Goal: Task Accomplishment & Management: Use online tool/utility

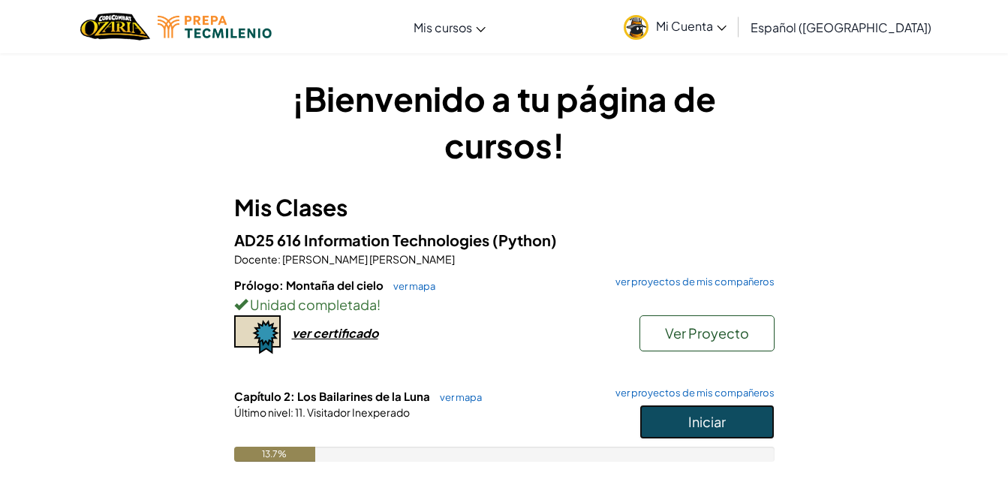
click at [692, 429] on span "Iniciar" at bounding box center [707, 421] width 38 height 17
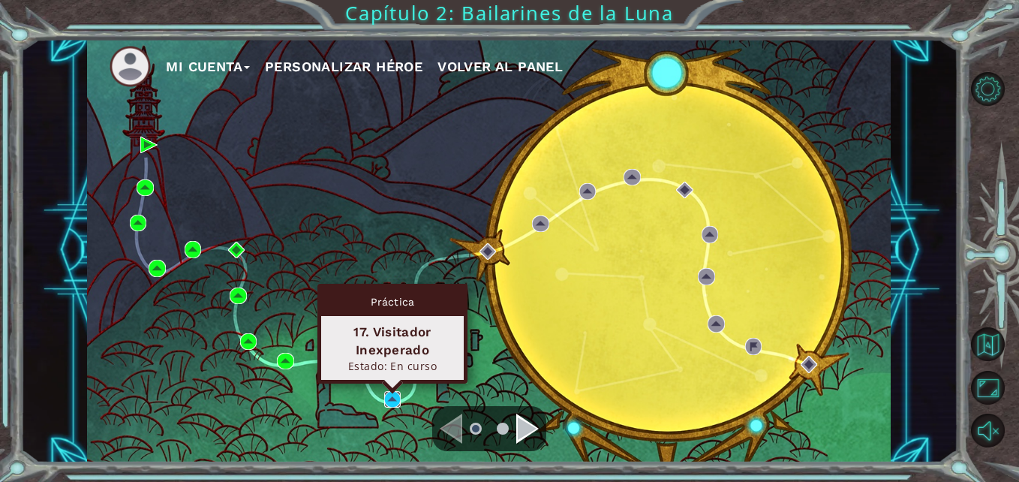
click at [392, 398] on img at bounding box center [392, 399] width 17 height 17
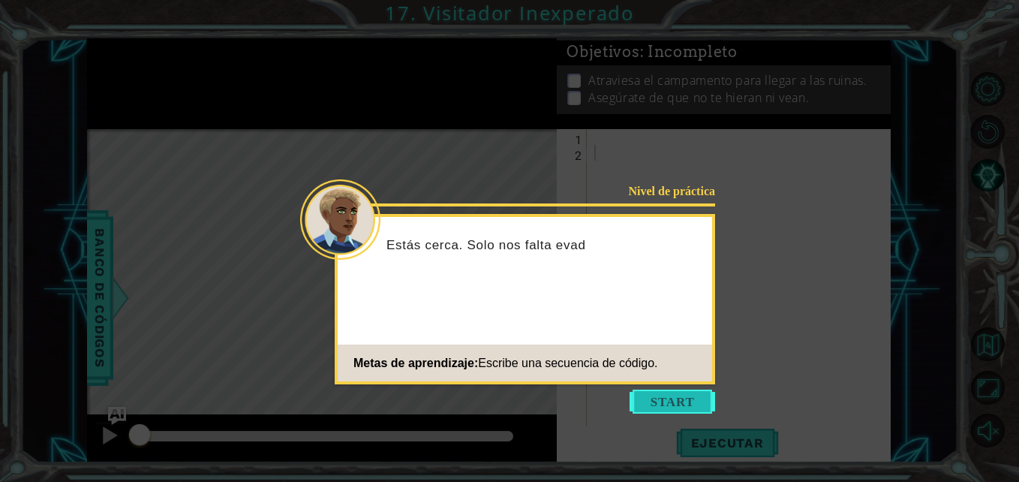
click at [687, 401] on button "Start" at bounding box center [673, 401] width 86 height 24
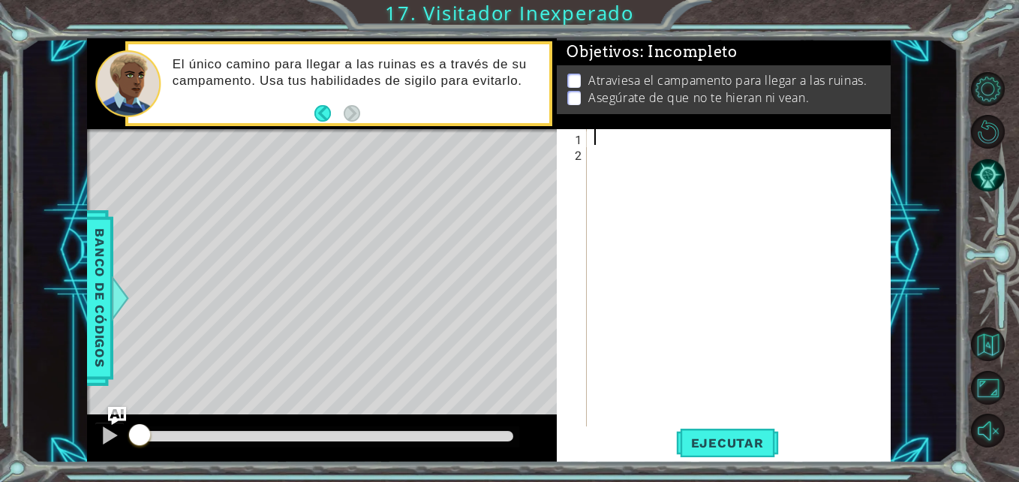
click at [594, 134] on div at bounding box center [742, 294] width 303 height 331
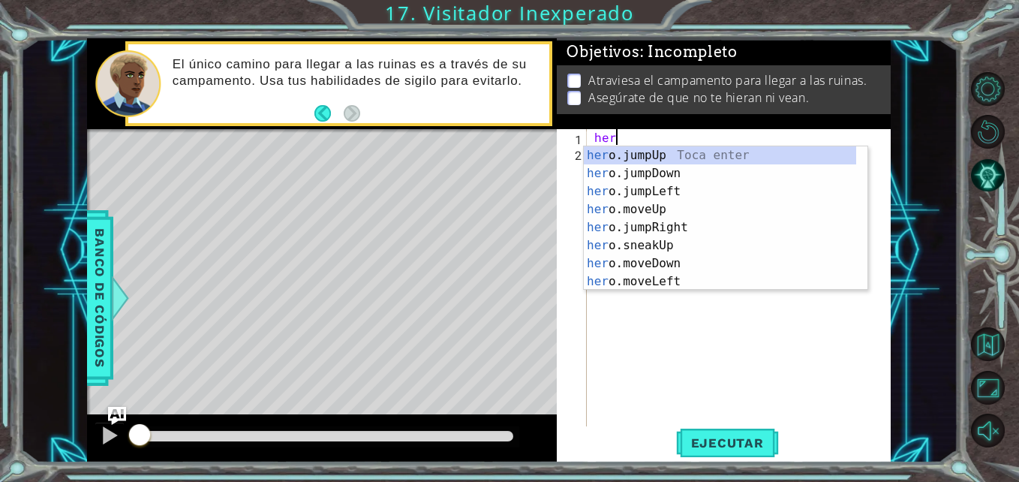
scroll to position [0, 1]
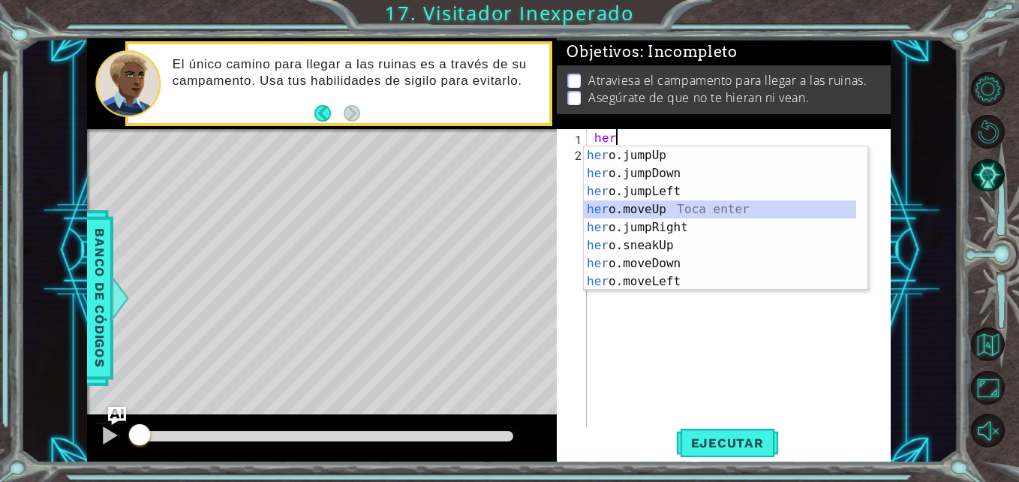
click at [636, 206] on div "her o.jumpUp Toca enter her o.jumpDown Toca enter her o.jumpLeft Toca enter her…" at bounding box center [720, 236] width 272 height 180
type textarea "hero.moveUp(1)"
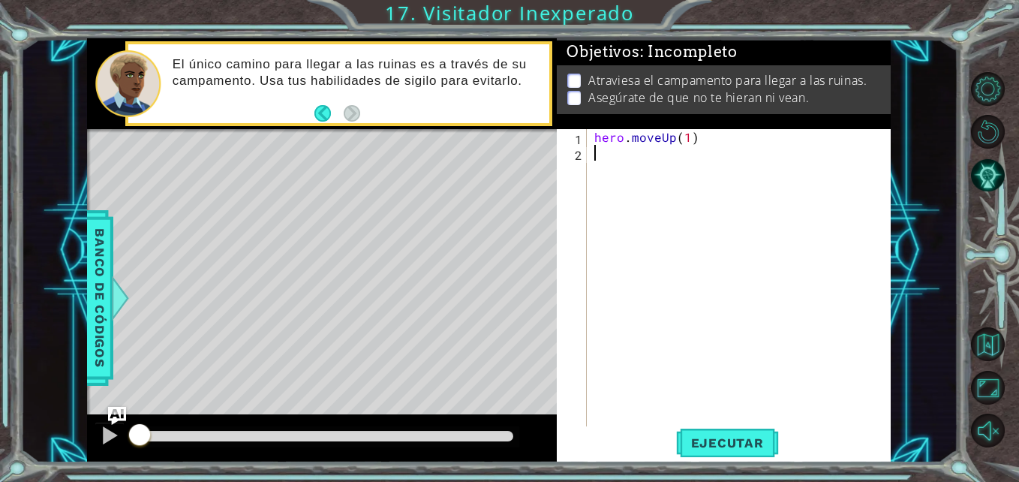
click at [673, 165] on div "hero . moveUp ( 1 )" at bounding box center [742, 294] width 303 height 331
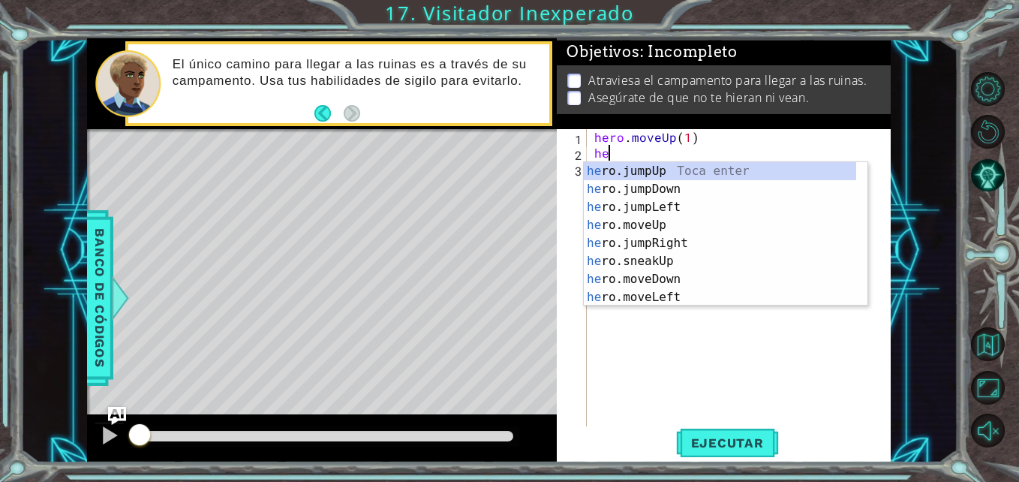
type textarea "her"
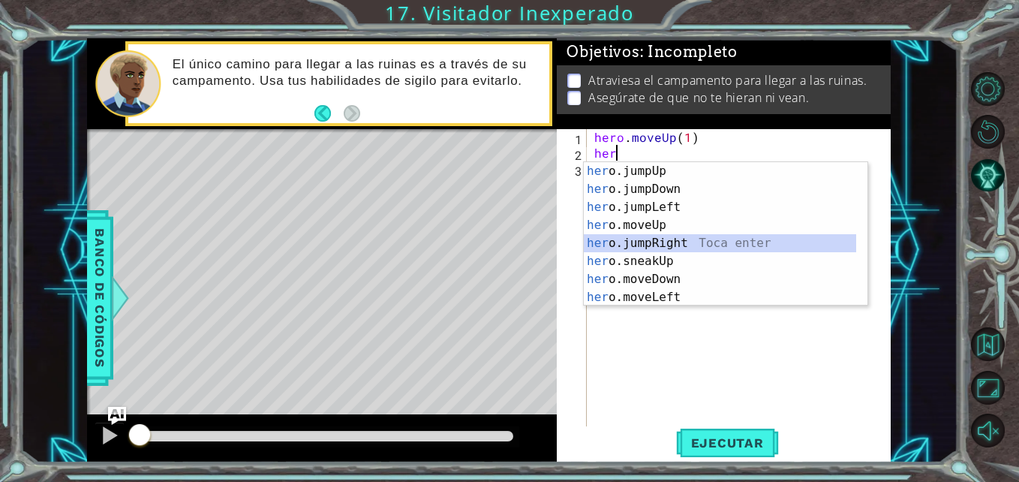
click at [672, 236] on div "her o.jumpUp Toca enter her o.jumpDown Toca enter her o.jumpLeft Toca enter her…" at bounding box center [720, 252] width 272 height 180
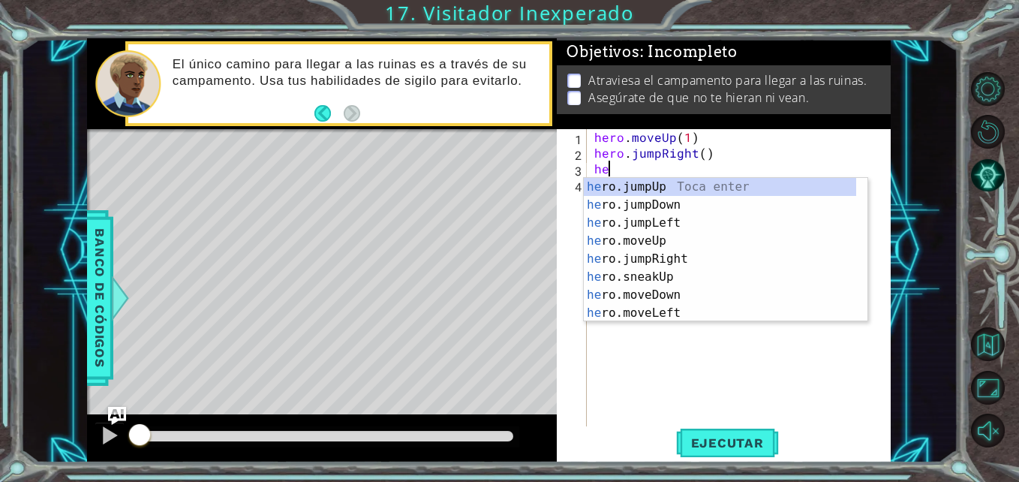
type textarea "her"
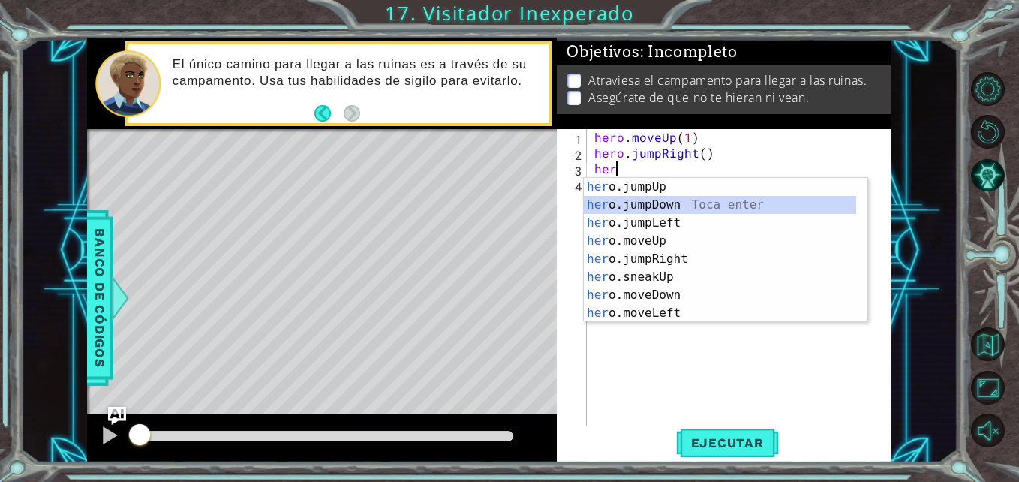
click at [648, 204] on div "her o.jumpUp Toca enter her o.jumpDown Toca enter her o.jumpLeft Toca enter her…" at bounding box center [720, 268] width 272 height 180
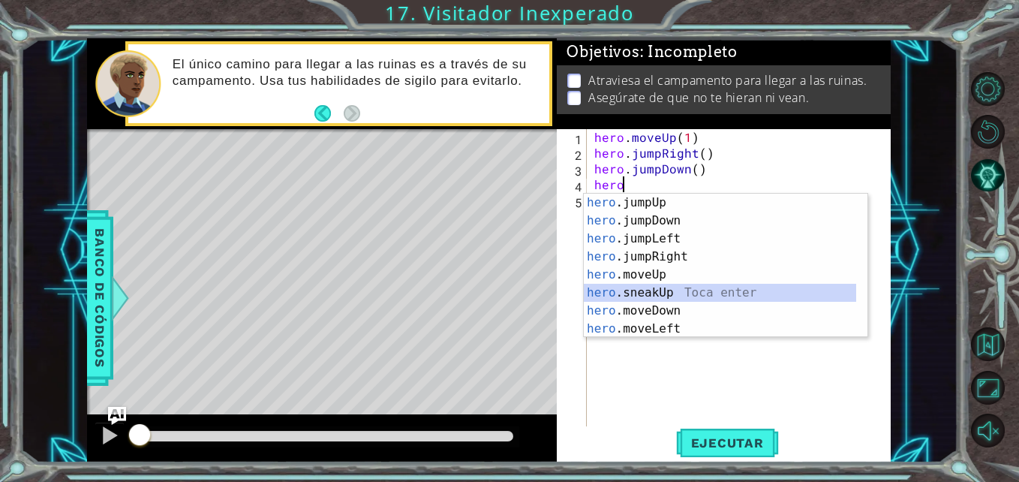
click at [655, 286] on div "hero .jumpUp Toca enter hero .jumpDown Toca enter hero .jumpLeft Toca enter her…" at bounding box center [720, 284] width 272 height 180
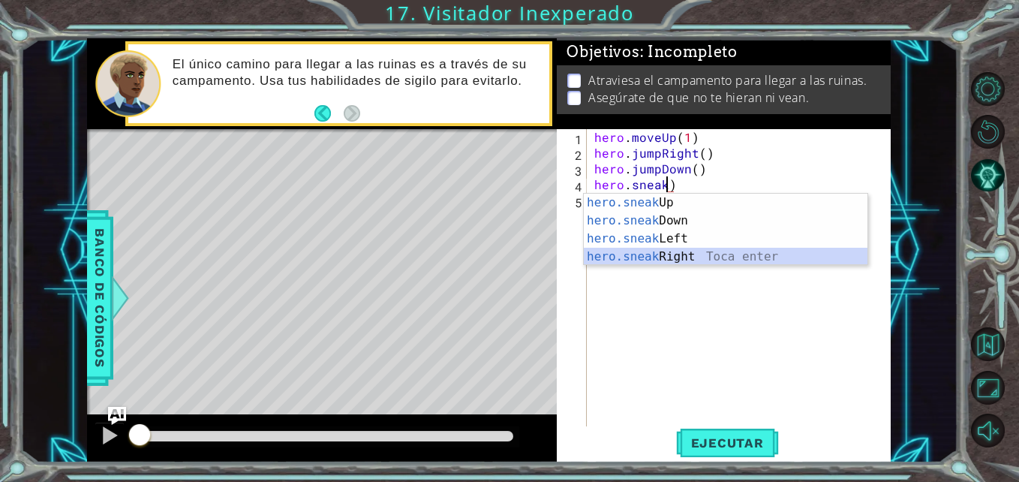
click at [689, 250] on div "hero.sneak Up Toca enter hero.sneak Down Toca enter hero.sneak Left Toca enter …" at bounding box center [726, 248] width 284 height 108
type textarea "hero.sneakRight(1)"
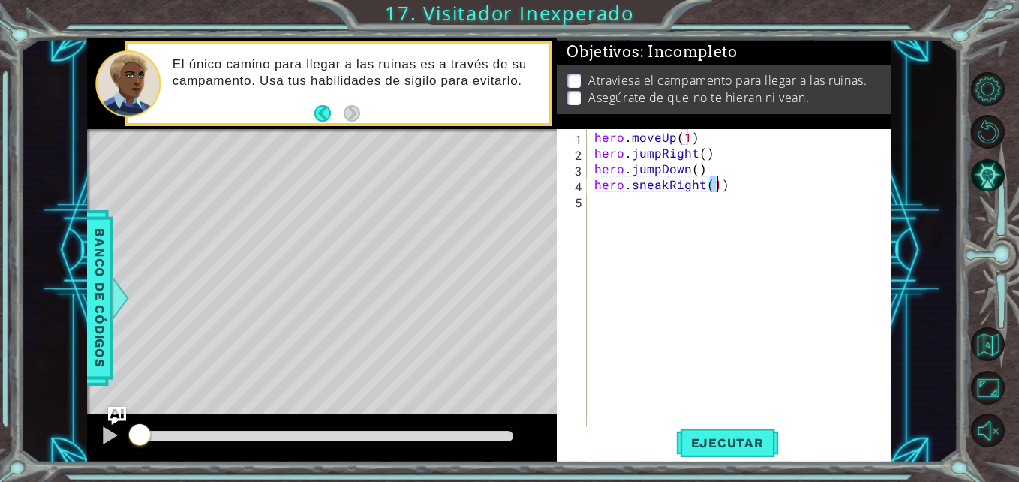
click at [727, 188] on div "hero . moveUp ( 1 ) hero . jumpRight ( ) hero . jumpDown ( ) hero . sneakRight …" at bounding box center [742, 294] width 303 height 331
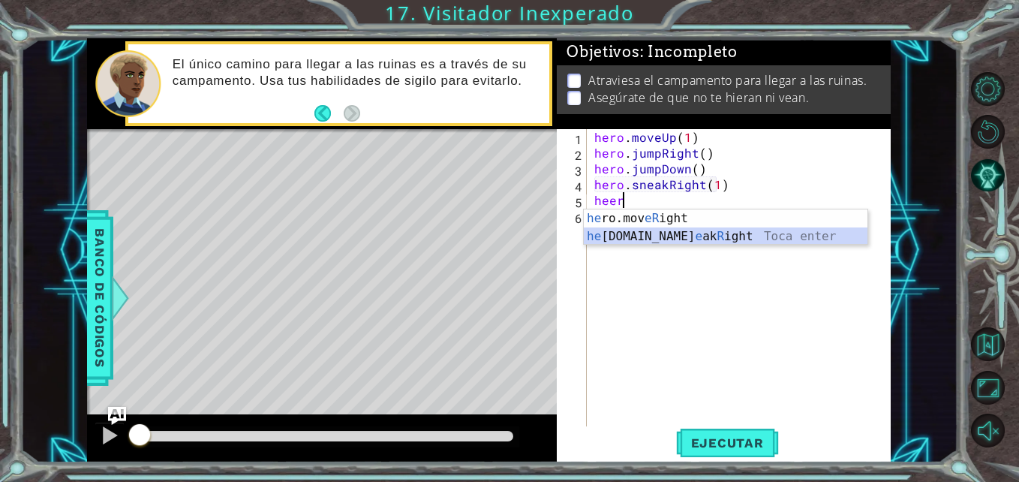
click at [677, 236] on div "he ro.mov eR ight Toca enter he ro.sn e ak R ight Toca enter" at bounding box center [726, 245] width 284 height 72
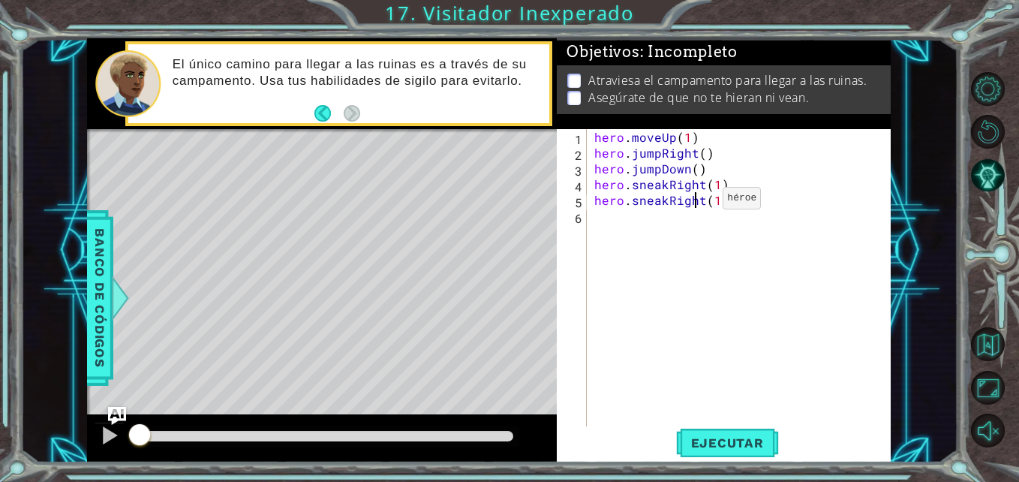
click at [697, 202] on div "hero . moveUp ( 1 ) hero . jumpRight ( ) hero . jumpDown ( ) hero . sneakRight …" at bounding box center [742, 294] width 303 height 331
drag, startPoint x: 701, startPoint y: 201, endPoint x: 672, endPoint y: 203, distance: 29.3
click at [672, 203] on div "hero . moveUp ( 1 ) hero . jumpRight ( ) hero . jumpDown ( ) hero . sneakRight …" at bounding box center [742, 294] width 303 height 331
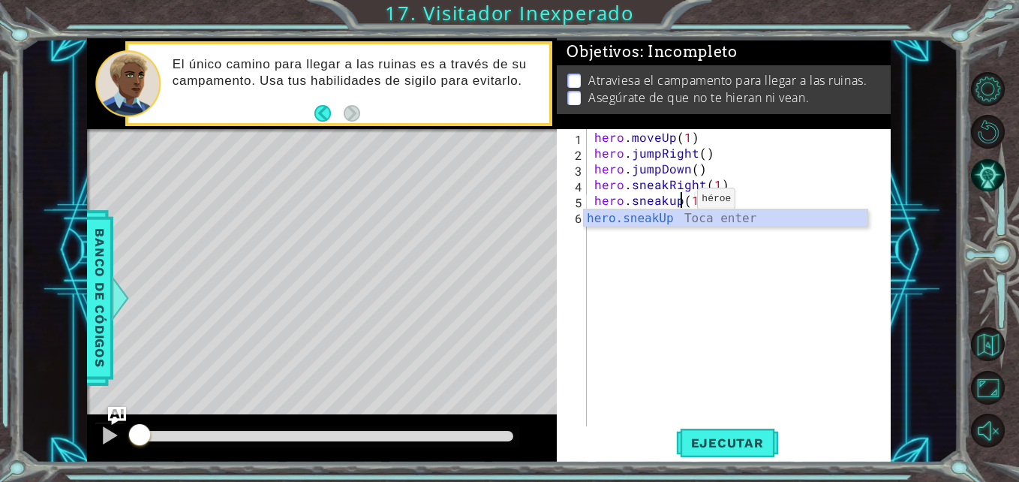
scroll to position [0, 6]
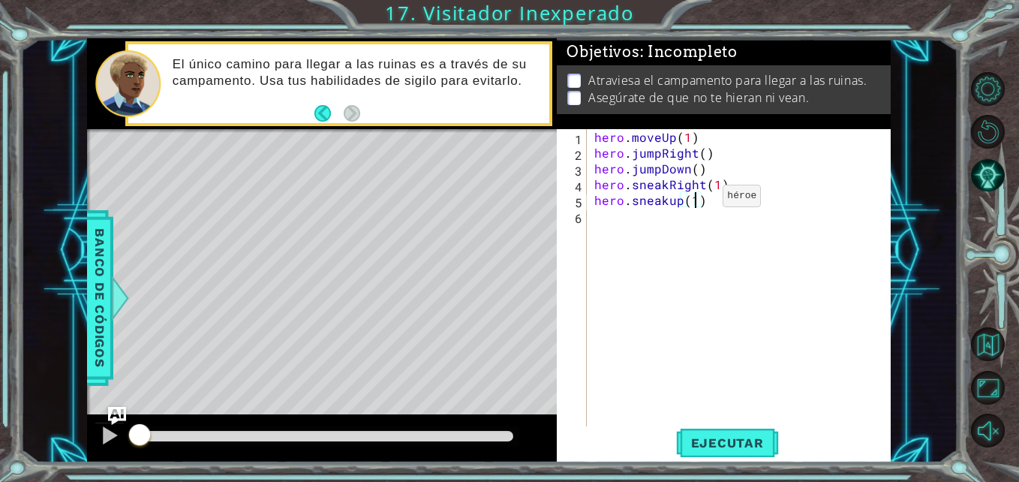
click at [697, 200] on div "hero . moveUp ( 1 ) hero . jumpRight ( ) hero . jumpDown ( ) hero . sneakRight …" at bounding box center [742, 294] width 303 height 331
type textarea "hero.sneakup(2)"
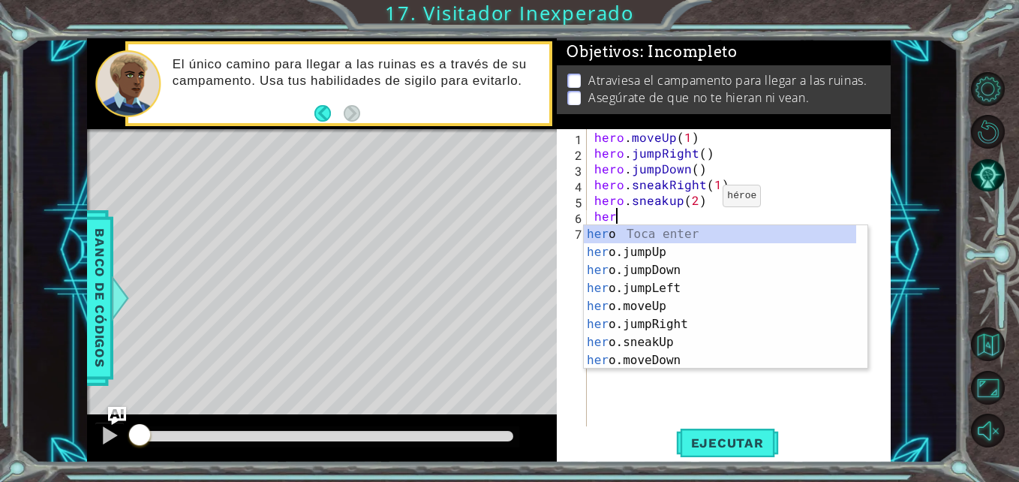
scroll to position [0, 1]
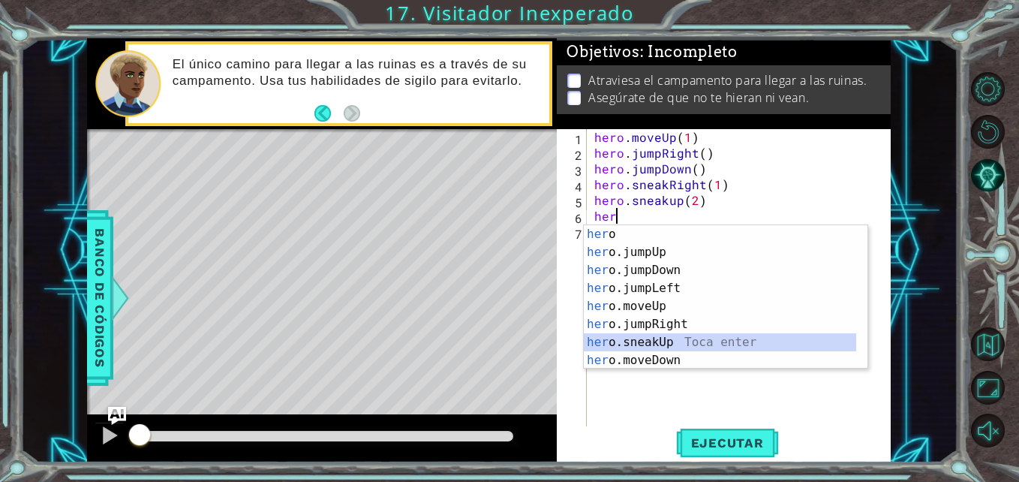
click at [649, 344] on div "her o Toca enter her o.jumpUp Toca enter her o.jumpDown Toca enter her o.jumpLe…" at bounding box center [720, 315] width 272 height 180
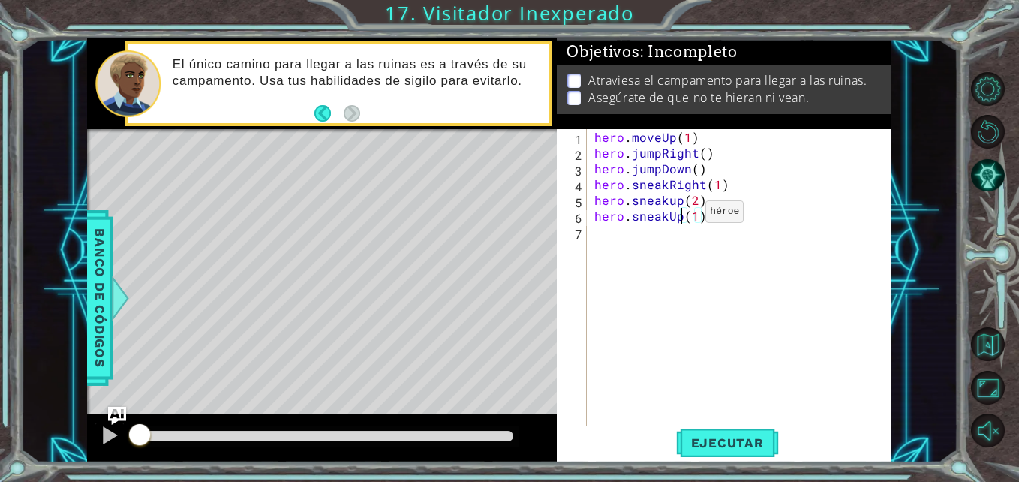
click at [680, 215] on div "hero . moveUp ( 1 ) hero . jumpRight ( ) hero . jumpDown ( ) hero . sneakRight …" at bounding box center [742, 294] width 303 height 331
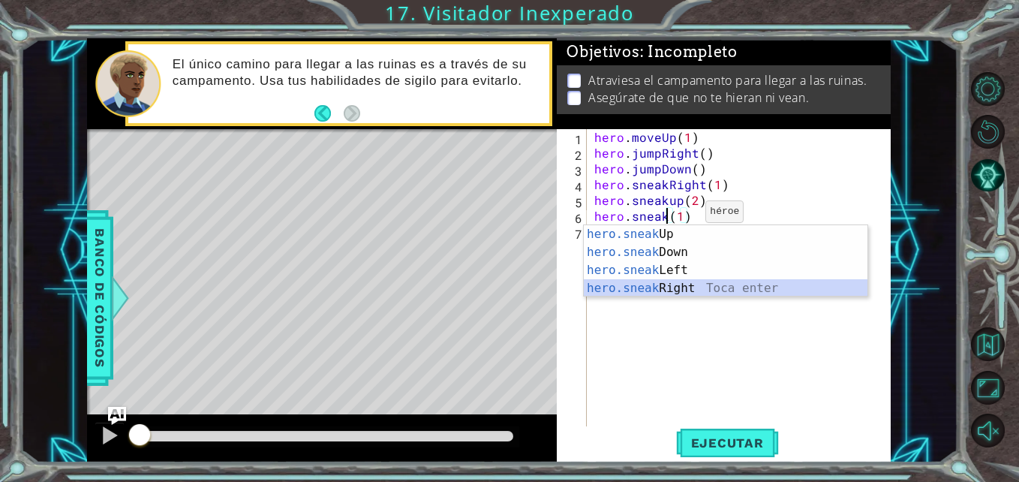
click at [682, 285] on div "hero.sneak Up Toca enter hero.sneak Down Toca enter hero.sneak Left Toca enter …" at bounding box center [726, 279] width 284 height 108
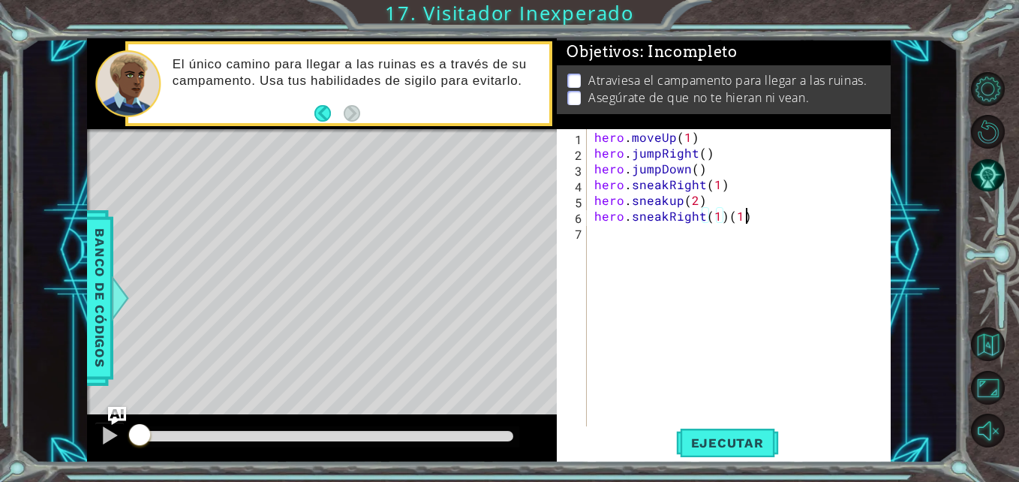
click at [748, 214] on div "hero . moveUp ( 1 ) hero . jumpRight ( ) hero . jumpDown ( ) hero . sneakRight …" at bounding box center [742, 294] width 303 height 331
type textarea "hero.sneakRight(2)"
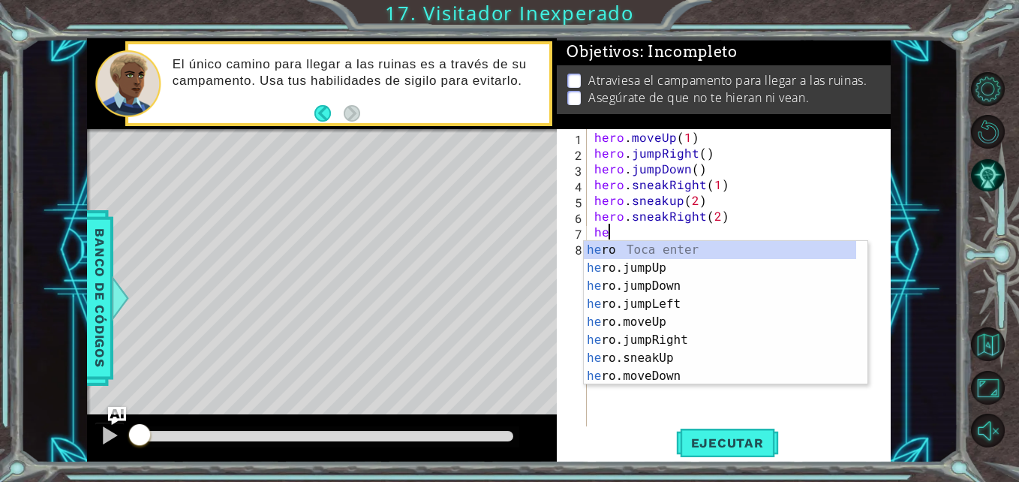
scroll to position [0, 1]
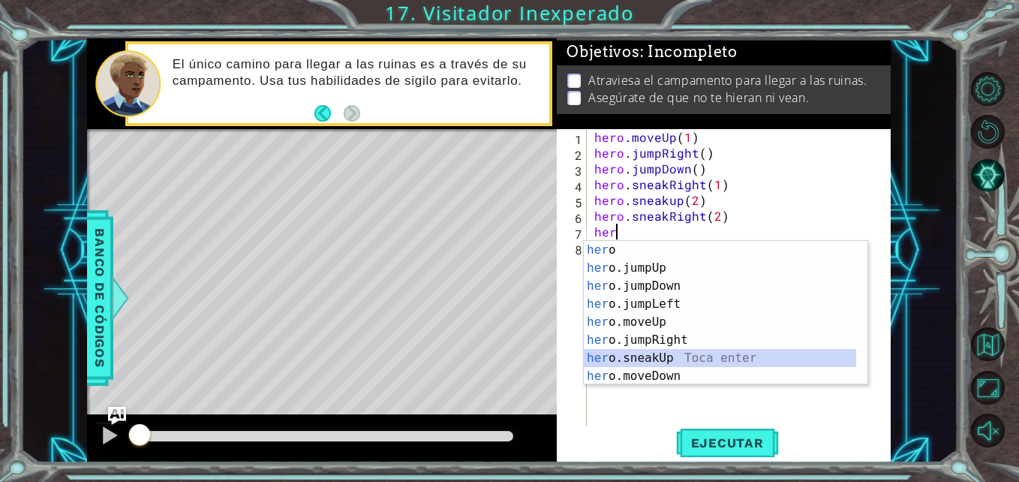
click at [672, 353] on div "her o Toca enter her o.jumpUp Toca enter her o.jumpDown Toca enter her o.jumpLe…" at bounding box center [720, 331] width 272 height 180
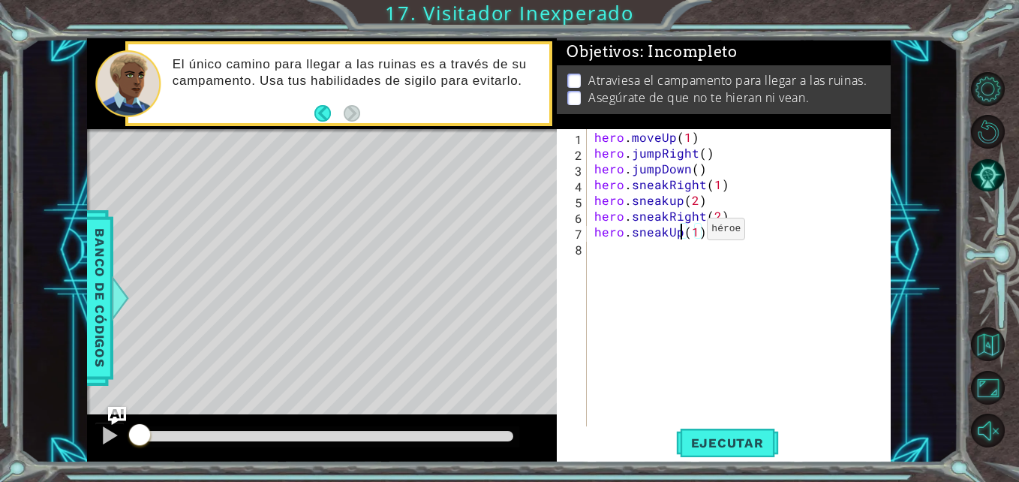
click at [681, 233] on div "hero . moveUp ( 1 ) hero . jumpRight ( ) hero . jumpDown ( ) hero . sneakRight …" at bounding box center [742, 294] width 303 height 331
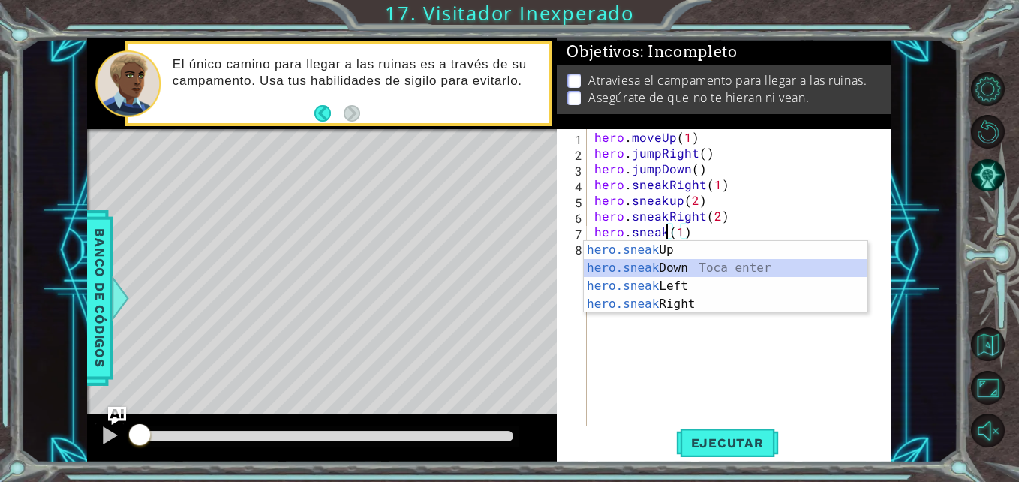
click at [684, 266] on div "hero.sneak Up Toca enter hero.sneak Down Toca enter hero.sneak Left Toca enter …" at bounding box center [726, 295] width 284 height 108
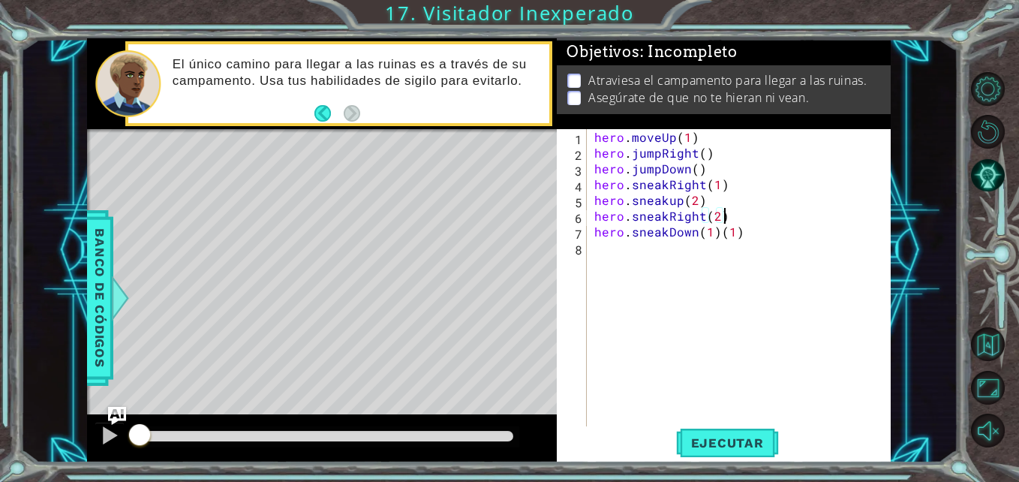
click at [744, 220] on div "hero . moveUp ( 1 ) hero . jumpRight ( ) hero . jumpDown ( ) hero . sneakRight …" at bounding box center [742, 294] width 303 height 331
click at [751, 229] on div "hero . moveUp ( 1 ) hero . jumpRight ( ) hero . jumpDown ( ) hero . sneakRight …" at bounding box center [742, 294] width 303 height 331
click at [715, 436] on span "Ejecutar" at bounding box center [727, 442] width 103 height 15
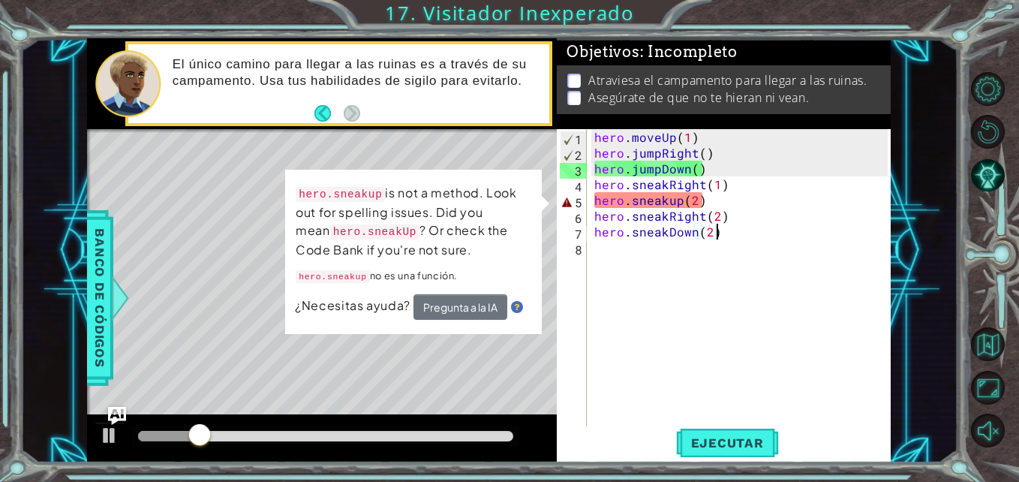
click at [358, 326] on div "hero.sneakup is not a method. Look out for spelling issues. Did you mean hero.s…" at bounding box center [413, 252] width 257 height 164
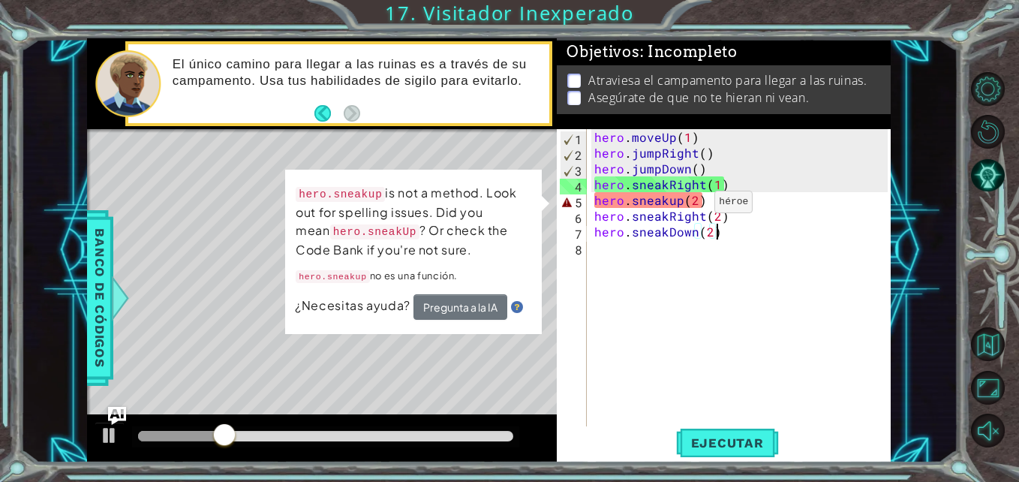
click at [689, 206] on div "hero . moveUp ( 1 ) hero . jumpRight ( ) hero . jumpDown ( ) hero . sneakRight …" at bounding box center [742, 294] width 303 height 331
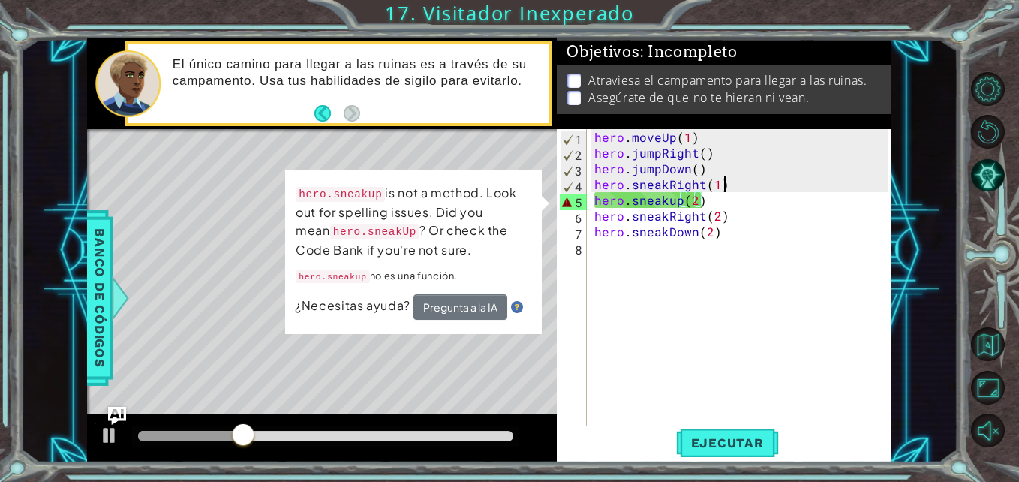
click at [751, 182] on div "hero . moveUp ( 1 ) hero . jumpRight ( ) hero . jumpDown ( ) hero . sneakRight …" at bounding box center [742, 294] width 303 height 331
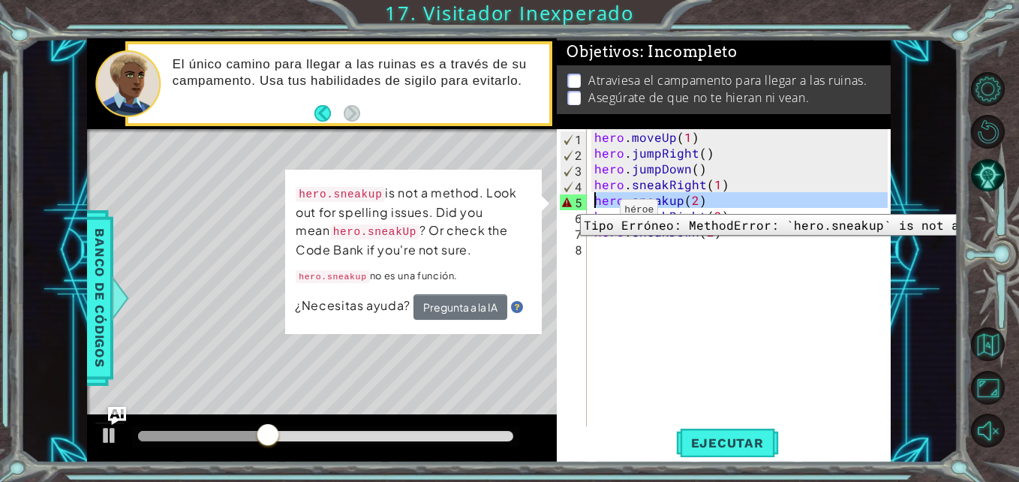
click at [569, 203] on div "5" at bounding box center [573, 202] width 27 height 16
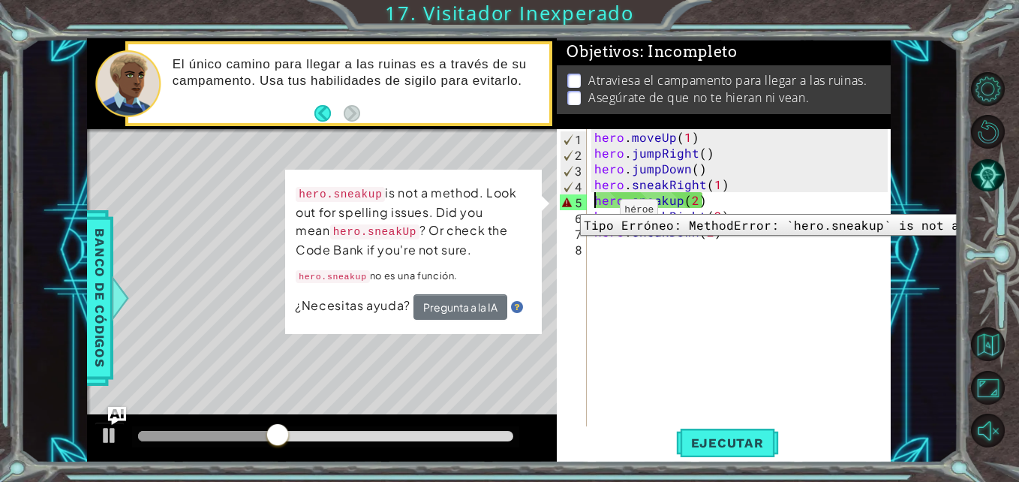
click at [569, 203] on div "5" at bounding box center [573, 202] width 27 height 16
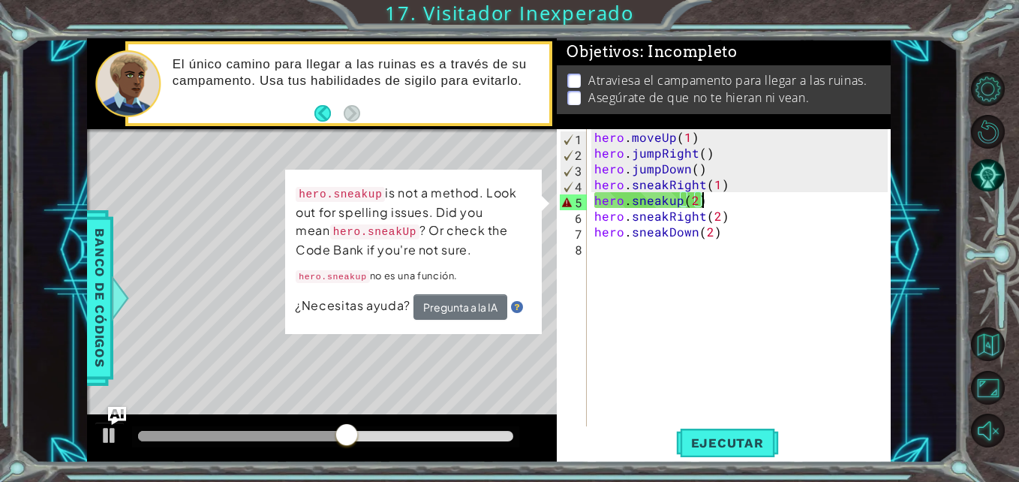
click at [720, 197] on div "hero . moveUp ( 1 ) hero . jumpRight ( ) hero . jumpDown ( ) hero . sneakRight …" at bounding box center [742, 294] width 303 height 331
click at [672, 200] on div "hero . moveUp ( 1 ) hero . jumpRight ( ) hero . jumpDown ( ) hero . sneakRight …" at bounding box center [742, 294] width 303 height 331
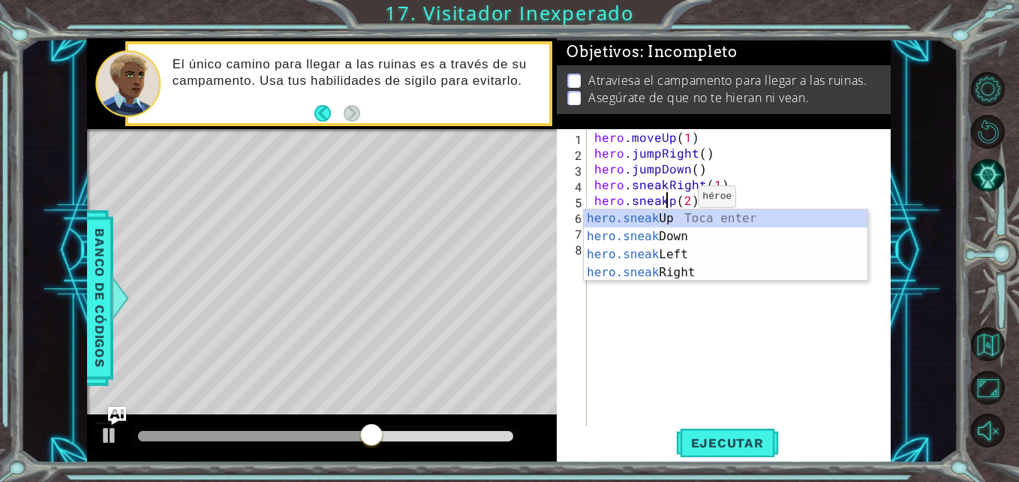
scroll to position [0, 5]
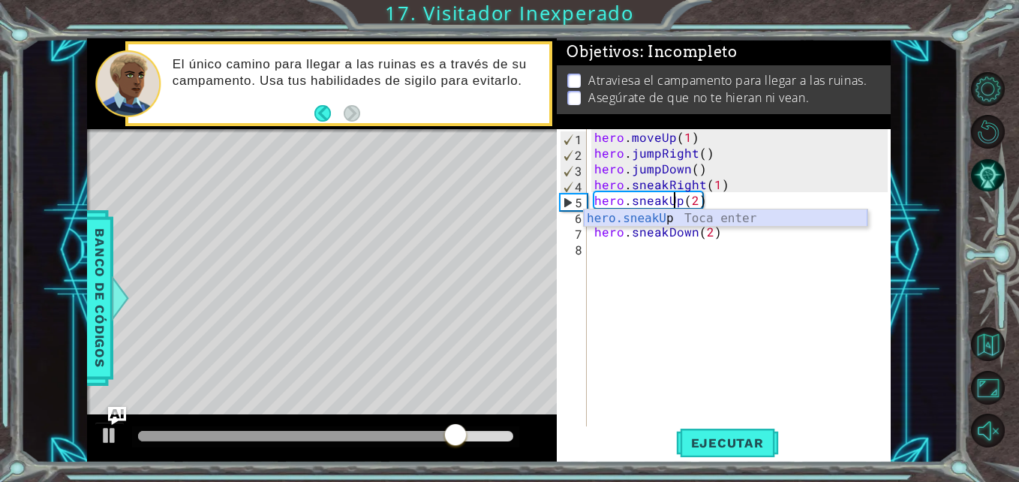
click at [732, 222] on div "hero.sneakU p Toca enter" at bounding box center [726, 236] width 284 height 54
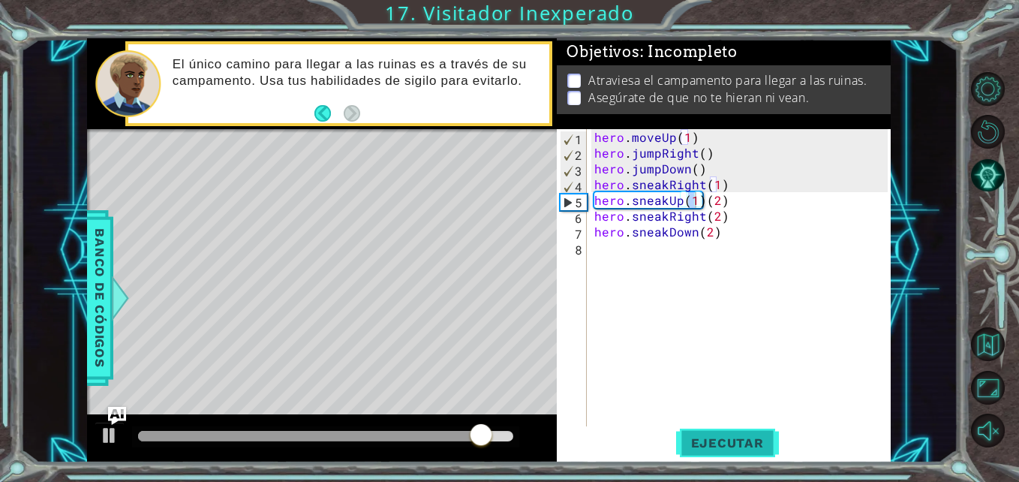
click at [724, 440] on span "Ejecutar" at bounding box center [727, 442] width 103 height 15
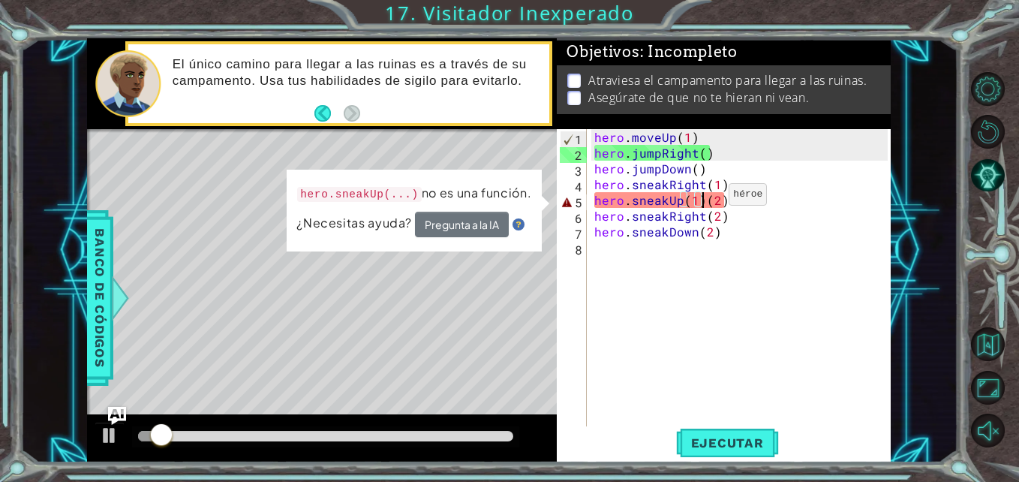
click at [703, 198] on div "hero . moveUp ( 1 ) hero . jumpRight ( ) hero . jumpDown ( ) hero . sneakRight …" at bounding box center [742, 294] width 303 height 331
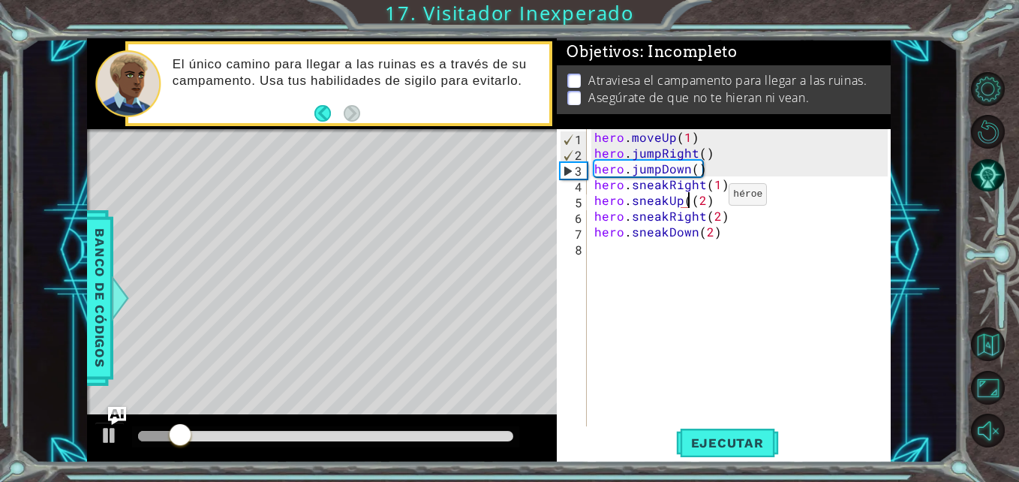
type textarea "hero.sneakUp(2)"
click at [699, 447] on span "Ejecutar" at bounding box center [727, 442] width 103 height 15
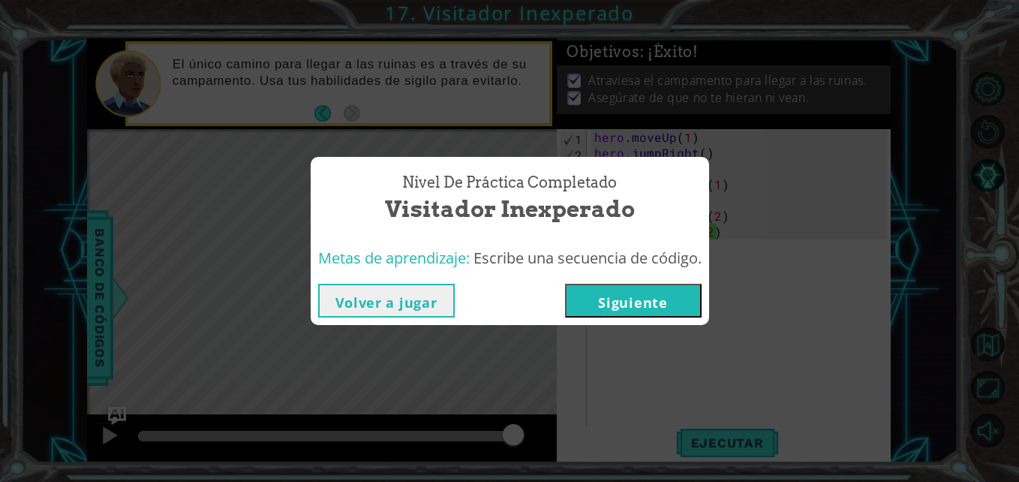
click at [667, 302] on button "Siguiente" at bounding box center [633, 301] width 137 height 34
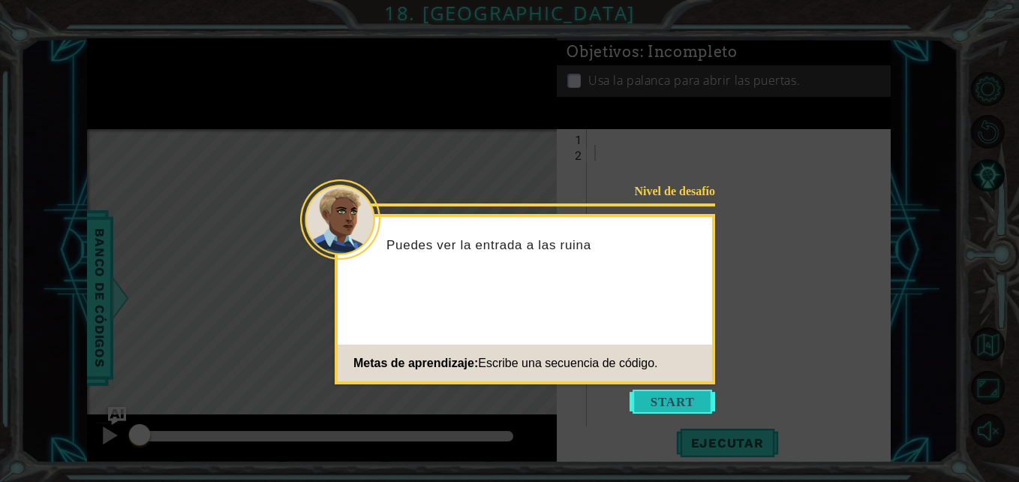
click at [667, 392] on button "Start" at bounding box center [673, 401] width 86 height 24
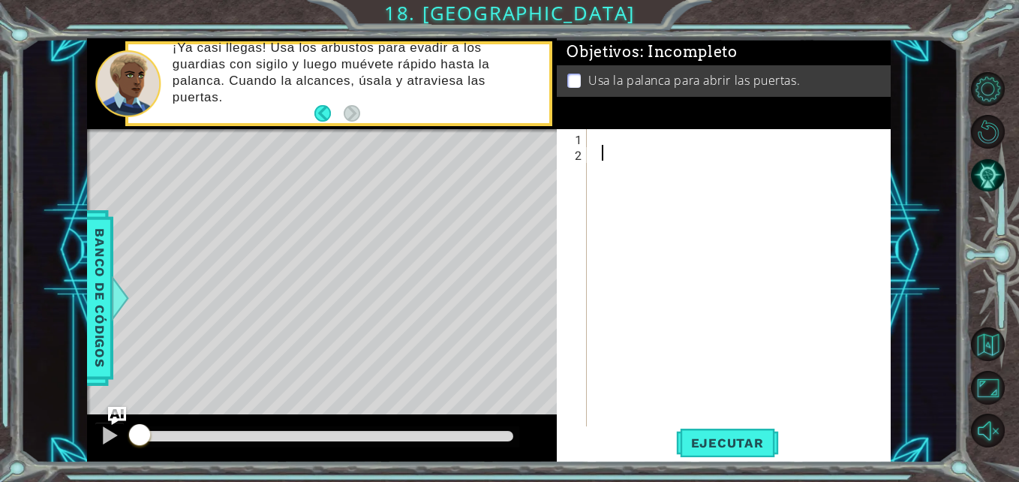
click at [606, 146] on div at bounding box center [742, 294] width 303 height 331
click at [594, 142] on div at bounding box center [742, 294] width 303 height 331
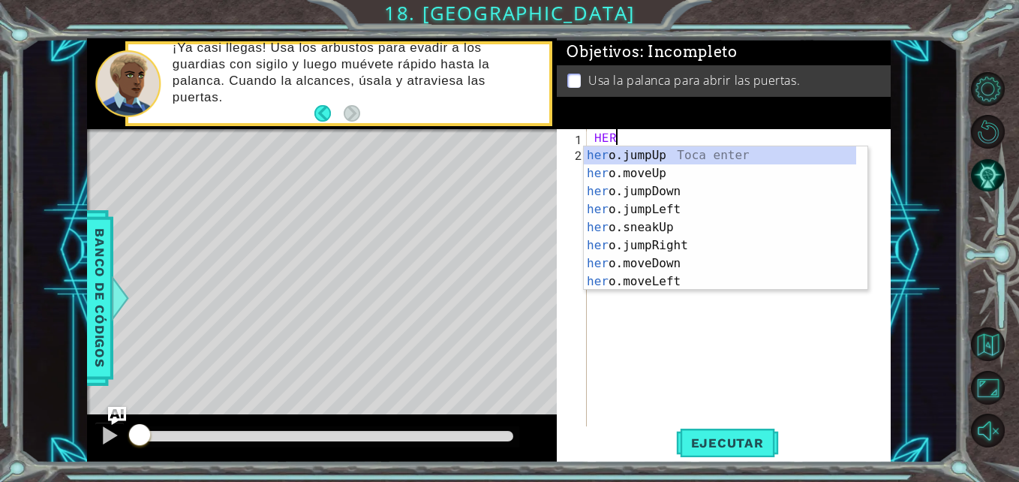
scroll to position [0, 1]
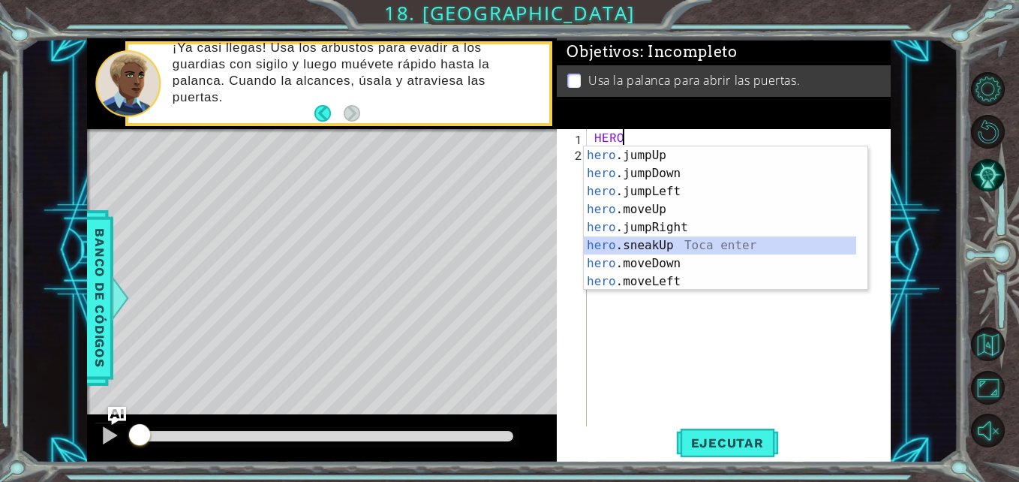
click at [667, 242] on div "hero .jumpUp Toca enter hero .jumpDown Toca enter hero .jumpLeft Toca enter her…" at bounding box center [720, 236] width 272 height 180
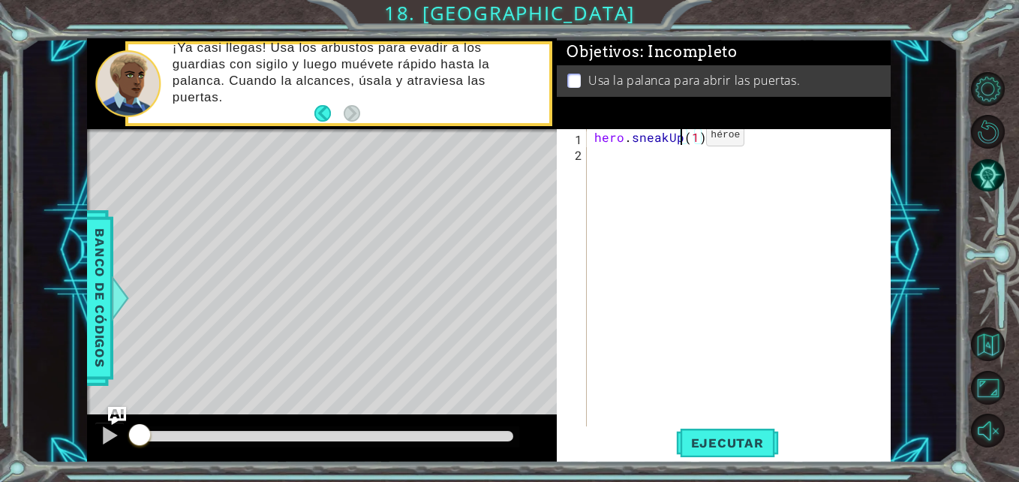
click at [681, 139] on div "hero . sneakUp ( 1 )" at bounding box center [742, 294] width 303 height 331
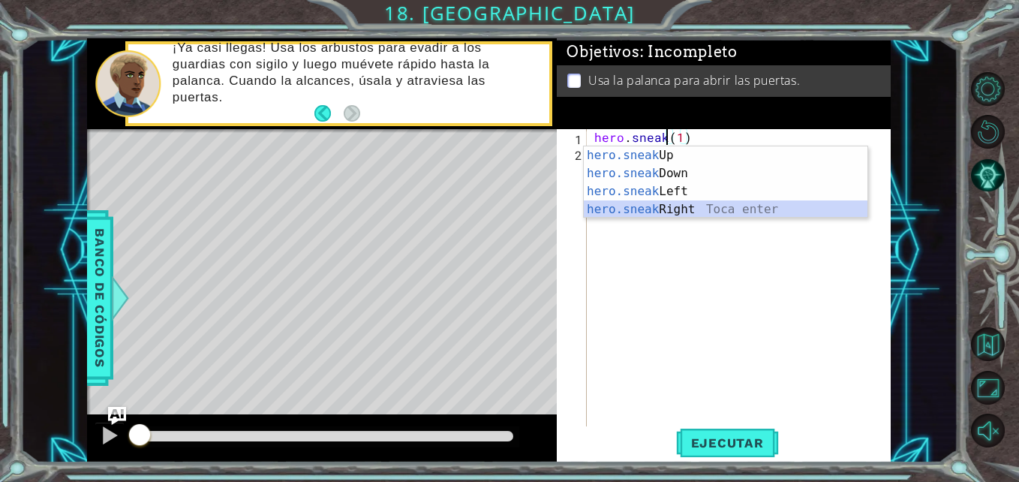
click at [676, 215] on div "hero.sneak Up Toca enter hero.sneak Down Toca enter hero.sneak Left Toca enter …" at bounding box center [726, 200] width 284 height 108
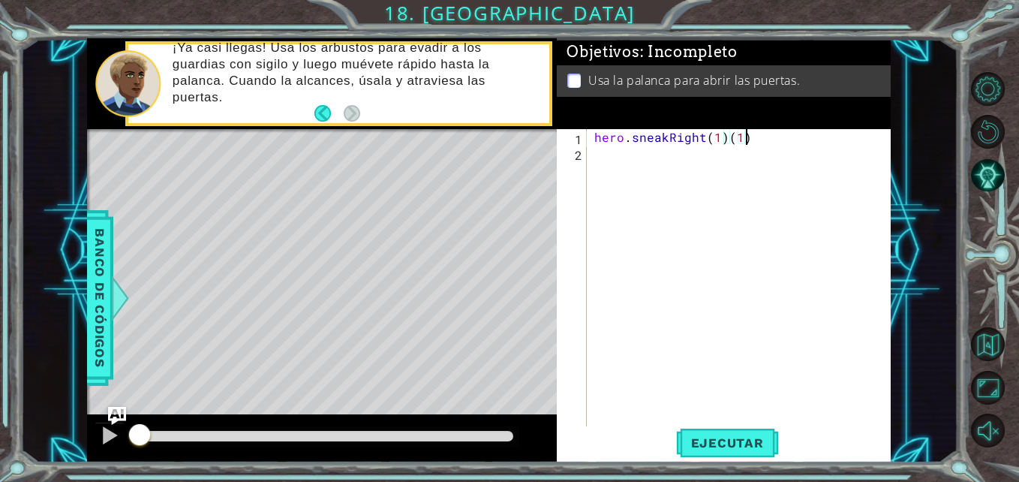
click at [764, 132] on div "hero . sneakRight ( 1 ) ( 1 )" at bounding box center [742, 294] width 303 height 331
type textarea "hero.sneakRight(1)"
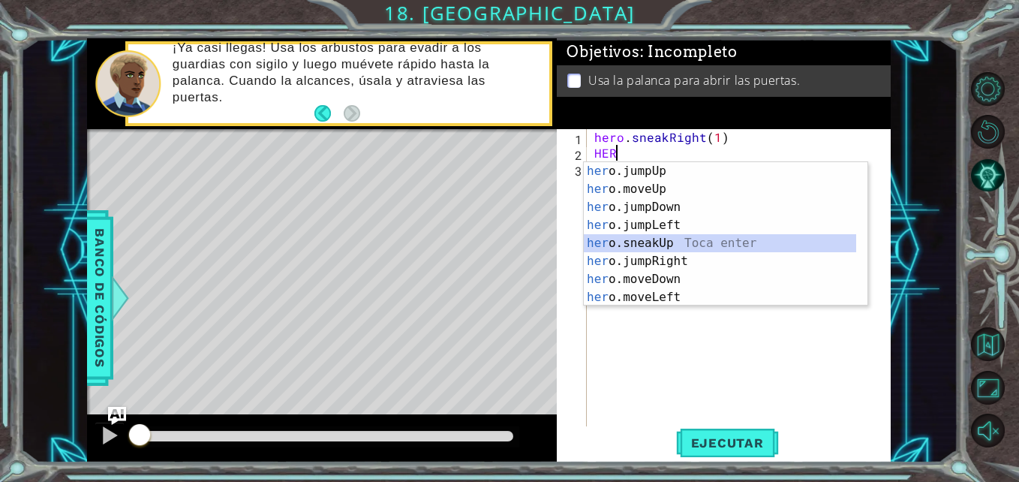
click at [672, 244] on div "her o.jumpUp Toca enter her o.moveUp Toca enter her o.jumpDown Toca enter her o…" at bounding box center [720, 252] width 272 height 180
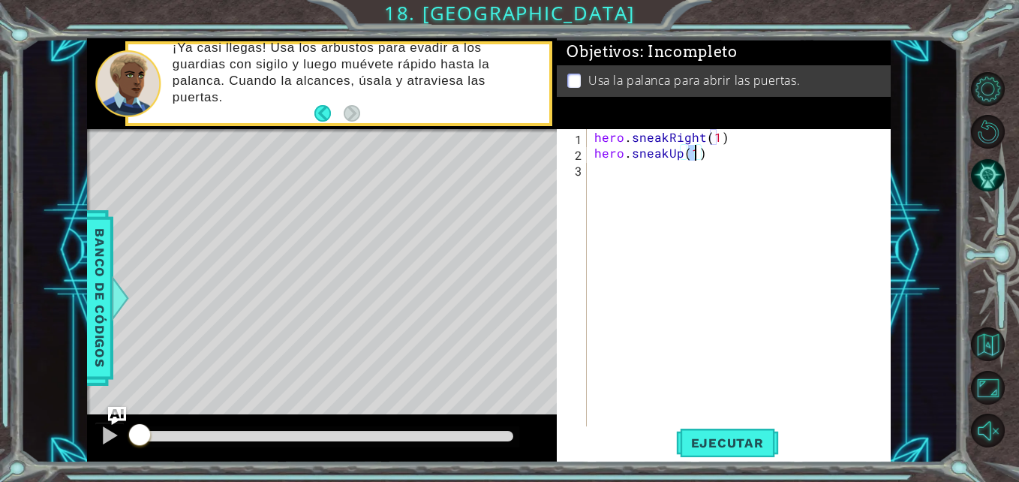
type textarea "hero.sneakUp(2)"
click at [725, 167] on div "hero . sneakRight ( 1 ) hero . sneakUp ( 2 )" at bounding box center [742, 294] width 303 height 331
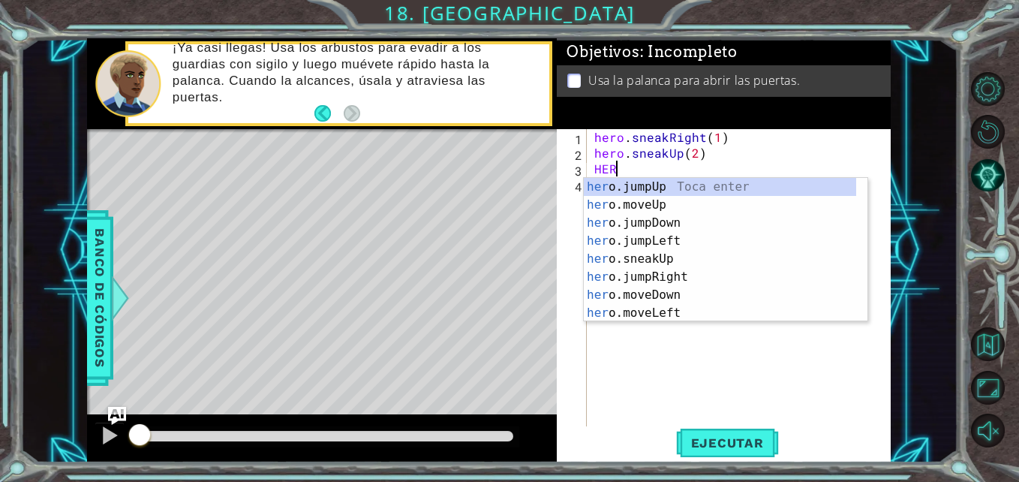
scroll to position [0, 1]
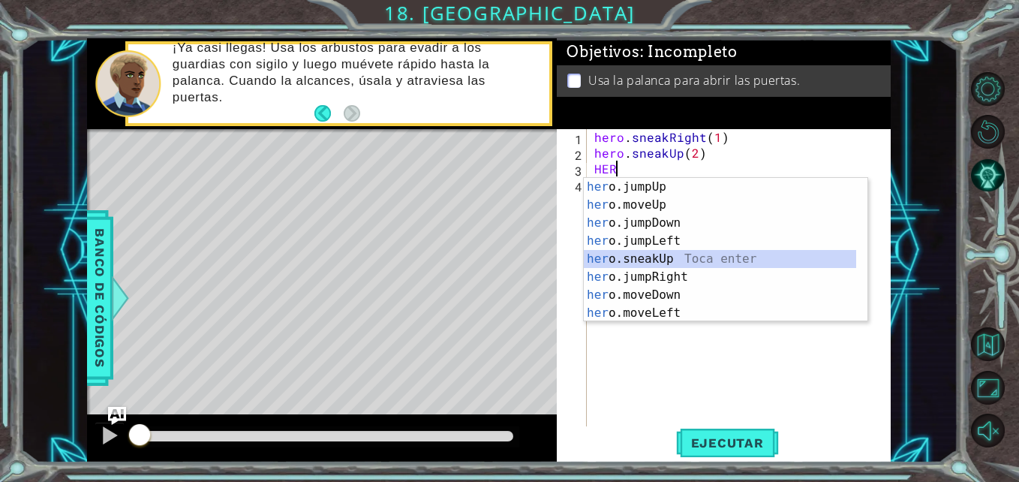
click at [694, 262] on div "her o.jumpUp Toca enter her o.moveUp Toca enter her o.jumpDown Toca enter her o…" at bounding box center [720, 268] width 272 height 180
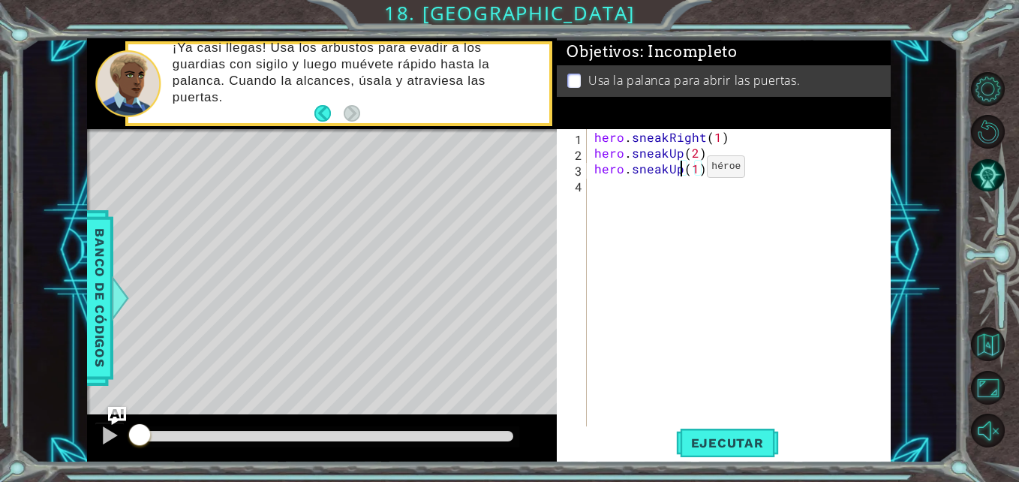
click at [681, 170] on div "hero . sneakRight ( 1 ) hero . sneakUp ( 2 ) hero . sneakUp ( 1 )" at bounding box center [742, 294] width 303 height 331
click at [681, 170] on div "hero . sneakRight ( 1 ) hero . sneakUp ( 2 ) hero . sneak ( 1 )" at bounding box center [742, 294] width 303 height 331
click at [666, 170] on div "hero . sneakRight ( 1 ) hero . sneakUp ( 2 ) hero . sneak ( 1 )" at bounding box center [742, 294] width 303 height 331
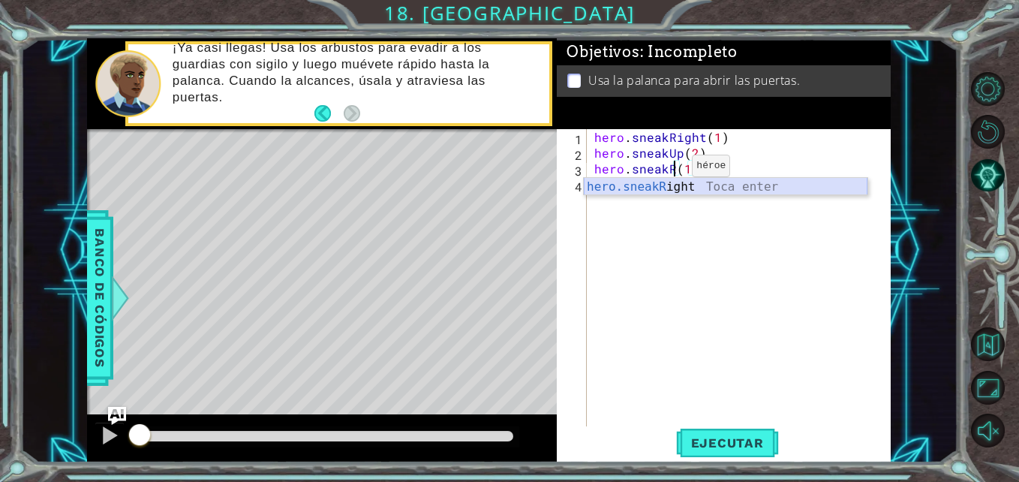
click at [674, 182] on div "hero.sneakR ight Toca enter" at bounding box center [726, 205] width 284 height 54
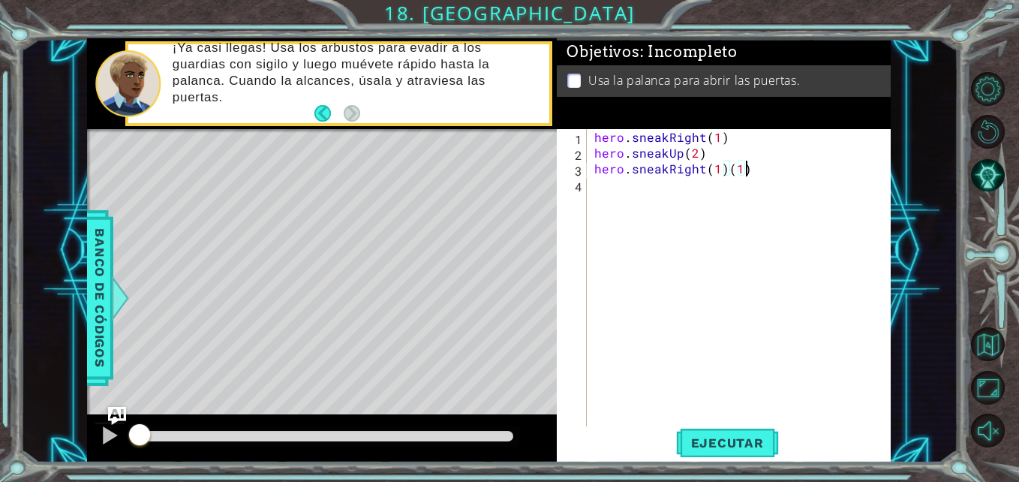
click at [783, 164] on div "hero . sneakRight ( 1 ) hero . sneakUp ( 2 ) hero . sneakRight ( 1 ) ( 1 )" at bounding box center [742, 294] width 303 height 331
type textarea "hero.sneakRight(1)"
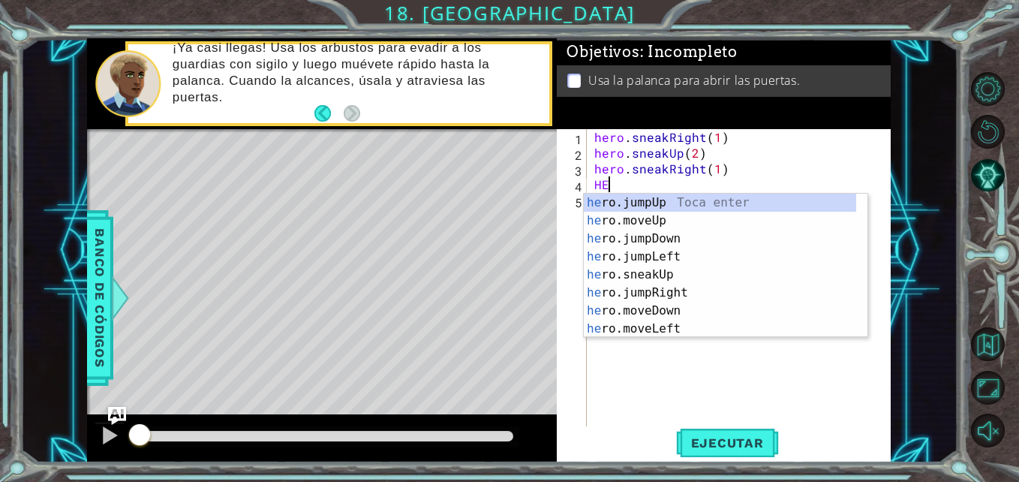
scroll to position [0, 1]
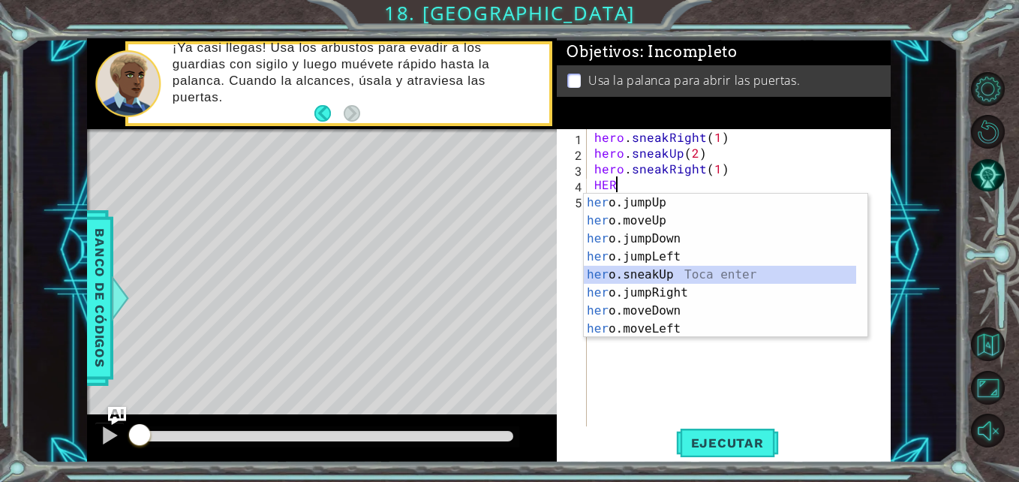
click at [753, 281] on div "her o.jumpUp Toca enter her o.moveUp Toca enter her o.jumpDown Toca enter her o…" at bounding box center [720, 284] width 272 height 180
type textarea "hero.sneakUp(1)"
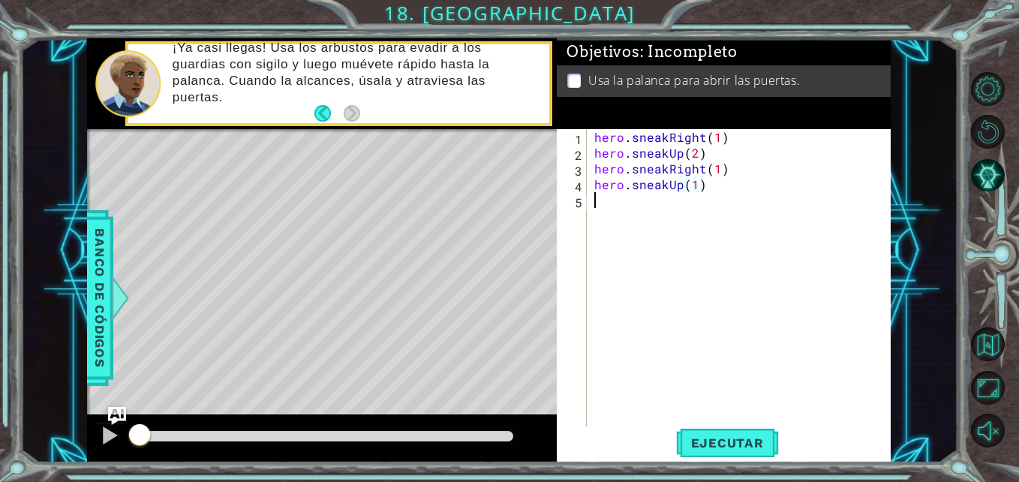
click at [780, 198] on div "hero . sneakRight ( 1 ) hero . sneakUp ( 2 ) hero . sneakRight ( 1 ) hero . sne…" at bounding box center [742, 294] width 303 height 331
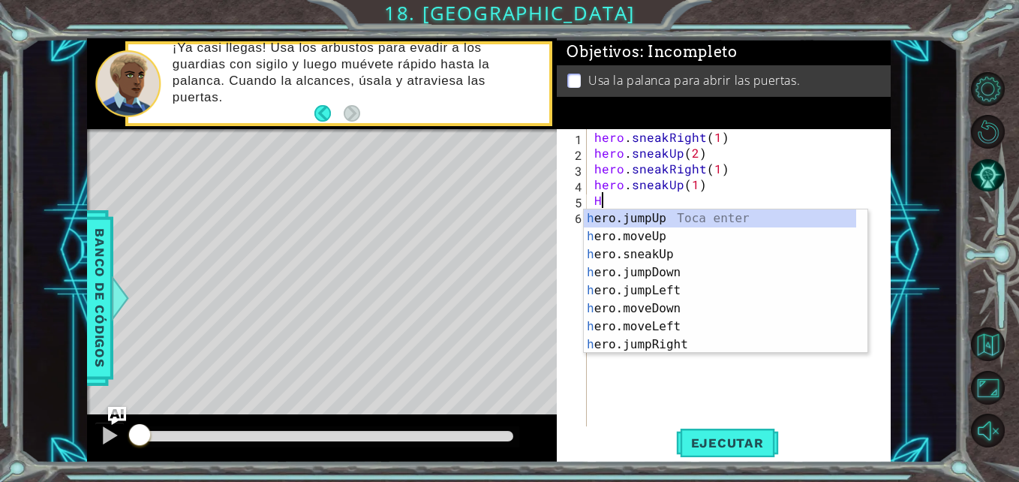
type textarea "HE"
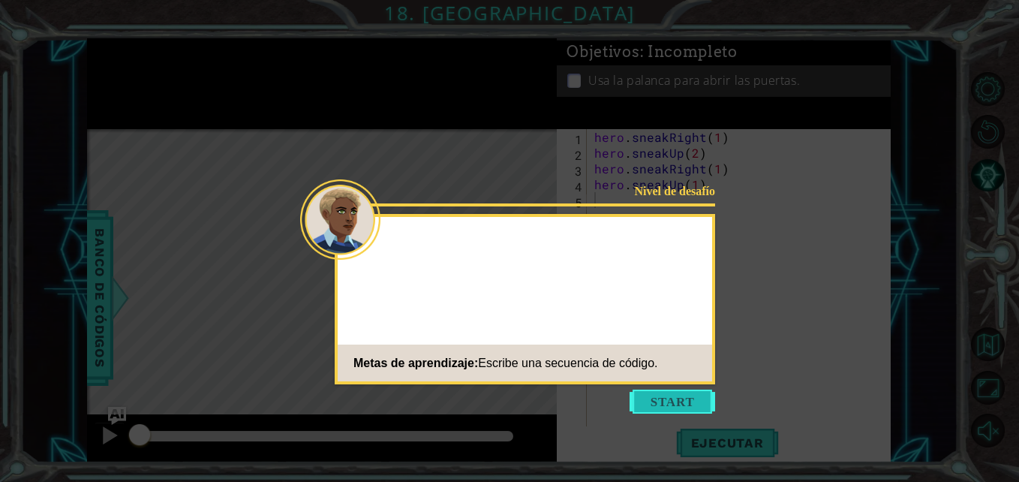
click at [664, 396] on button "Start" at bounding box center [673, 401] width 86 height 24
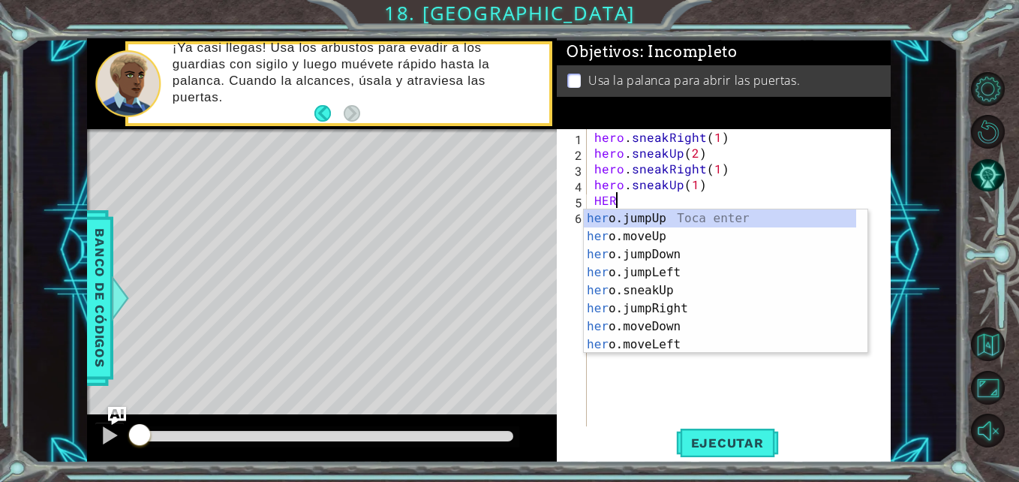
scroll to position [0, 1]
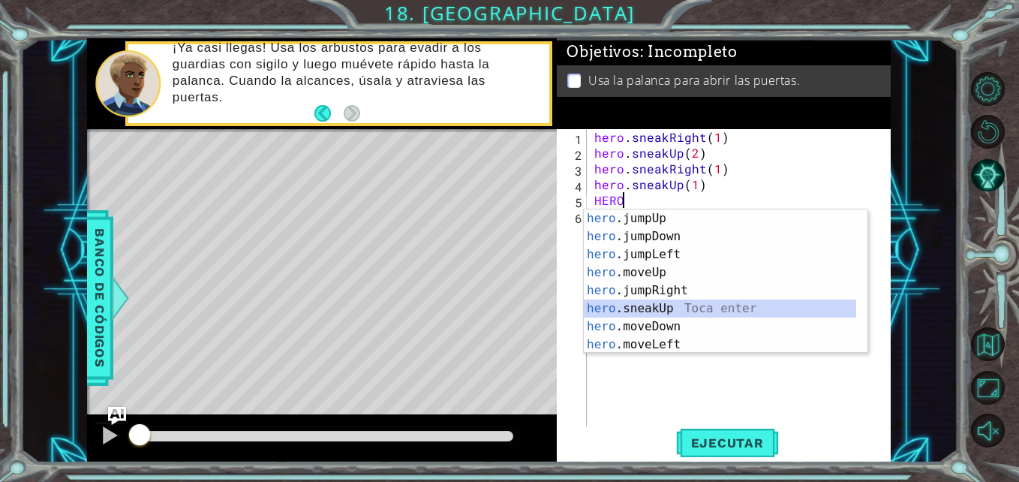
click at [641, 299] on div "hero .jumpUp Toca enter hero .jumpDown Toca enter hero .jumpLeft Toca enter her…" at bounding box center [720, 299] width 272 height 180
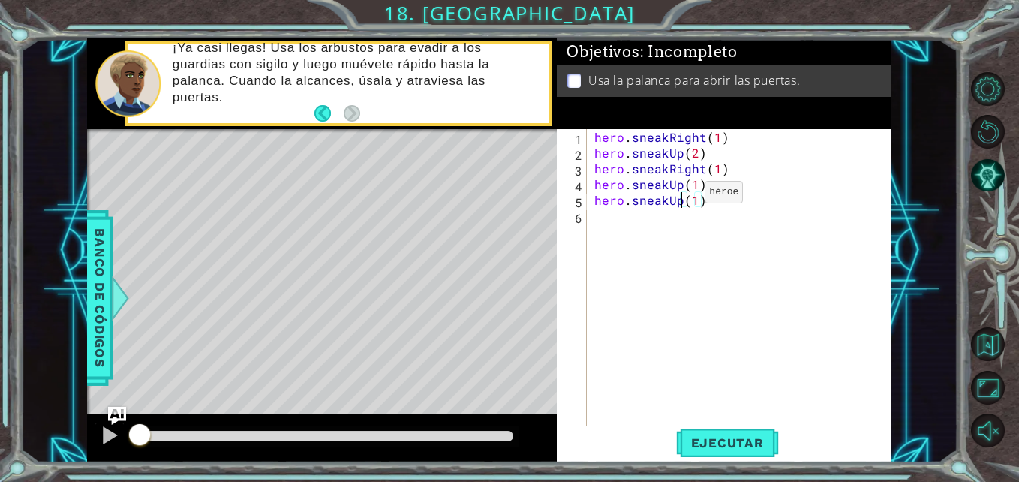
click at [679, 196] on div "hero . sneakRight ( 1 ) hero . sneakUp ( 2 ) hero . sneakRight ( 1 ) hero . sne…" at bounding box center [742, 294] width 303 height 331
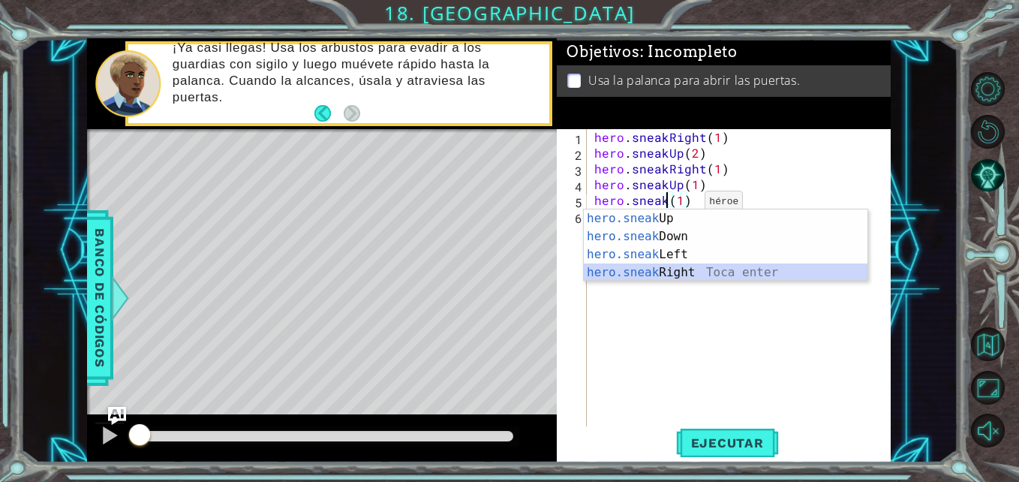
click at [691, 271] on div "hero.sneak Up Toca enter hero.sneak Down Toca enter hero.sneak Left Toca enter …" at bounding box center [726, 263] width 284 height 108
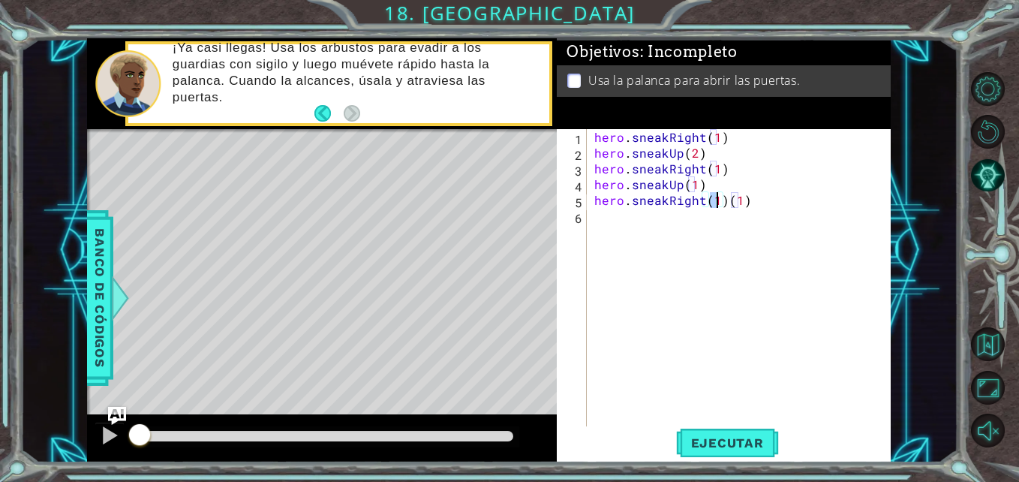
type textarea "hero.sneakRight(2)(1)"
click at [764, 211] on div "hero . sneakRight ( 1 ) hero . sneakUp ( 2 ) hero . sneakRight ( 1 ) hero . sne…" at bounding box center [742, 294] width 303 height 331
click at [768, 181] on div "hero . sneakRight ( 1 ) hero . sneakUp ( 2 ) hero . sneakRight ( 1 ) hero . sne…" at bounding box center [742, 294] width 303 height 331
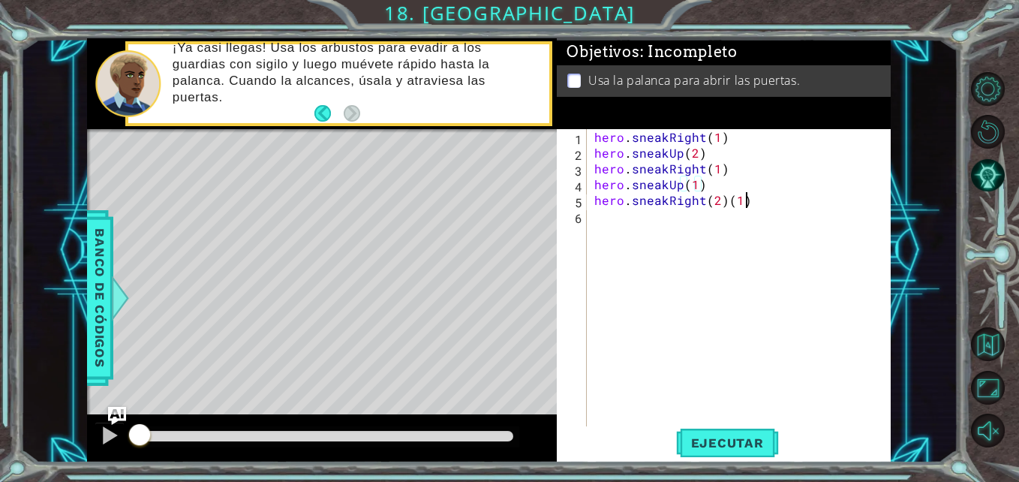
click at [765, 200] on div "hero . sneakRight ( 1 ) hero . sneakUp ( 2 ) hero . sneakRight ( 1 ) hero . sne…" at bounding box center [742, 294] width 303 height 331
type textarea "hero.sneakRight(2)"
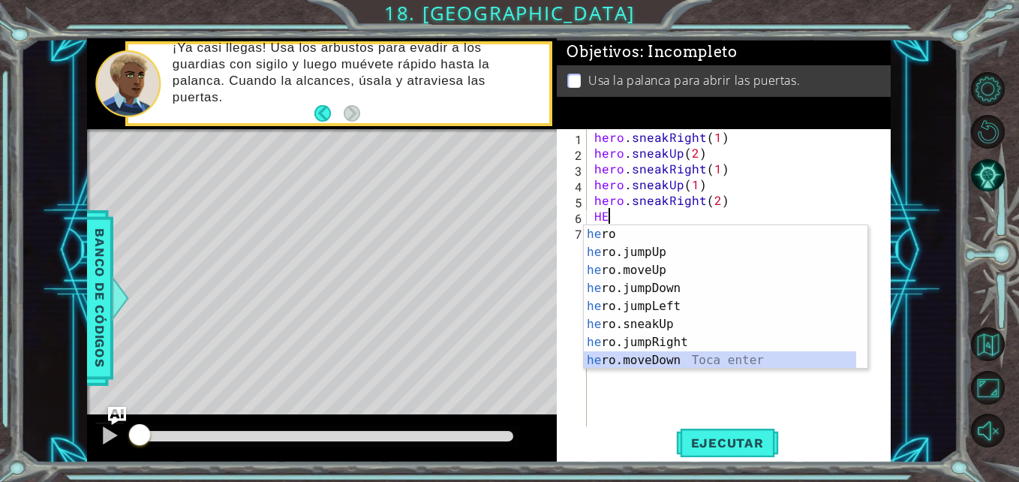
click at [683, 359] on div "he ro Toca enter he ro.jumpUp Toca enter he ro.moveUp Toca enter he ro.jumpDown…" at bounding box center [720, 315] width 272 height 180
type textarea "hero.moveDown(1)"
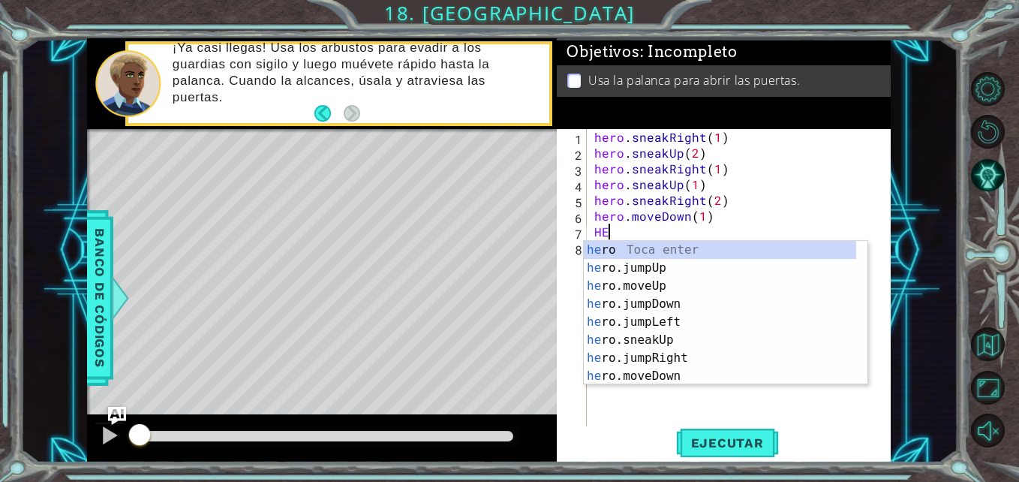
type textarea "HER"
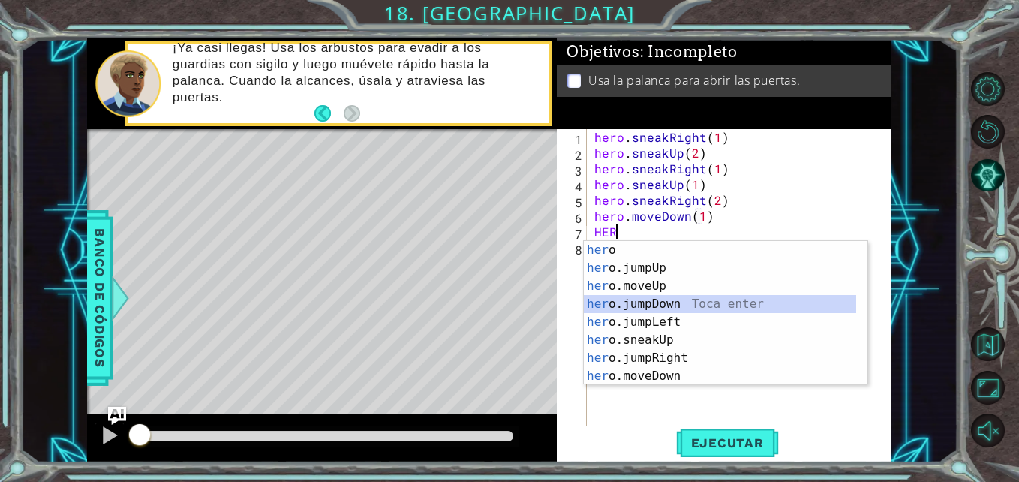
click at [647, 305] on div "her o Toca enter her o.jumpUp Toca enter her o.moveUp Toca enter her o.jumpDown…" at bounding box center [720, 331] width 272 height 180
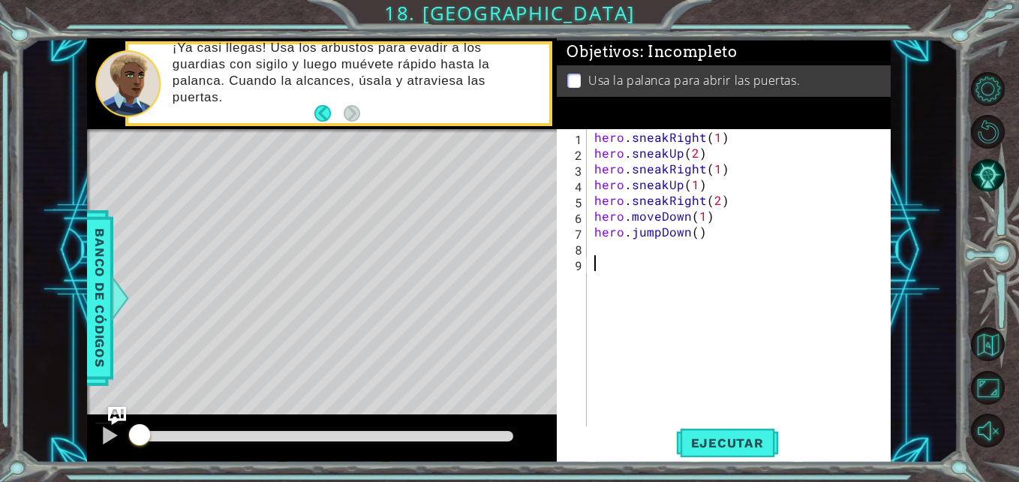
click at [647, 305] on div "hero . sneakRight ( 1 ) hero . sneakUp ( 2 ) hero . sneakRight ( 1 ) hero . sne…" at bounding box center [742, 294] width 303 height 331
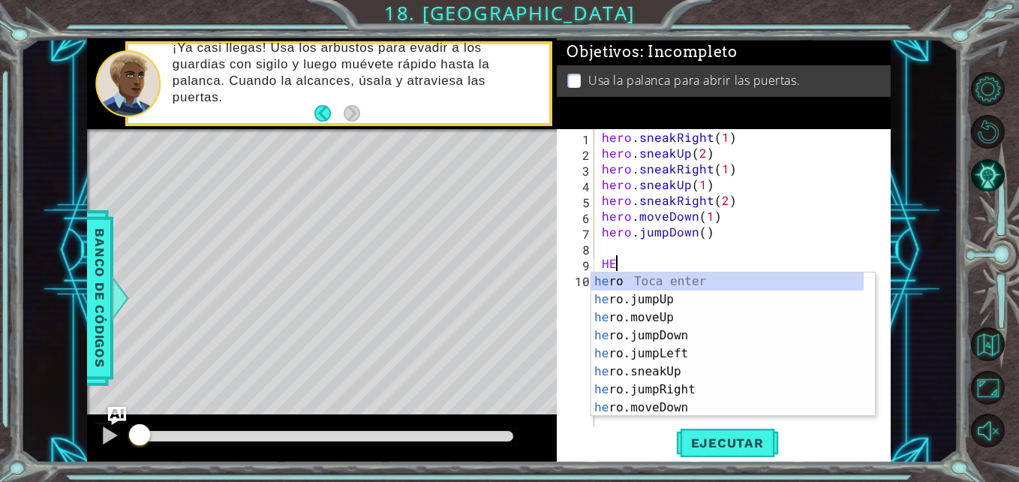
scroll to position [0, 1]
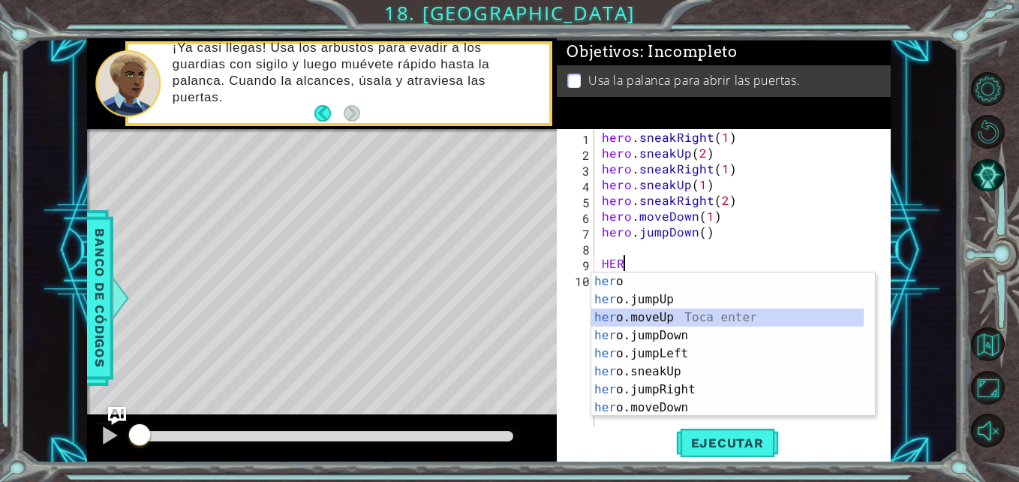
click at [638, 314] on div "her o Toca enter her o.jumpUp Toca enter her o.moveUp Toca enter her o.jumpDown…" at bounding box center [727, 362] width 272 height 180
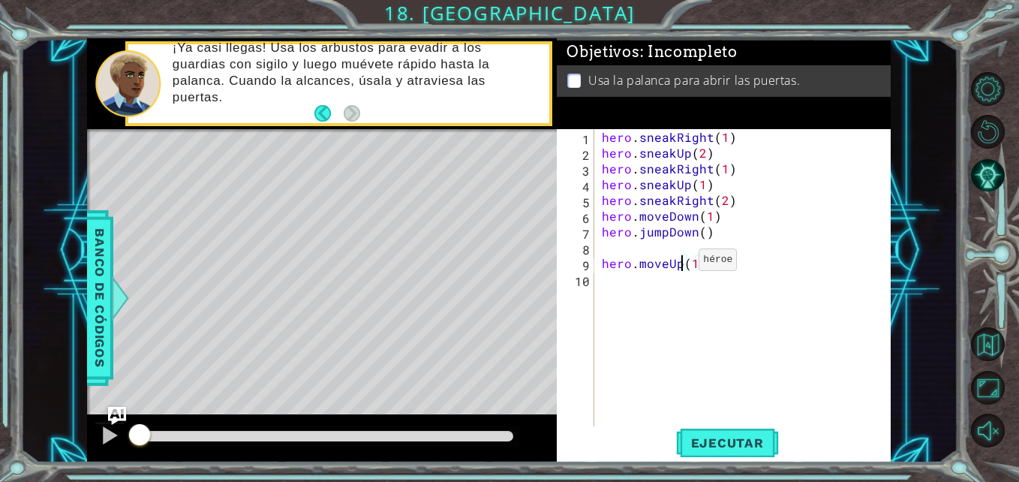
click at [681, 263] on div "hero . sneakRight ( 1 ) hero . sneakUp ( 2 ) hero . sneakRight ( 1 ) hero . sne…" at bounding box center [747, 294] width 296 height 331
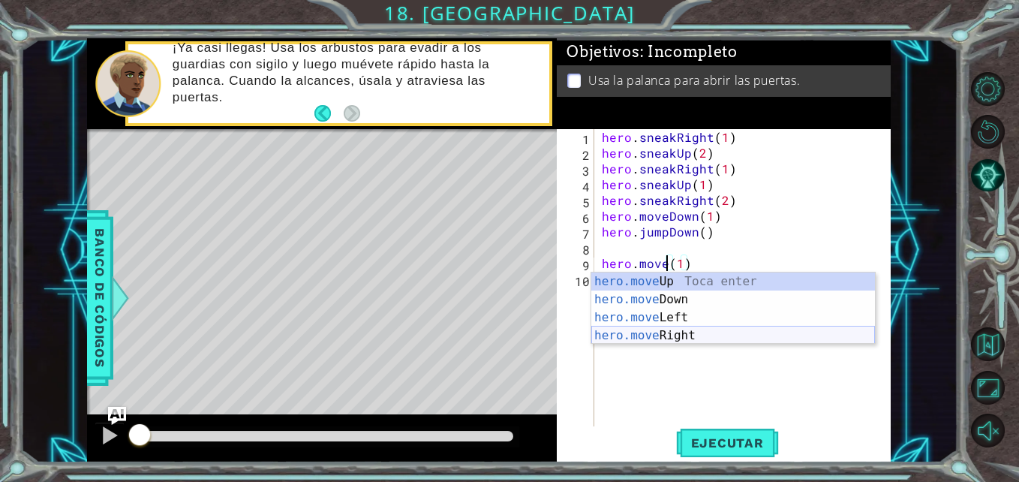
click at [659, 341] on div "hero.move Up Toca enter hero.move Down Toca enter hero.move Left Toca enter her…" at bounding box center [733, 326] width 284 height 108
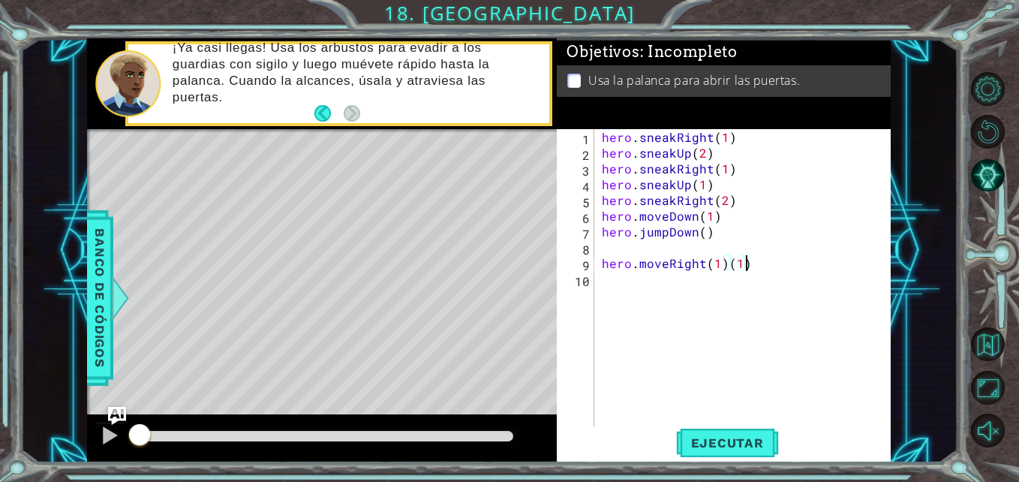
click at [770, 269] on div "hero . sneakRight ( 1 ) hero . sneakUp ( 2 ) hero . sneakRight ( 1 ) hero . sne…" at bounding box center [747, 294] width 296 height 331
type textarea "hero.moveRight(2)"
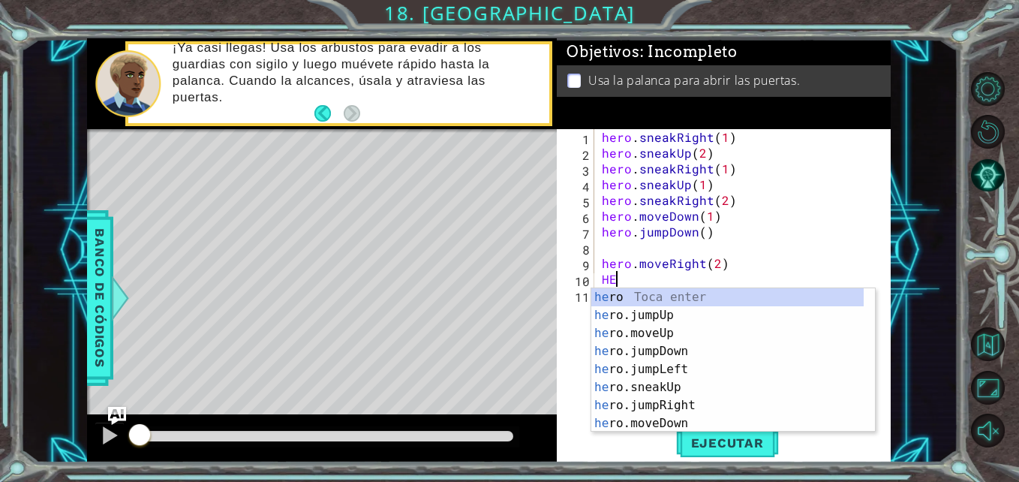
scroll to position [0, 1]
type textarea "HERO"
click at [663, 308] on div "hero Toca enter hero .jumpUp Toca enter hero .jumpDown Toca enter hero .jumpLef…" at bounding box center [727, 378] width 272 height 180
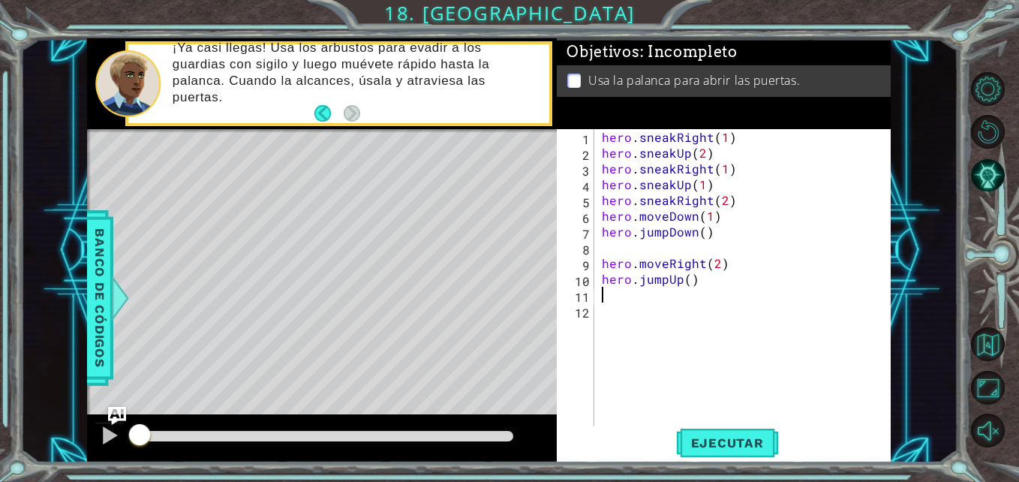
scroll to position [0, 0]
click at [728, 280] on div "hero . sneakRight ( 1 ) hero . sneakUp ( 2 ) hero . sneakRight ( 1 ) hero . sne…" at bounding box center [747, 294] width 296 height 331
type textarea "hero.jumpUp()"
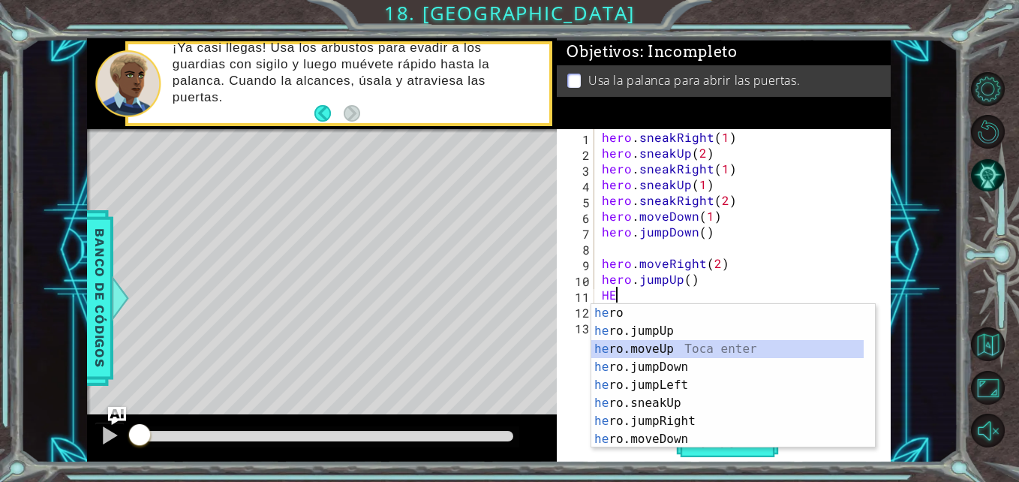
click at [644, 350] on div "he ro Toca enter he ro.jumpUp Toca enter he ro.moveUp Toca enter he ro.jumpDown…" at bounding box center [727, 394] width 272 height 180
type textarea "hero.moveUp(1)"
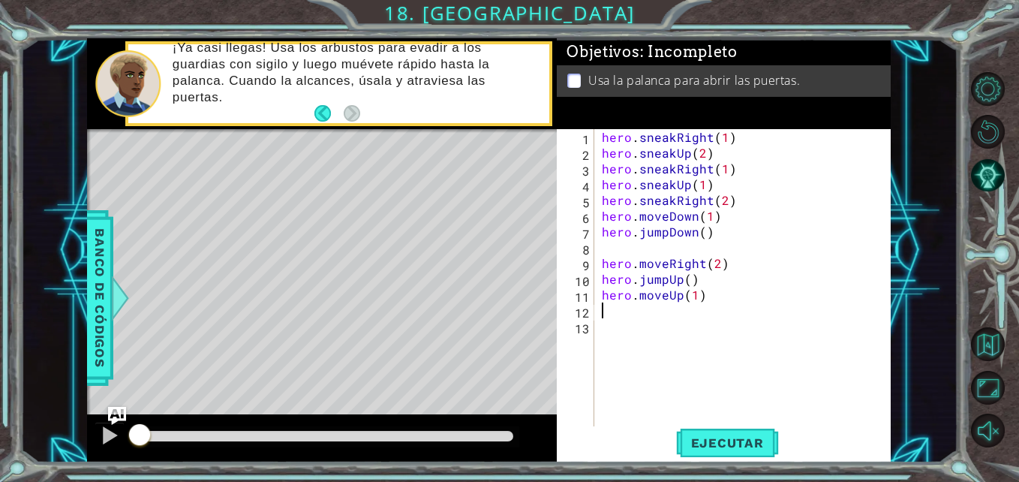
click at [726, 303] on div "hero . sneakRight ( 1 ) hero . sneakUp ( 2 ) hero . sneakRight ( 1 ) hero . sne…" at bounding box center [747, 294] width 296 height 331
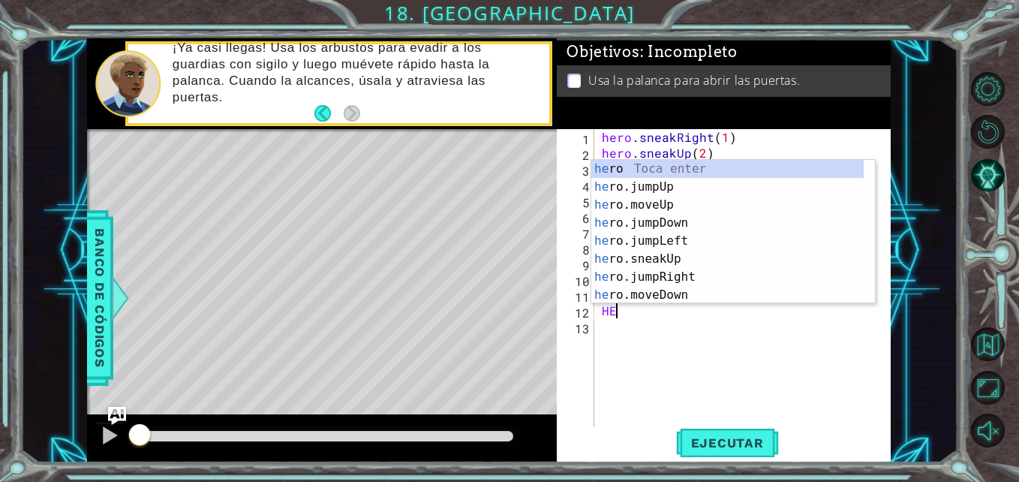
scroll to position [0, 1]
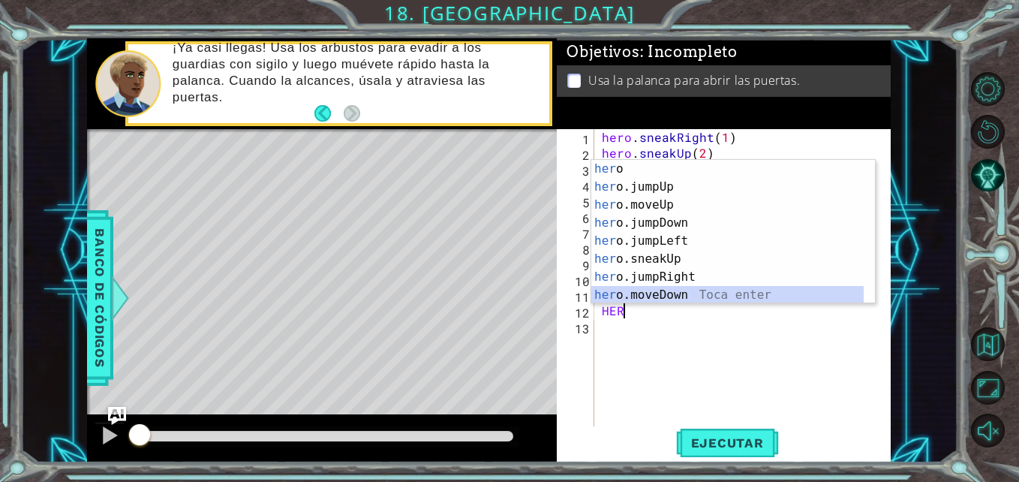
click at [615, 293] on div "her o Toca enter her o.jumpUp Toca enter her o.moveUp Toca enter her o.jumpDown…" at bounding box center [727, 250] width 272 height 180
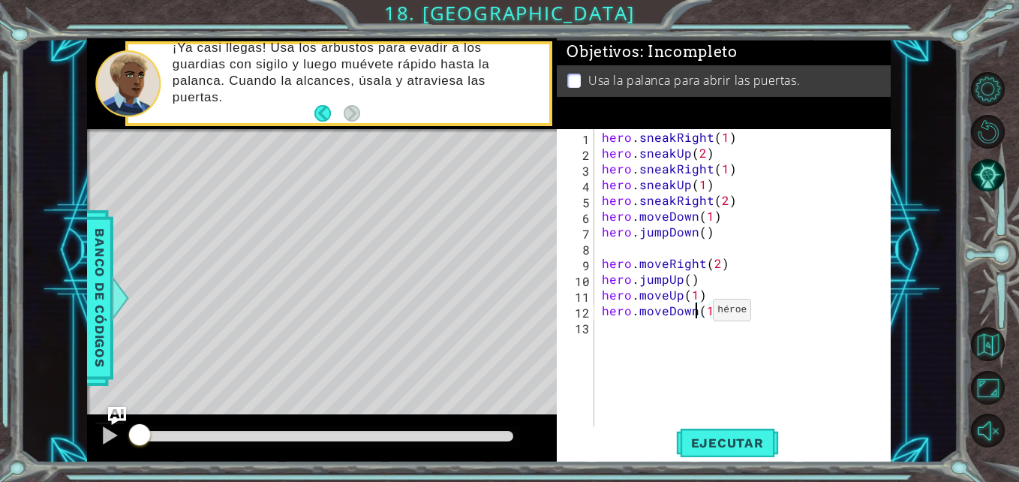
click at [695, 314] on div "hero . sneakRight ( 1 ) hero . sneakUp ( 2 ) hero . sneakRight ( 1 ) hero . sne…" at bounding box center [747, 294] width 296 height 331
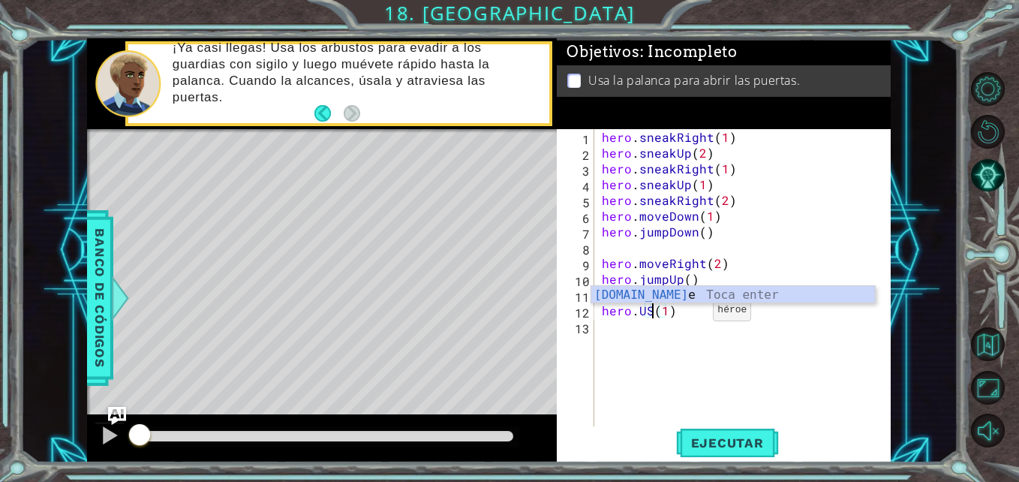
scroll to position [0, 4]
click at [738, 299] on div "hero.use Toca enter" at bounding box center [733, 313] width 284 height 54
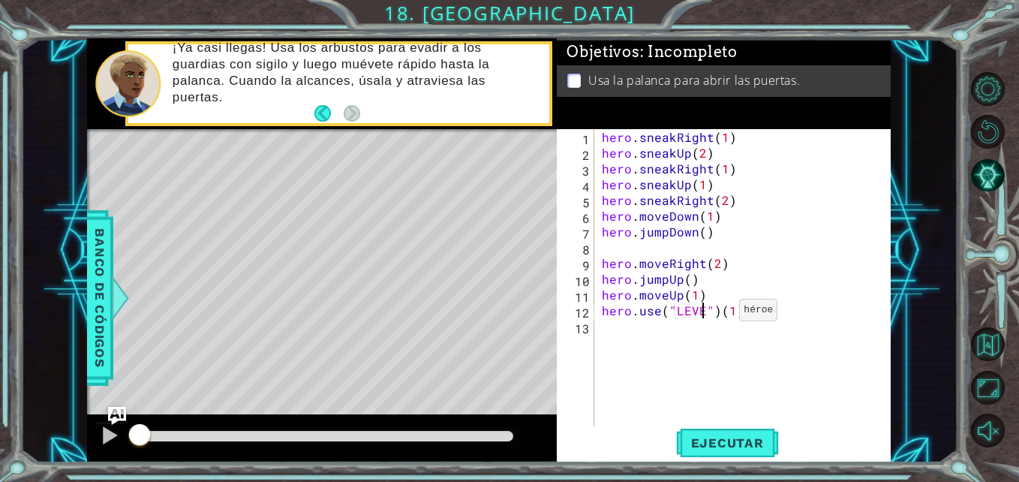
scroll to position [0, 8]
click at [771, 302] on div "hero . sneakRight ( 1 ) hero . sneakUp ( 2 ) hero . sneakRight ( 1 ) hero . sne…" at bounding box center [747, 294] width 296 height 331
click at [709, 309] on div "hero . sneakRight ( 1 ) hero . sneakUp ( 2 ) hero . sneakRight ( 1 ) hero . sne…" at bounding box center [747, 294] width 296 height 331
click at [717, 441] on span "Ejecutar" at bounding box center [727, 442] width 103 height 15
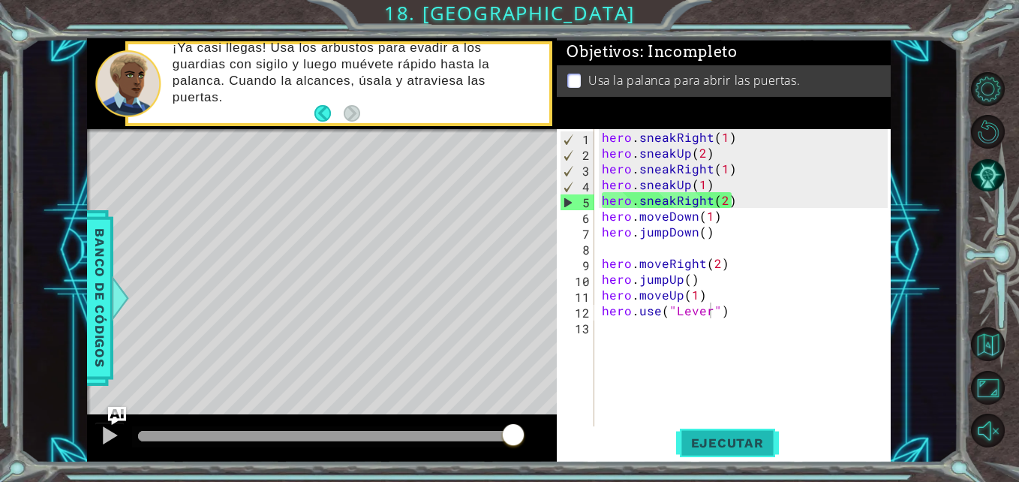
click at [717, 441] on span "Ejecutar" at bounding box center [727, 442] width 103 height 15
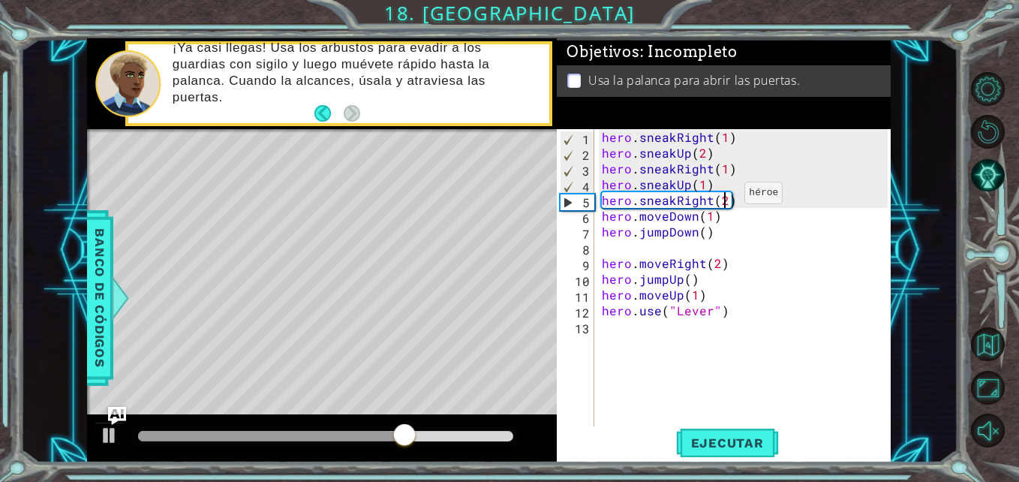
click at [726, 197] on div "hero . sneakRight ( 1 ) hero . sneakUp ( 2 ) hero . sneakRight ( 1 ) hero . sne…" at bounding box center [747, 294] width 296 height 331
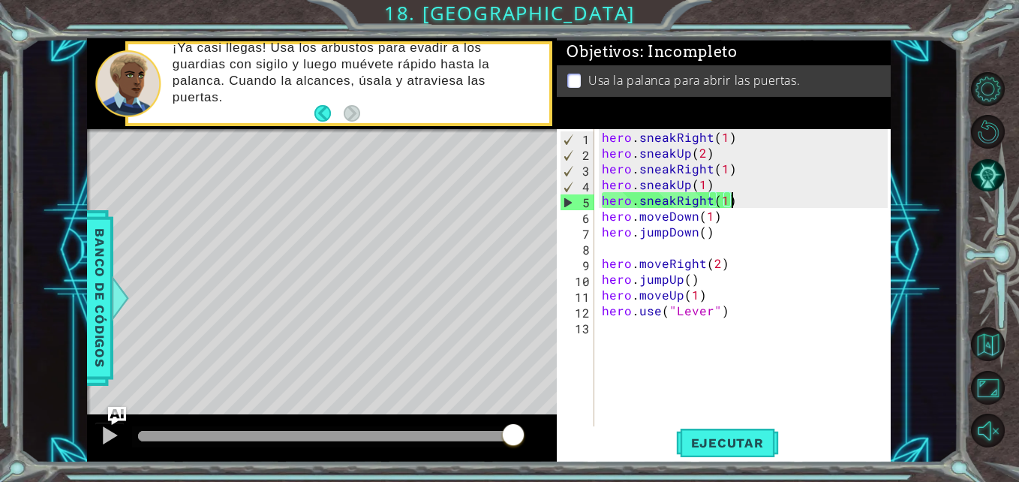
click at [746, 200] on div "hero . sneakRight ( 1 ) hero . sneakUp ( 2 ) hero . sneakRight ( 1 ) hero . sne…" at bounding box center [747, 294] width 296 height 331
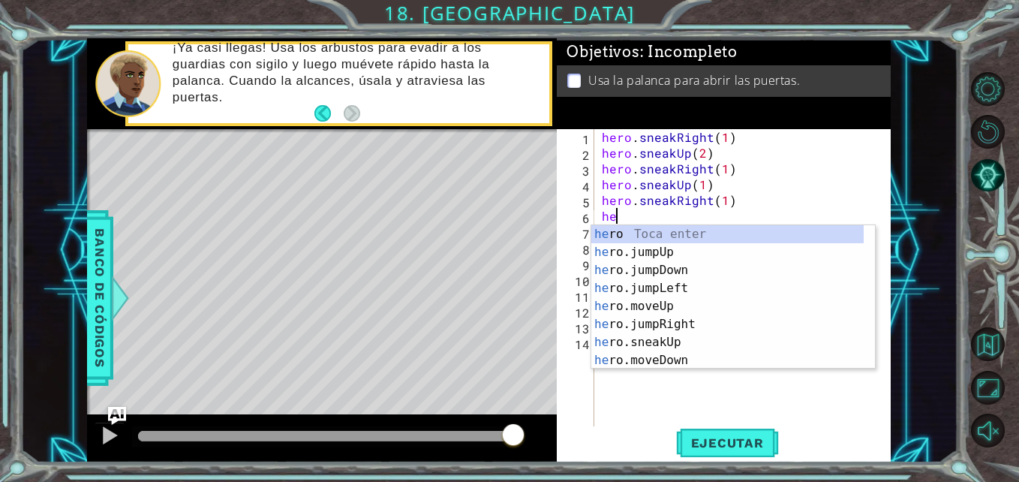
type textarea "hero.sneakRight(1)her"
click at [644, 324] on div "her o Toca enter her o.jumpUp Toca enter her o.jumpDown Toca enter her o.jumpLe…" at bounding box center [727, 315] width 272 height 180
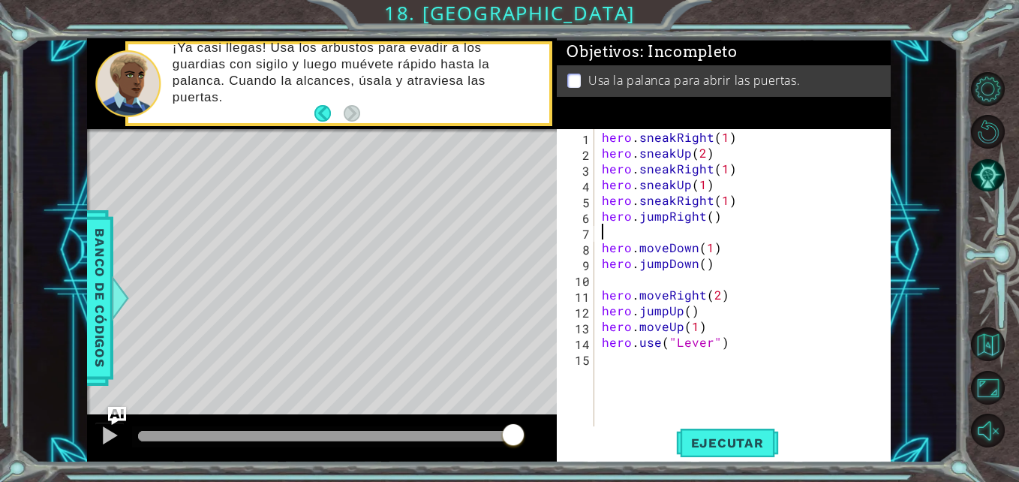
scroll to position [0, 0]
click at [717, 437] on span "Ejecutar" at bounding box center [727, 442] width 103 height 15
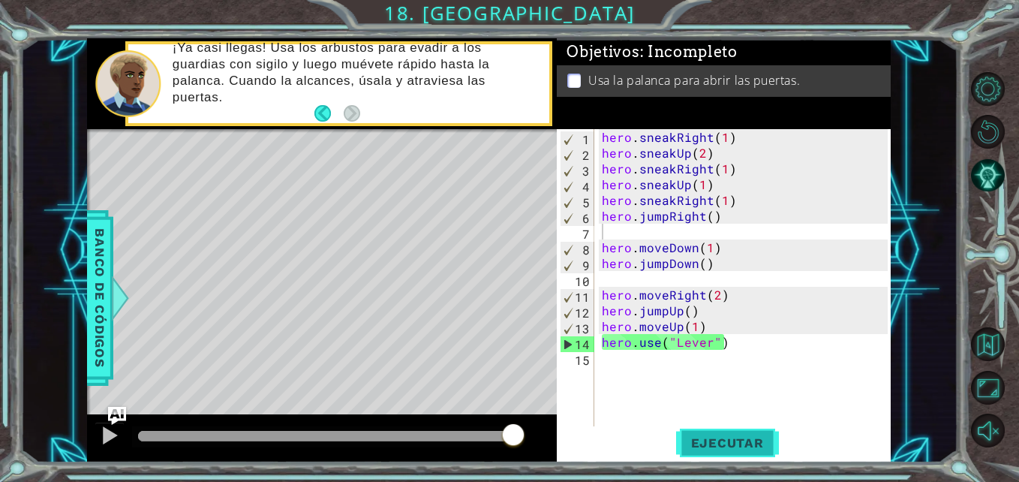
click at [699, 445] on span "Ejecutar" at bounding box center [727, 442] width 103 height 15
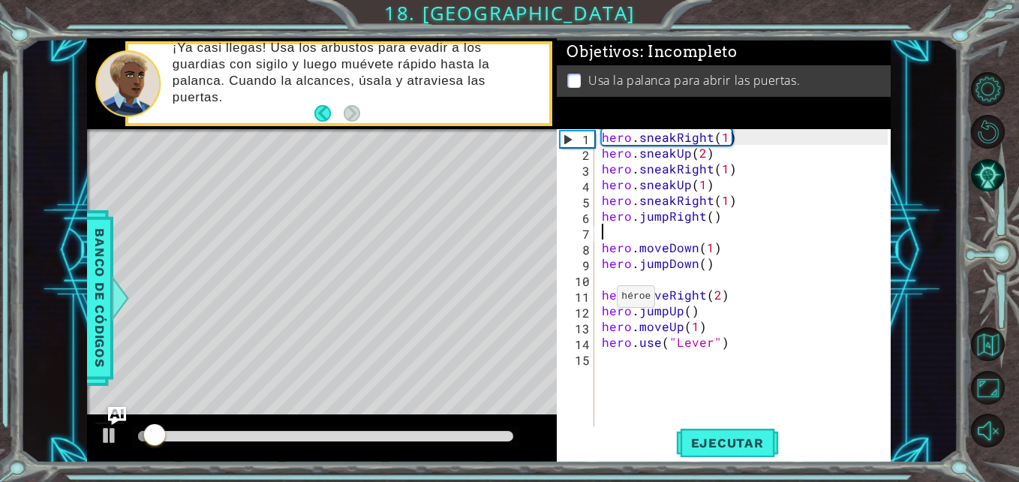
click at [359, 428] on div at bounding box center [325, 436] width 387 height 21
click at [361, 432] on div at bounding box center [325, 436] width 375 height 11
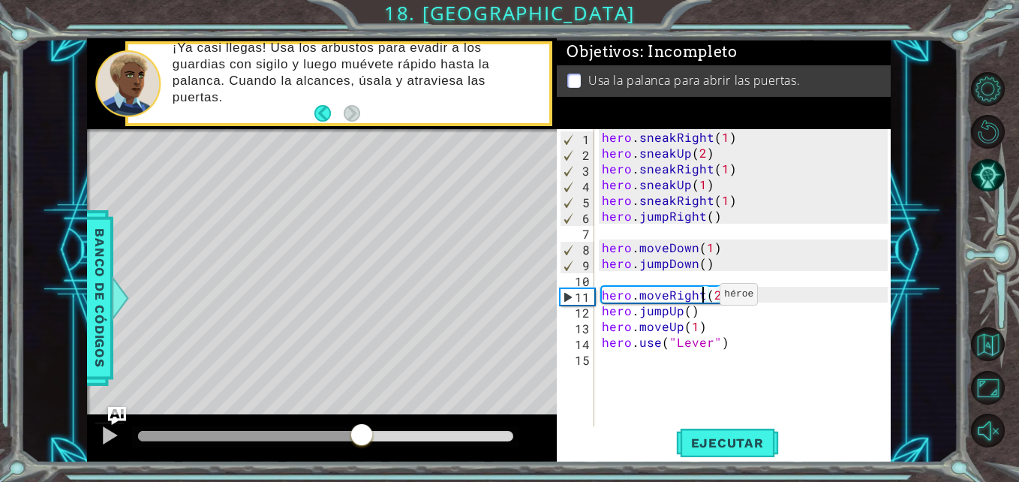
click at [702, 298] on div "hero . sneakRight ( 1 ) hero . sneakUp ( 2 ) hero . sneakRight ( 1 ) hero . sne…" at bounding box center [747, 294] width 296 height 331
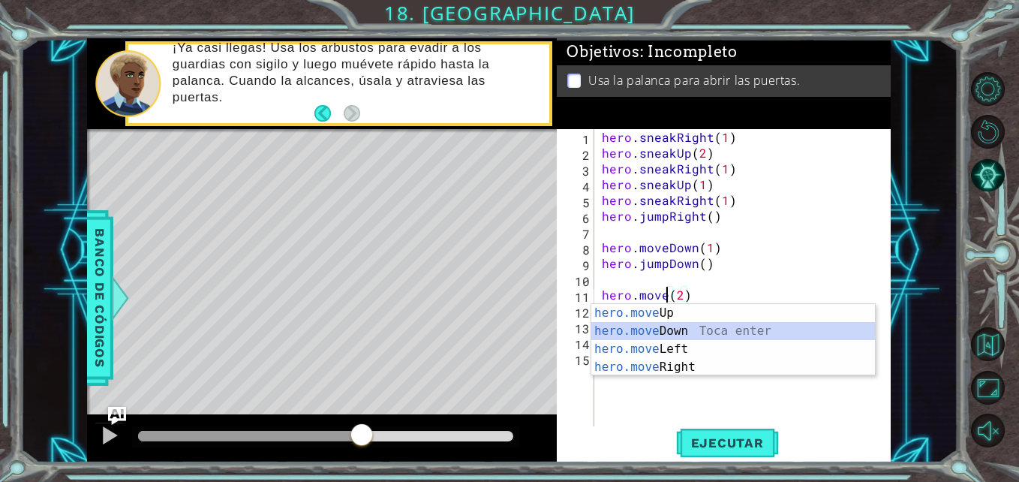
click at [699, 333] on div "hero.move Up Toca enter hero.move Down Toca enter hero.move Left Toca enter her…" at bounding box center [733, 358] width 284 height 108
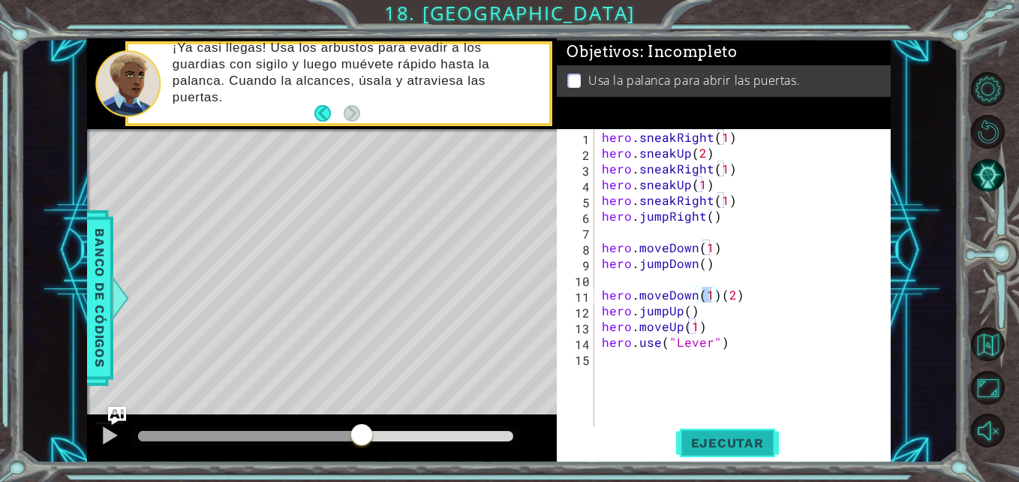
click at [720, 446] on span "Ejecutar" at bounding box center [727, 442] width 103 height 15
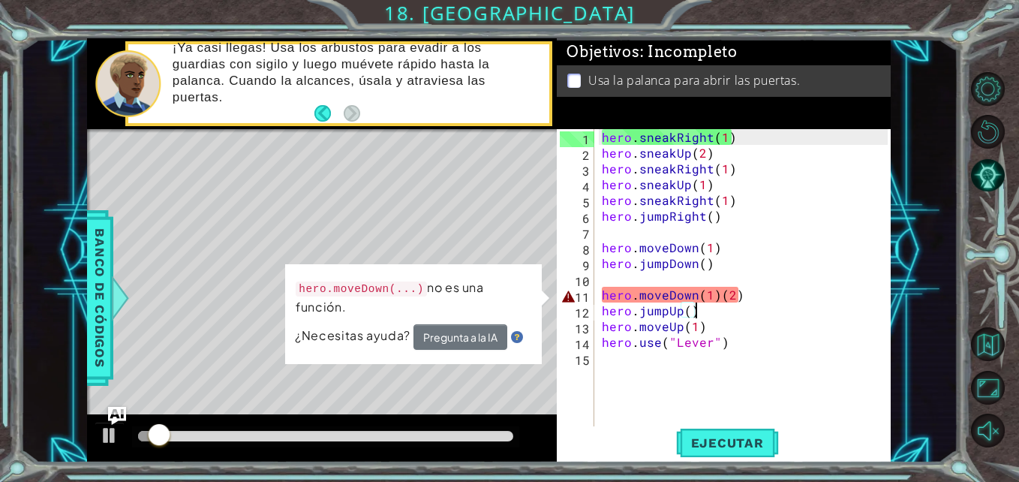
click at [768, 311] on div "hero . sneakRight ( 1 ) hero . sneakUp ( 2 ) hero . sneakRight ( 1 ) hero . sne…" at bounding box center [747, 294] width 296 height 331
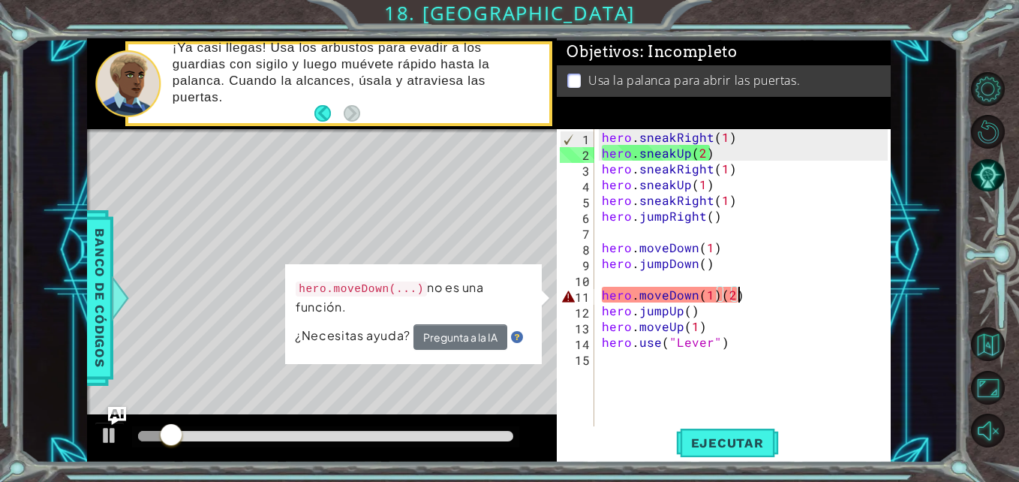
click at [750, 290] on div "hero . sneakRight ( 1 ) hero . sneakUp ( 2 ) hero . sneakRight ( 1 ) hero . sne…" at bounding box center [747, 294] width 296 height 331
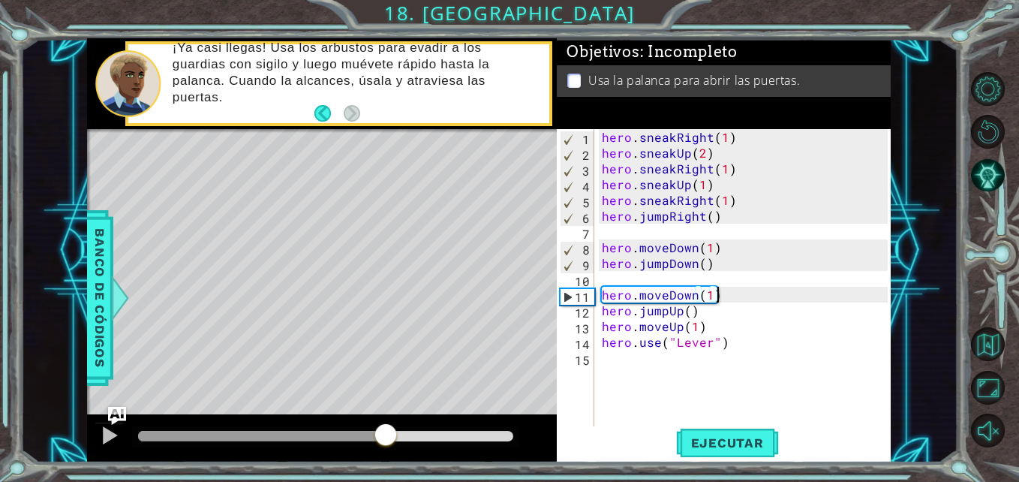
click at [385, 440] on div at bounding box center [325, 436] width 375 height 11
click at [340, 428] on div at bounding box center [325, 436] width 387 height 21
click at [346, 433] on div at bounding box center [242, 436] width 208 height 11
click at [693, 292] on div "hero . sneakRight ( 1 ) hero . sneakUp ( 2 ) hero . sneakRight ( 1 ) hero . sne…" at bounding box center [747, 294] width 296 height 331
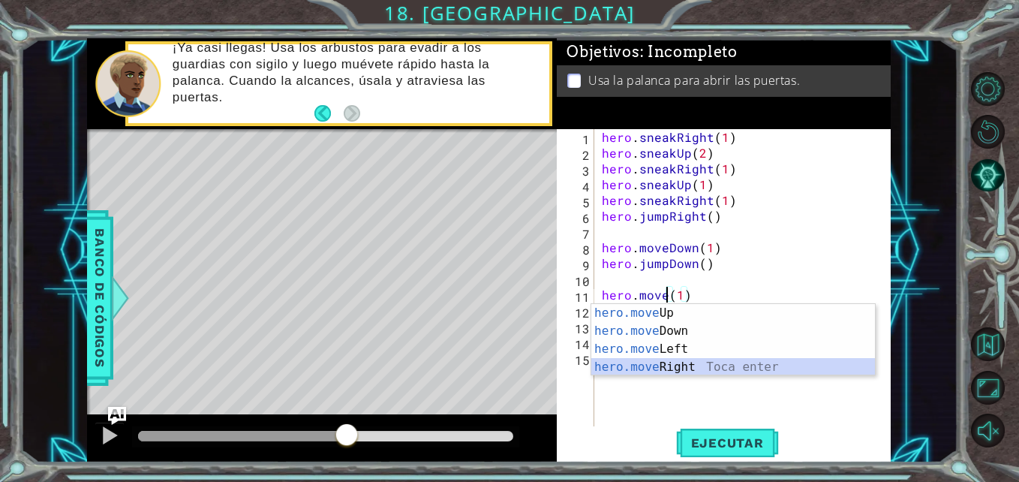
click at [663, 373] on div "hero.move Up Toca enter hero.move Down Toca enter hero.move Left Toca enter her…" at bounding box center [733, 358] width 284 height 108
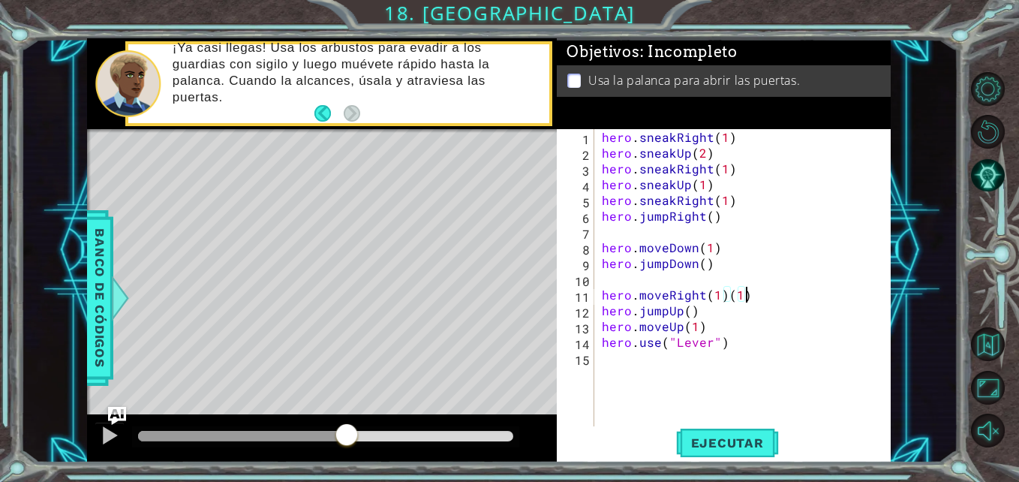
click at [771, 291] on div "hero . sneakRight ( 1 ) hero . sneakUp ( 2 ) hero . sneakRight ( 1 ) hero . sne…" at bounding box center [747, 294] width 296 height 331
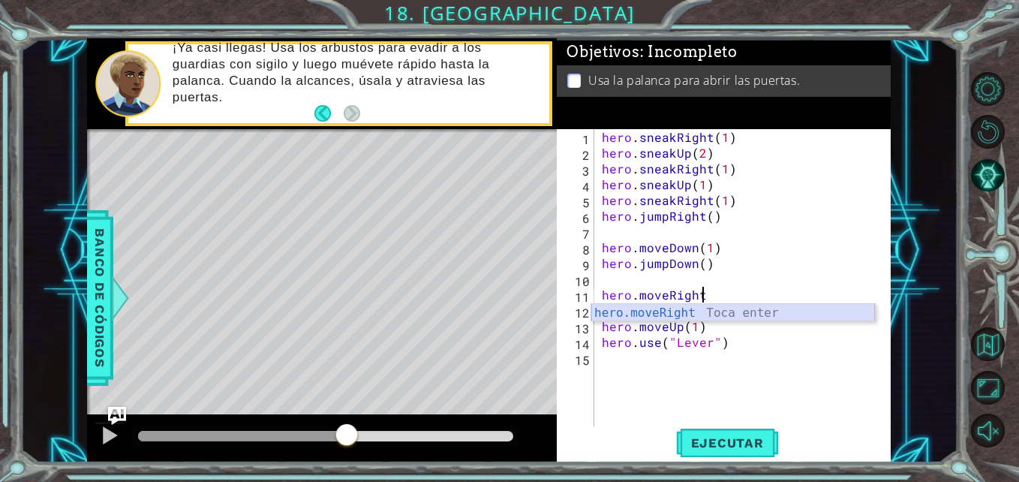
click at [686, 312] on div "hero.moveRight Toca enter" at bounding box center [733, 331] width 284 height 54
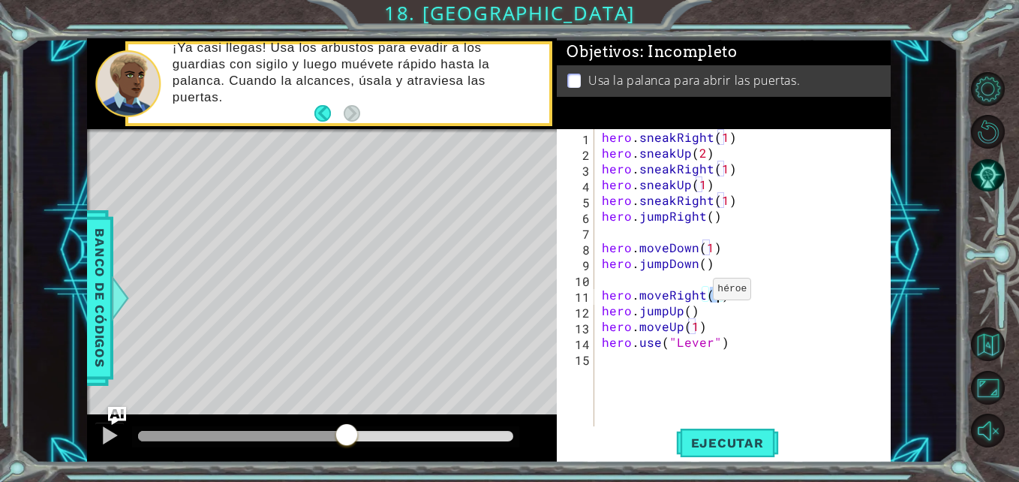
click at [695, 293] on div "hero . sneakRight ( 1 ) hero . sneakUp ( 2 ) hero . sneakRight ( 1 ) hero . sne…" at bounding box center [747, 294] width 296 height 331
drag, startPoint x: 704, startPoint y: 292, endPoint x: 639, endPoint y: 296, distance: 65.4
click at [639, 296] on div "hero . sneakRight ( 1 ) hero . sneakUp ( 2 ) hero . sneakRight ( 1 ) hero . sne…" at bounding box center [747, 294] width 296 height 331
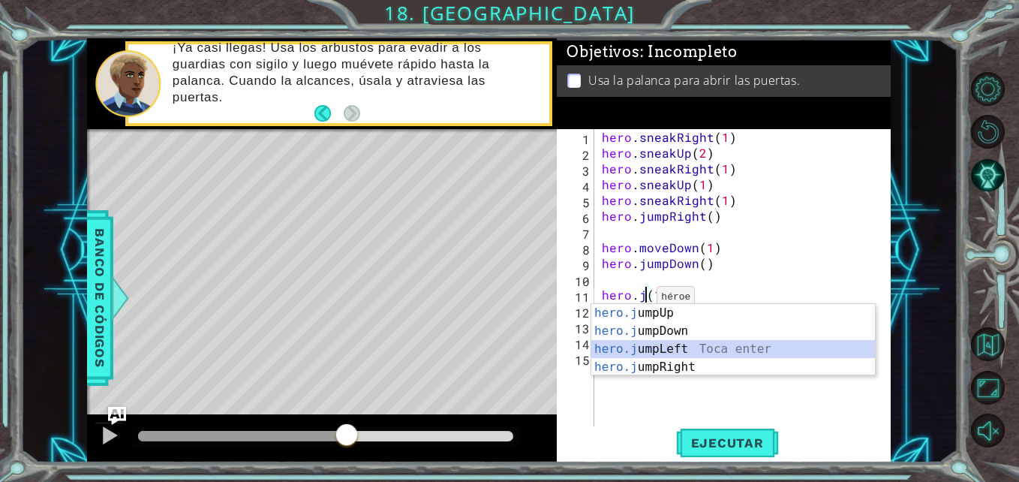
click at [654, 357] on div "hero.j umpUp Toca enter hero.j umpDown Toca enter hero.j umpLeft Toca enter her…" at bounding box center [733, 358] width 284 height 108
type textarea "hero.jumpLeft()(1)"
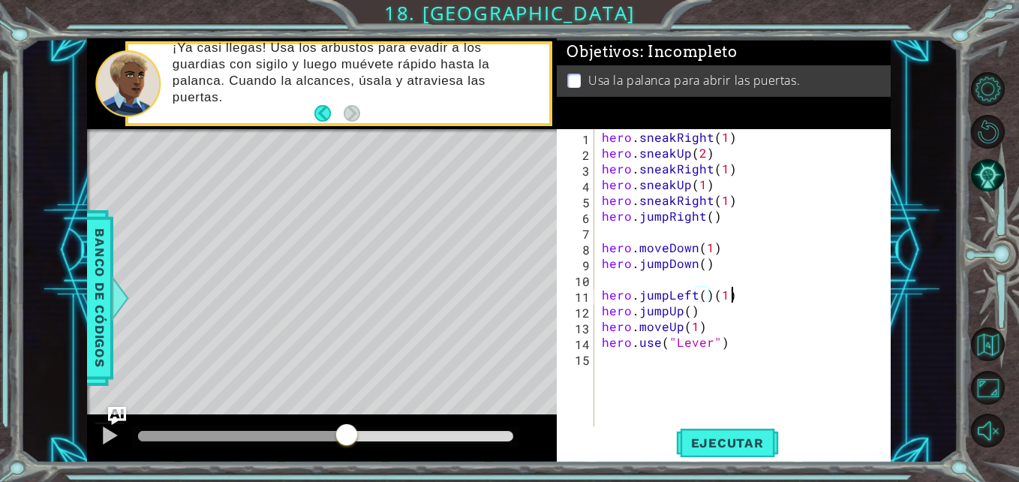
click at [735, 294] on div "hero . sneakRight ( 1 ) hero . sneakUp ( 2 ) hero . sneakRight ( 1 ) hero . sne…" at bounding box center [747, 294] width 296 height 331
type textarea "hero.jumpLeft()"
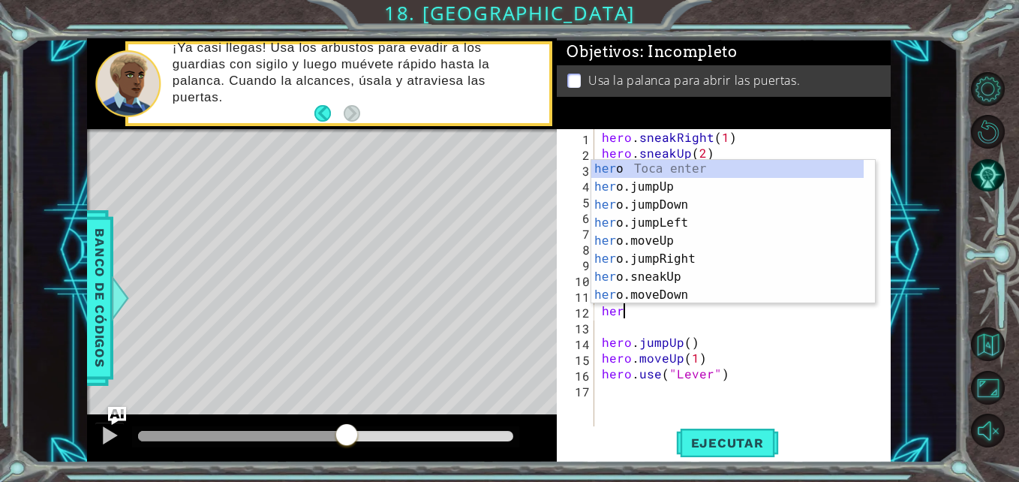
scroll to position [0, 1]
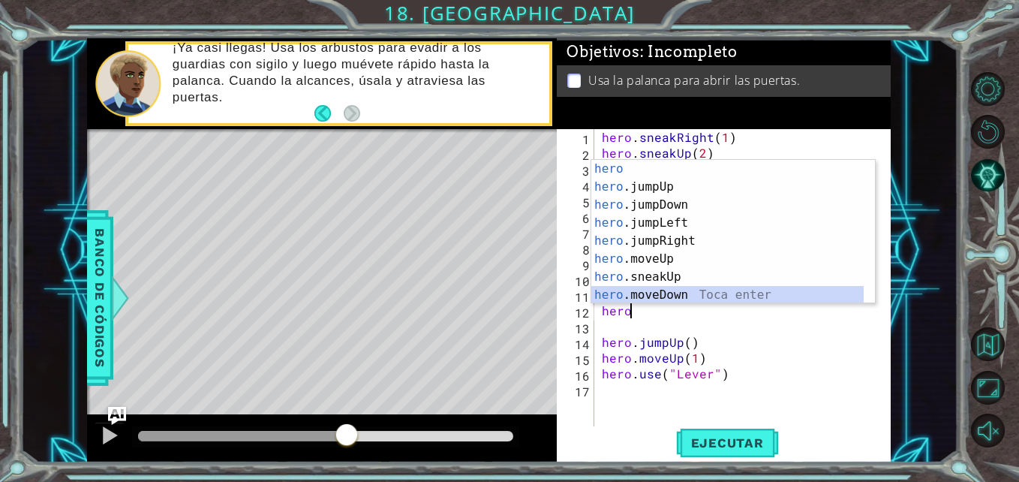
click at [672, 292] on div "hero Toca enter hero .jumpUp Toca enter hero .jumpDown Toca enter hero .jumpLef…" at bounding box center [727, 250] width 272 height 180
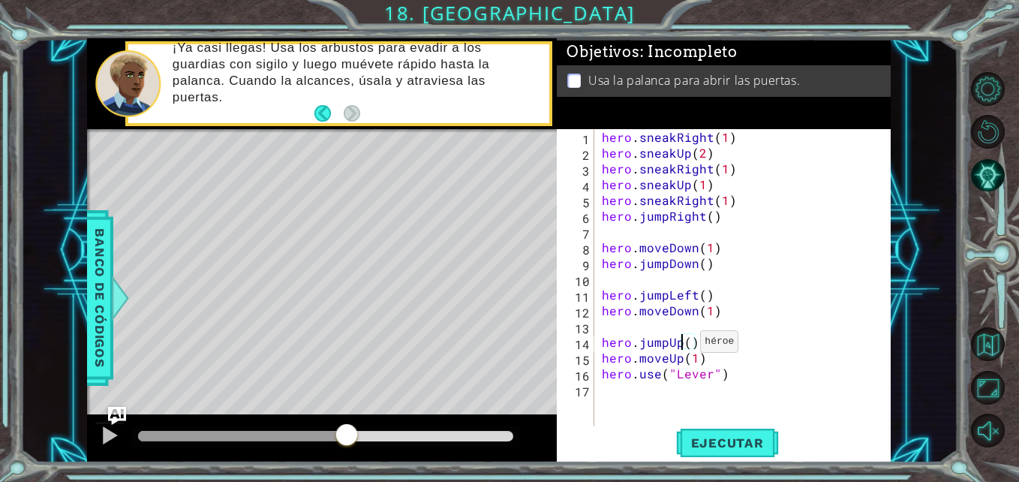
click at [682, 345] on div "hero . sneakRight ( 1 ) hero . sneakUp ( 2 ) hero . sneakRight ( 1 ) hero . sne…" at bounding box center [747, 294] width 296 height 331
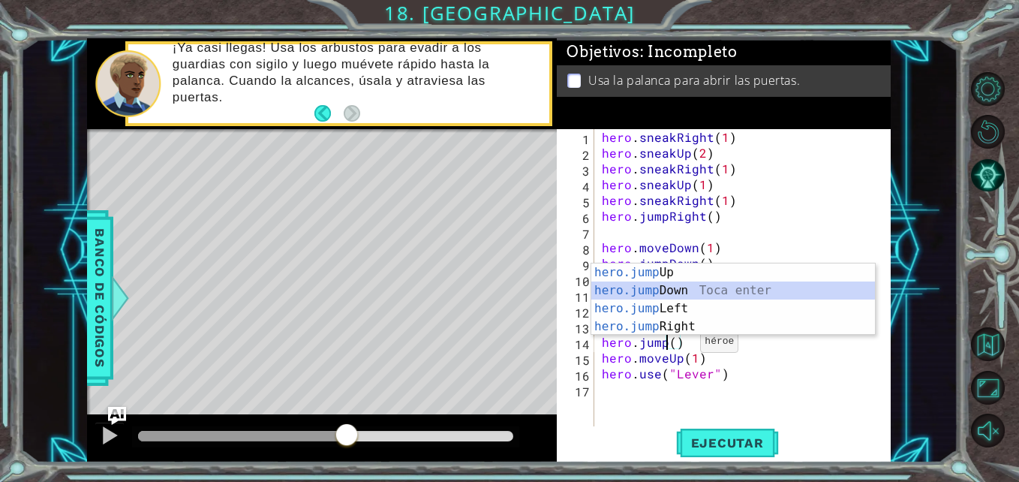
click at [678, 295] on div "hero.jump Up Toca enter hero.jump Down Toca enter hero.jump Left Toca enter her…" at bounding box center [733, 317] width 284 height 108
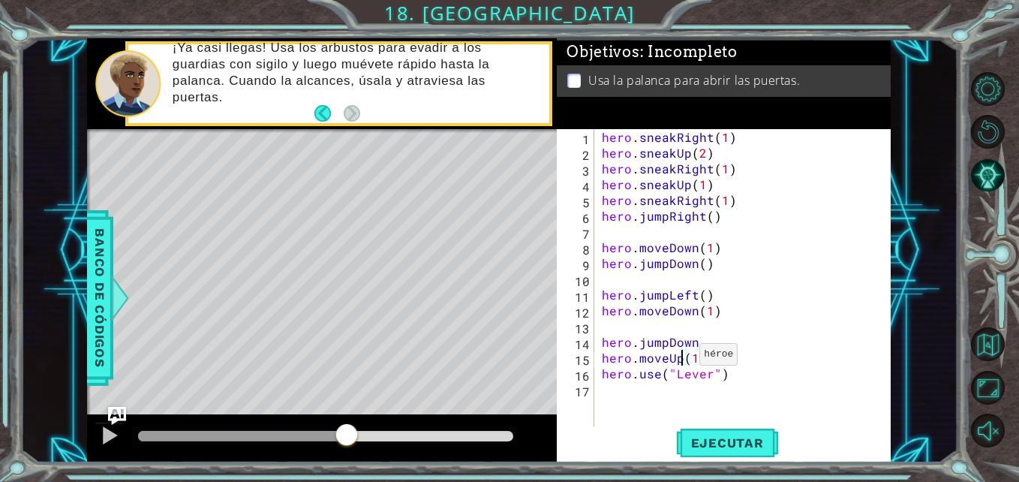
click at [681, 358] on div "hero . sneakRight ( 1 ) hero . sneakUp ( 2 ) hero . sneakRight ( 1 ) hero . sne…" at bounding box center [747, 294] width 296 height 331
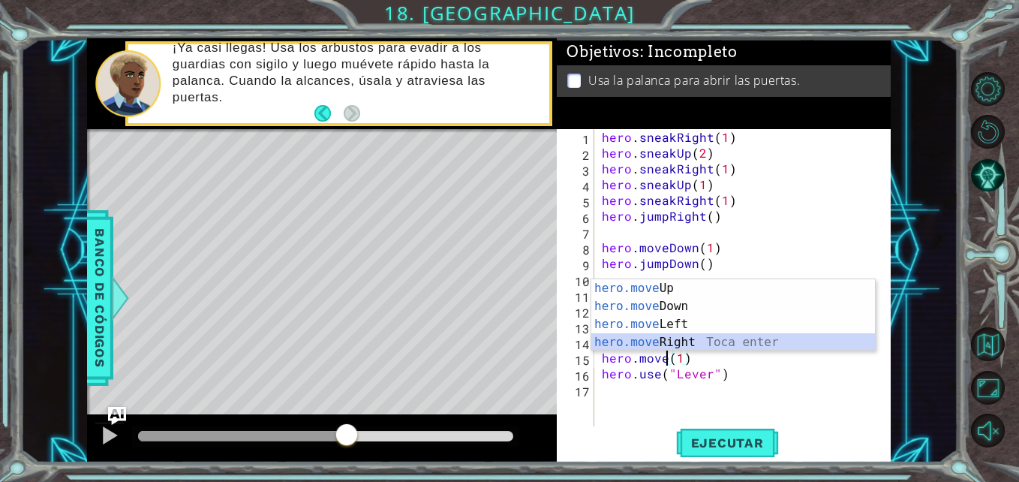
click at [698, 346] on div "hero.move Up Toca enter hero.move Down Toca enter hero.move Left Toca enter her…" at bounding box center [733, 333] width 284 height 108
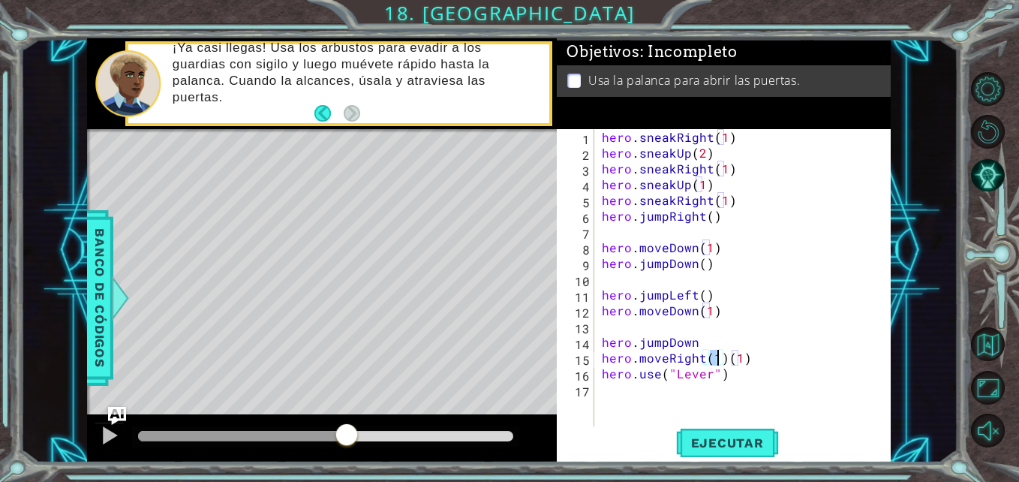
scroll to position [0, 8]
click at [828, 357] on div "hero . sneakRight ( 1 ) hero . sneakUp ( 2 ) hero . sneakRight ( 1 ) hero . sne…" at bounding box center [747, 294] width 296 height 331
click at [706, 428] on button "Ejecutar" at bounding box center [727, 442] width 103 height 33
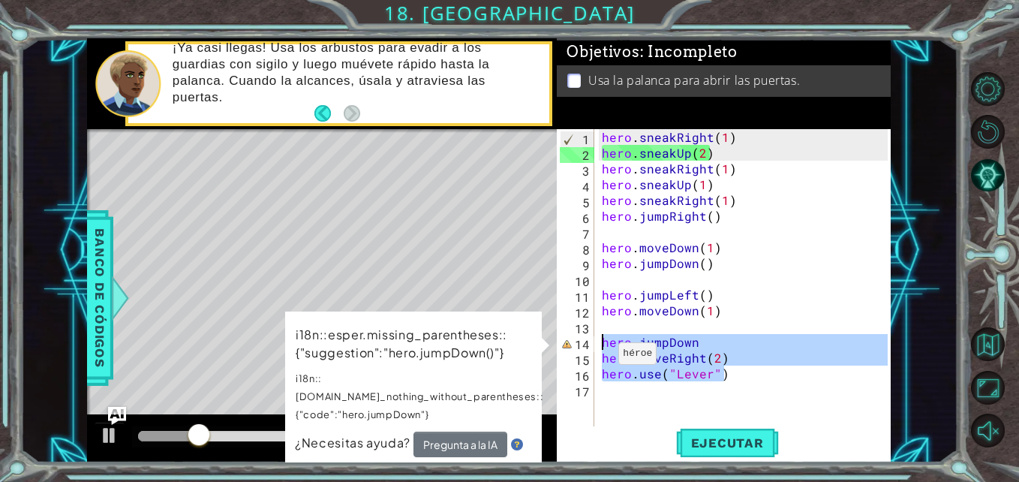
drag, startPoint x: 732, startPoint y: 376, endPoint x: 585, endPoint y: 341, distance: 151.1
click at [585, 341] on div "hero.moveRight(2) 1 2 3 4 5 6 7 8 9 10 11 12 13 14 15 16 17 hero . sneakRight (…" at bounding box center [722, 278] width 330 height 299
type textarea "hero.jumpDown hero.moveRight(2)"
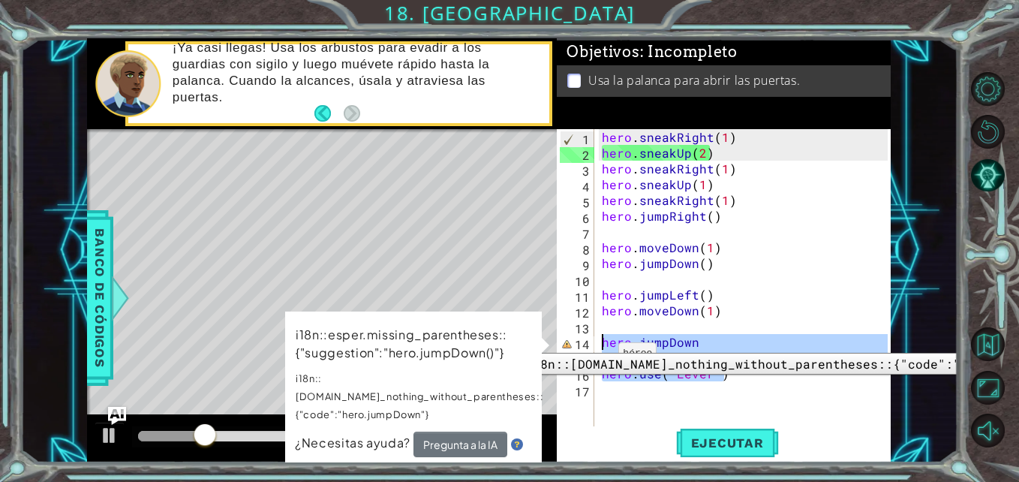
scroll to position [0, 0]
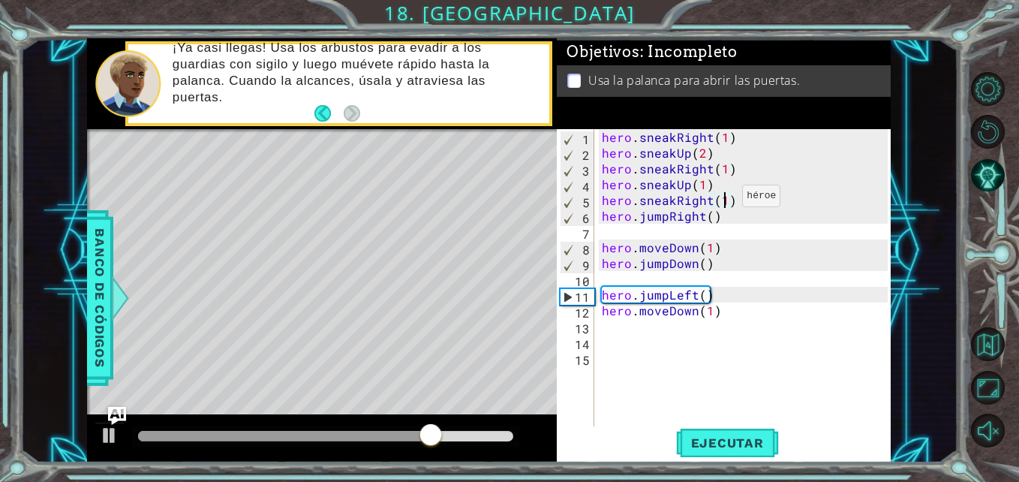
click at [724, 200] on div "hero . sneakRight ( 1 ) hero . sneakUp ( 2 ) hero . sneakRight ( 1 ) hero . sne…" at bounding box center [747, 294] width 296 height 331
click at [706, 445] on span "Ejecutar" at bounding box center [727, 442] width 103 height 15
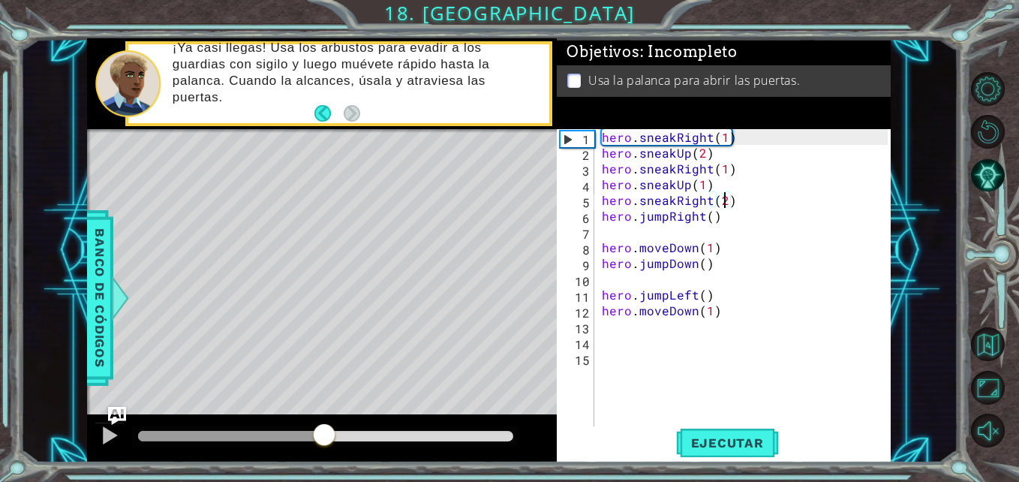
click at [324, 440] on div at bounding box center [325, 436] width 375 height 11
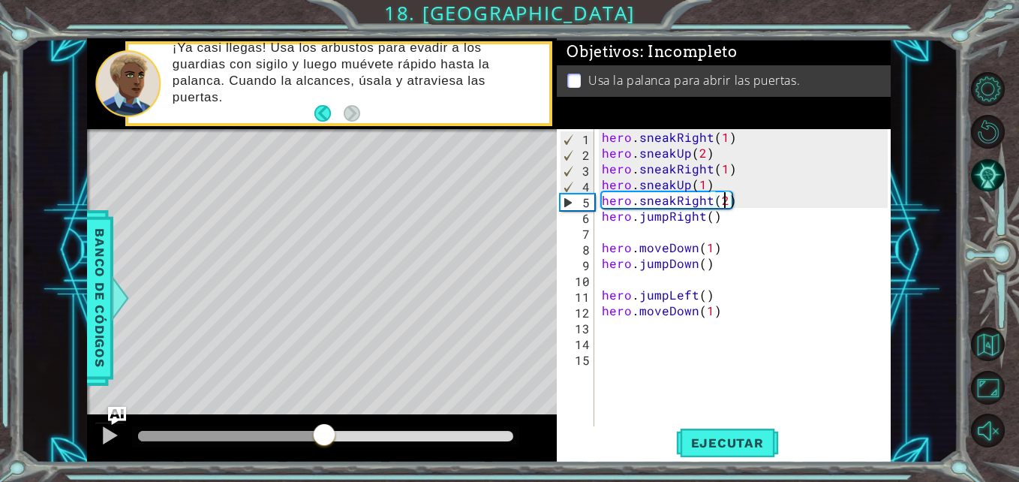
click at [285, 433] on div at bounding box center [230, 436] width 185 height 11
click at [110, 431] on div at bounding box center [110, 435] width 20 height 20
click at [711, 217] on div "hero . sneakRight ( 1 ) hero . sneakUp ( 2 ) hero . sneakRight ( 1 ) hero . sne…" at bounding box center [747, 294] width 296 height 331
click at [696, 443] on span "Ejecutar" at bounding box center [727, 442] width 103 height 15
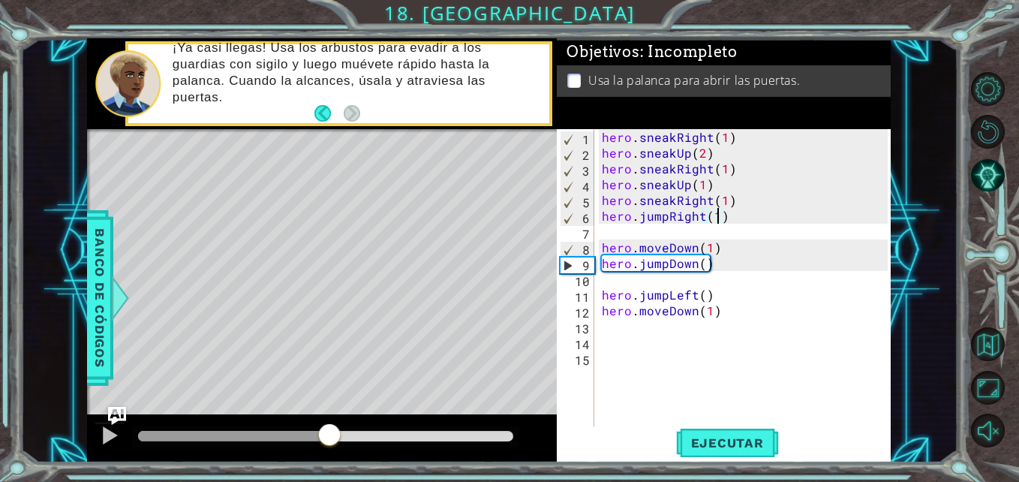
click at [329, 437] on div at bounding box center [325, 436] width 375 height 11
click at [705, 266] on div "hero . sneakRight ( 1 ) hero . sneakUp ( 2 ) hero . sneakRight ( 1 ) hero . sne…" at bounding box center [747, 294] width 296 height 331
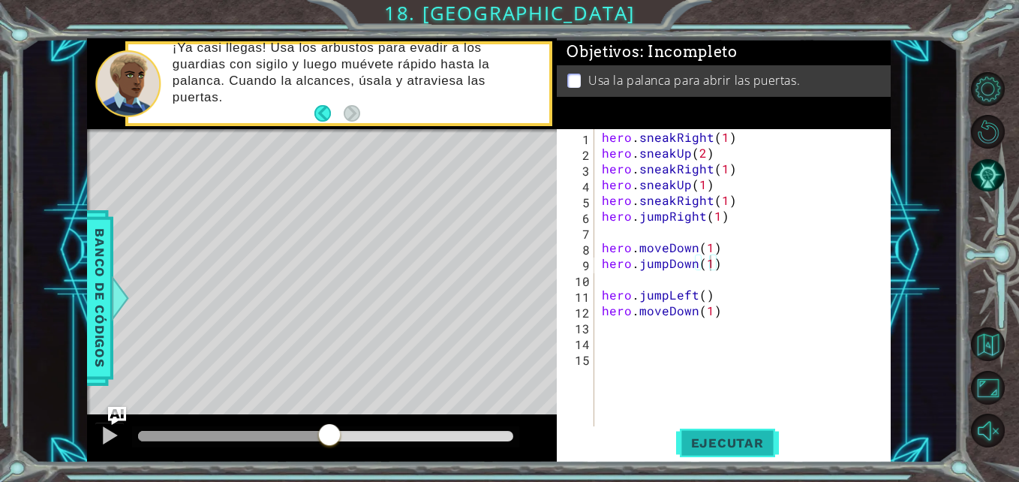
click at [723, 450] on span "Ejecutar" at bounding box center [727, 442] width 103 height 15
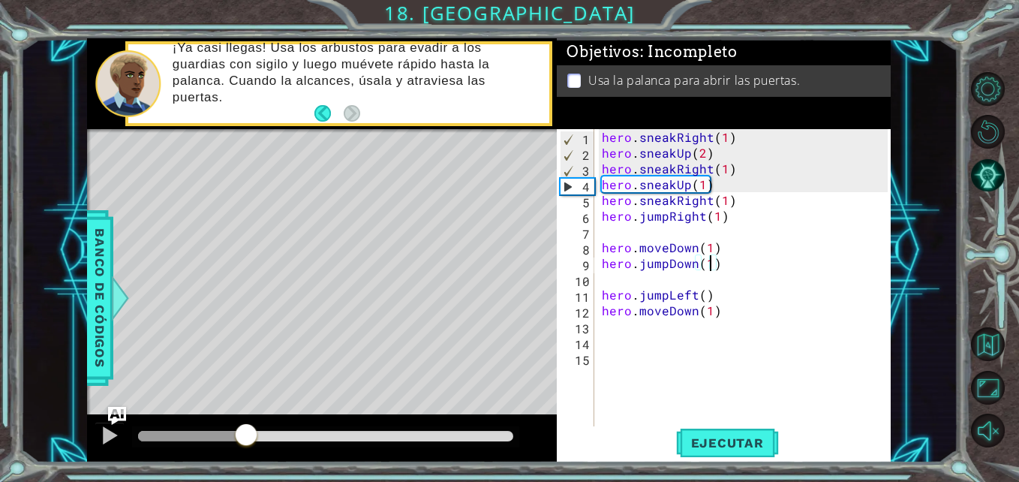
click at [245, 432] on div at bounding box center [325, 436] width 375 height 11
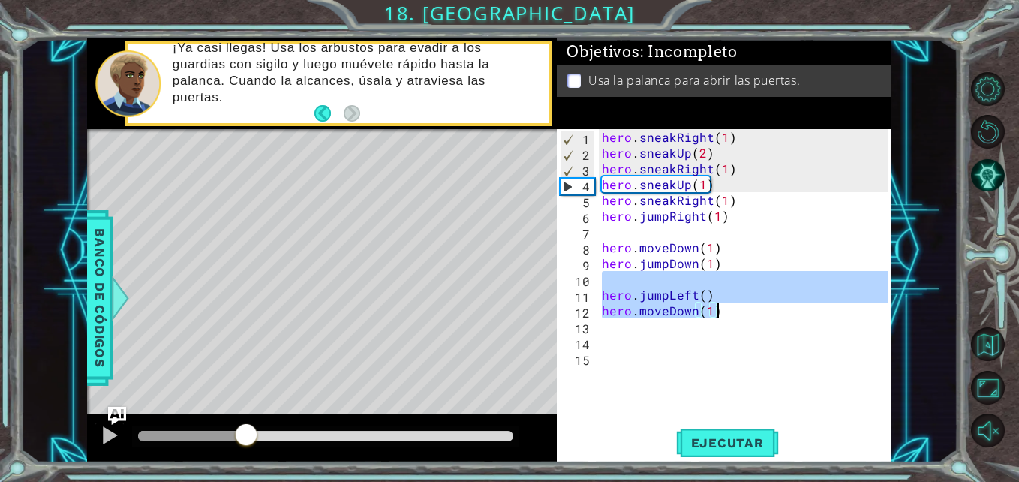
drag, startPoint x: 723, startPoint y: 275, endPoint x: 730, endPoint y: 311, distance: 36.6
click at [730, 311] on div "hero . sneakRight ( 1 ) hero . sneakUp ( 2 ) hero . sneakRight ( 1 ) hero . sne…" at bounding box center [747, 294] width 296 height 331
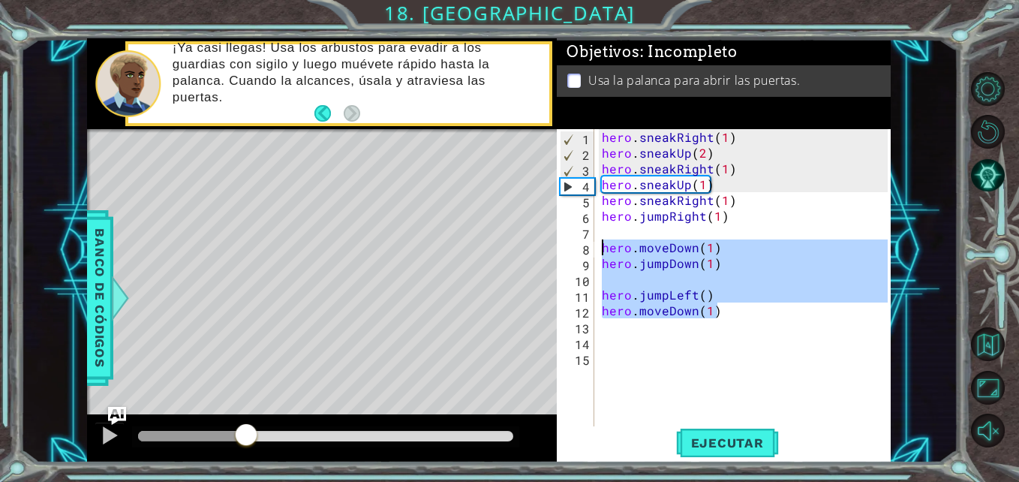
drag, startPoint x: 730, startPoint y: 311, endPoint x: 588, endPoint y: 245, distance: 157.1
click at [588, 245] on div "hero.jumpLeft() hero.moveDown(1) 1 2 3 4 5 6 7 8 9 10 11 12 13 14 15 hero . sne…" at bounding box center [722, 278] width 330 height 299
type textarea "hero.moveDown(1) hero.jumpDown(1)"
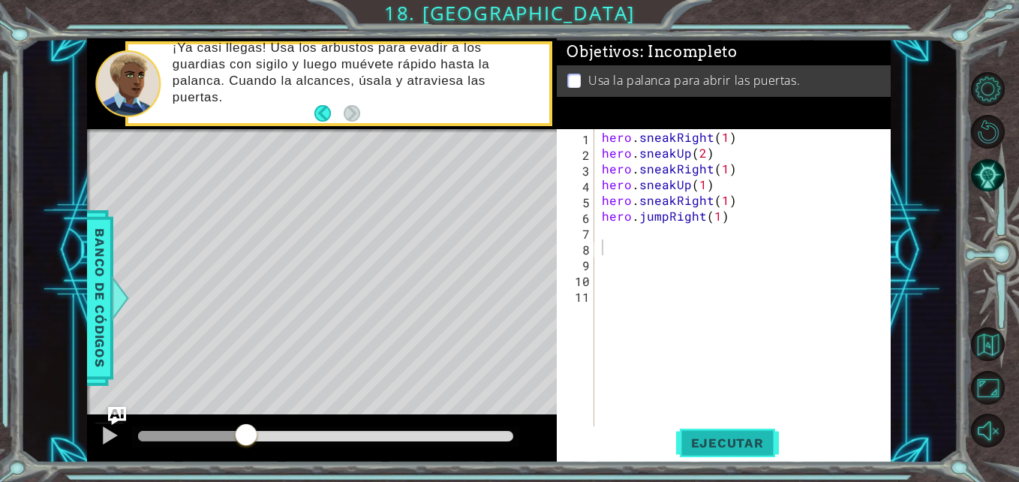
click at [725, 437] on span "Ejecutar" at bounding box center [727, 442] width 103 height 15
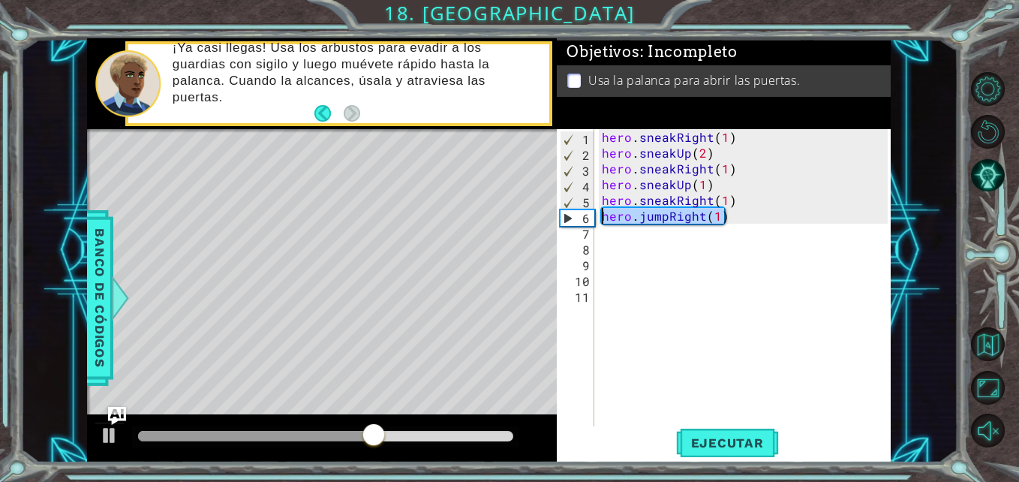
drag, startPoint x: 728, startPoint y: 221, endPoint x: 582, endPoint y: 223, distance: 146.3
click at [582, 223] on div "1 2 3 4 5 6 7 8 9 10 11 hero . sneakRight ( 1 ) hero . sneakUp ( 2 ) hero . sne…" at bounding box center [722, 278] width 330 height 299
type textarea "hero.jumpRight(1)"
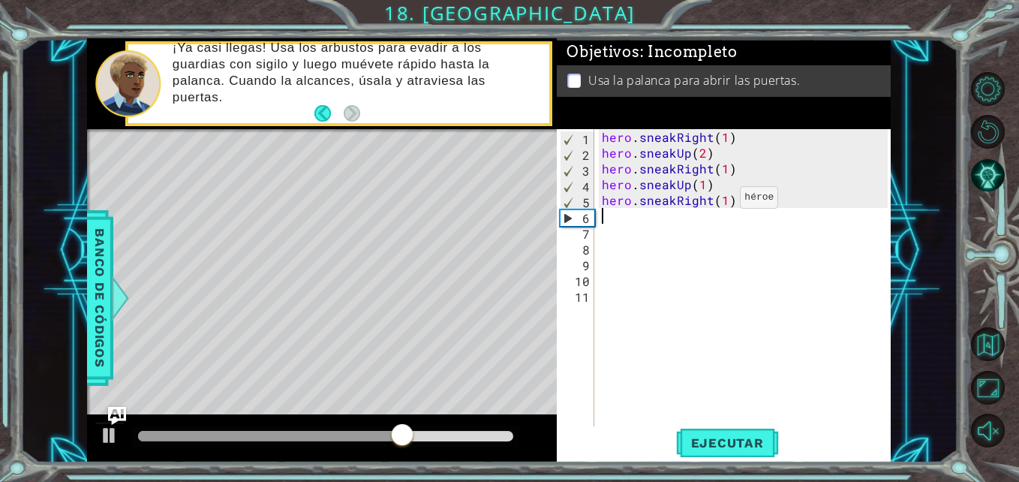
click at [722, 201] on div "hero . sneakRight ( 1 ) hero . sneakUp ( 2 ) hero . sneakRight ( 1 ) hero . sne…" at bounding box center [747, 294] width 296 height 331
click at [737, 434] on button "Ejecutar" at bounding box center [727, 442] width 103 height 33
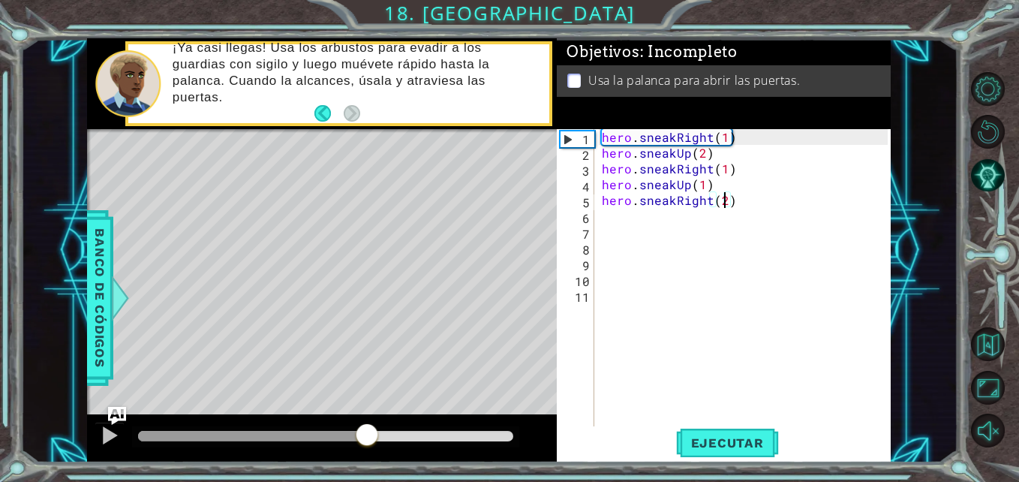
click at [367, 434] on div at bounding box center [325, 436] width 375 height 11
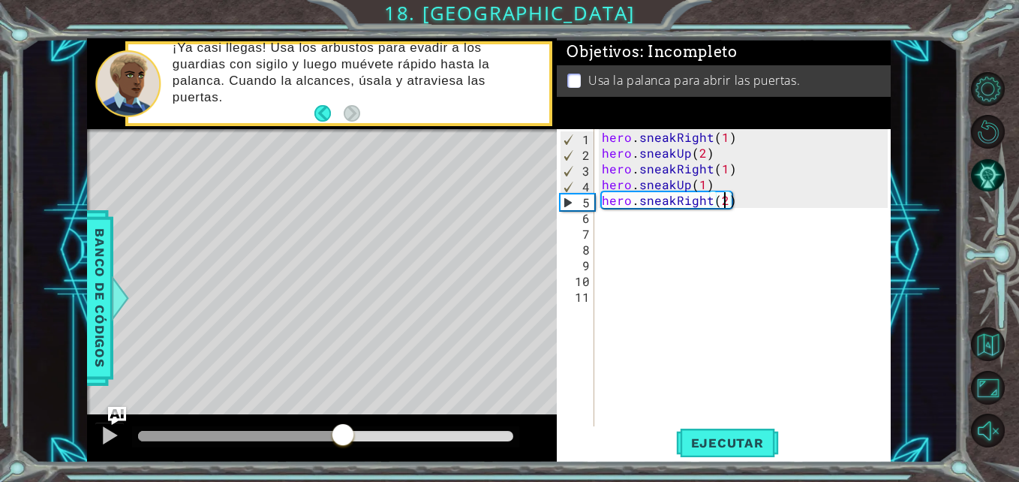
click at [342, 434] on div at bounding box center [240, 436] width 204 height 11
click at [314, 434] on div at bounding box center [226, 436] width 176 height 11
click at [287, 427] on div at bounding box center [325, 436] width 387 height 21
click at [289, 437] on div at bounding box center [213, 436] width 151 height 11
click at [732, 159] on div "hero . sneakRight ( 1 ) hero . sneakUp ( 2 ) hero . sneakRight ( 1 ) hero . sne…" at bounding box center [747, 294] width 296 height 331
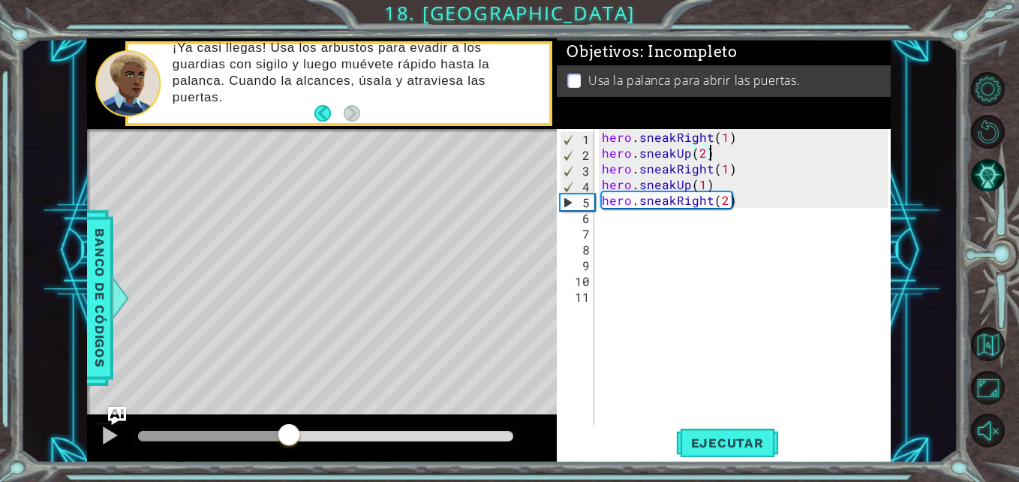
scroll to position [0, 6]
click at [715, 439] on span "Ejecutar" at bounding box center [727, 442] width 103 height 15
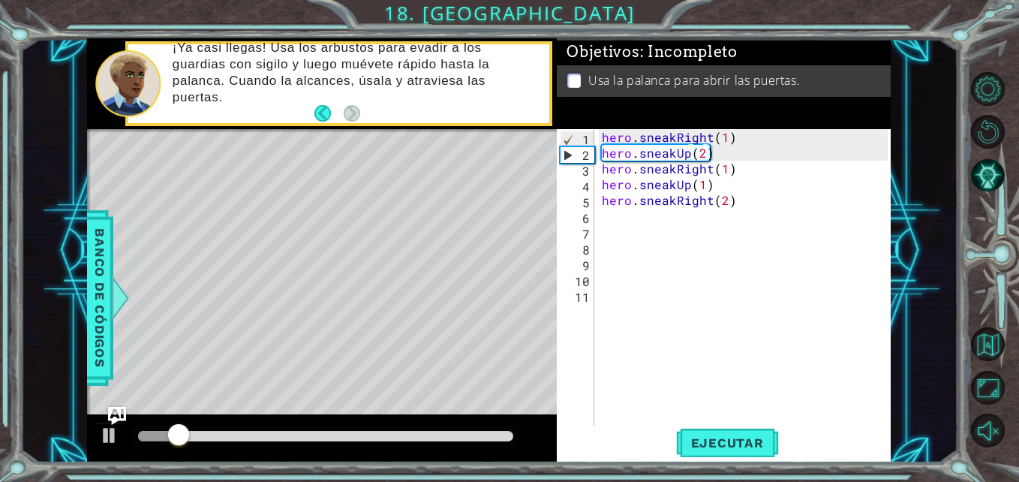
click at [304, 447] on div at bounding box center [325, 436] width 387 height 21
click at [293, 436] on div at bounding box center [325, 436] width 375 height 11
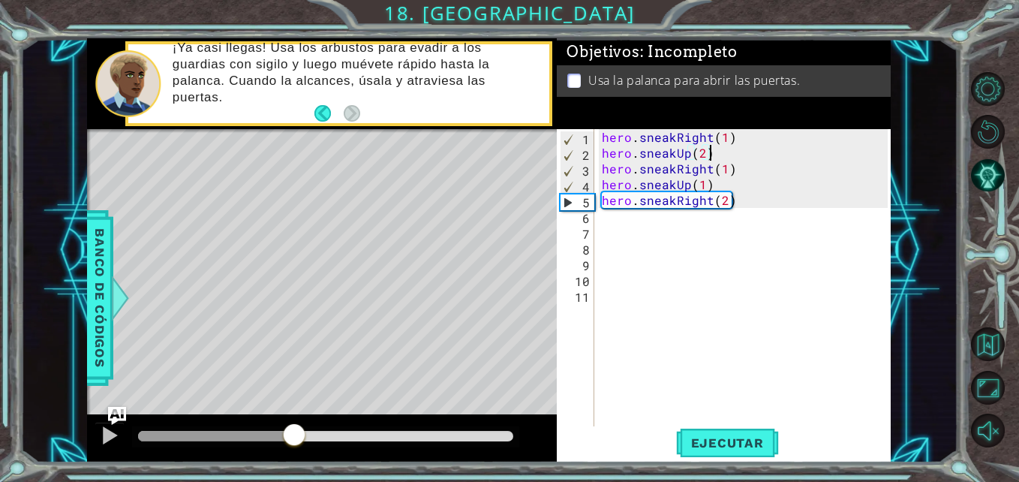
click at [219, 434] on div at bounding box center [215, 436] width 155 height 11
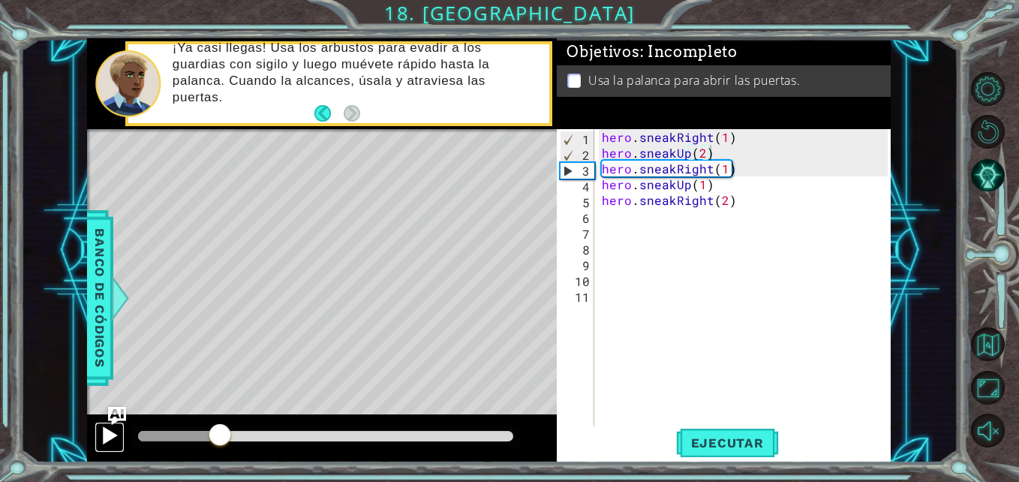
click at [117, 433] on div at bounding box center [110, 435] width 20 height 20
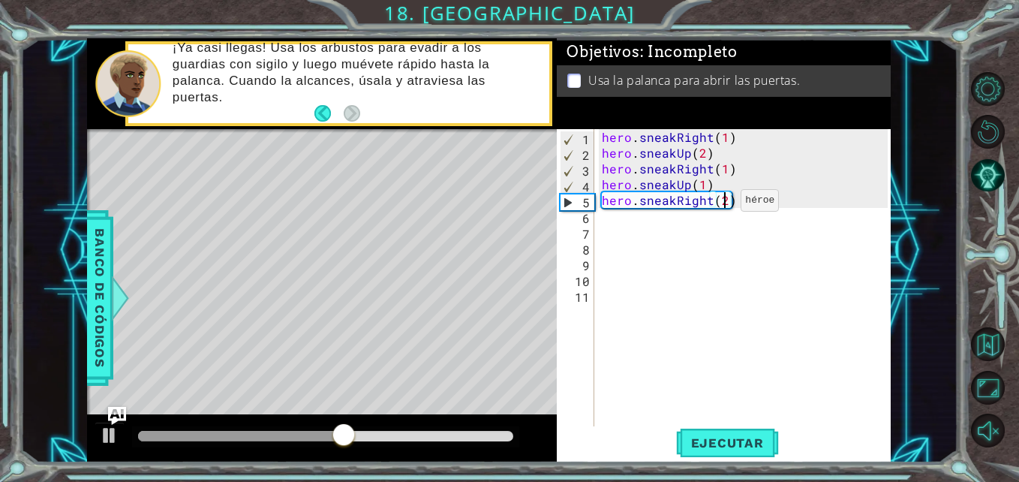
click at [723, 204] on div "hero . sneakRight ( 1 ) hero . sneakUp ( 2 ) hero . sneakRight ( 1 ) hero . sne…" at bounding box center [747, 294] width 296 height 331
type textarea "hero.sneakRight(1)"
click at [320, 110] on button "Back" at bounding box center [328, 113] width 29 height 17
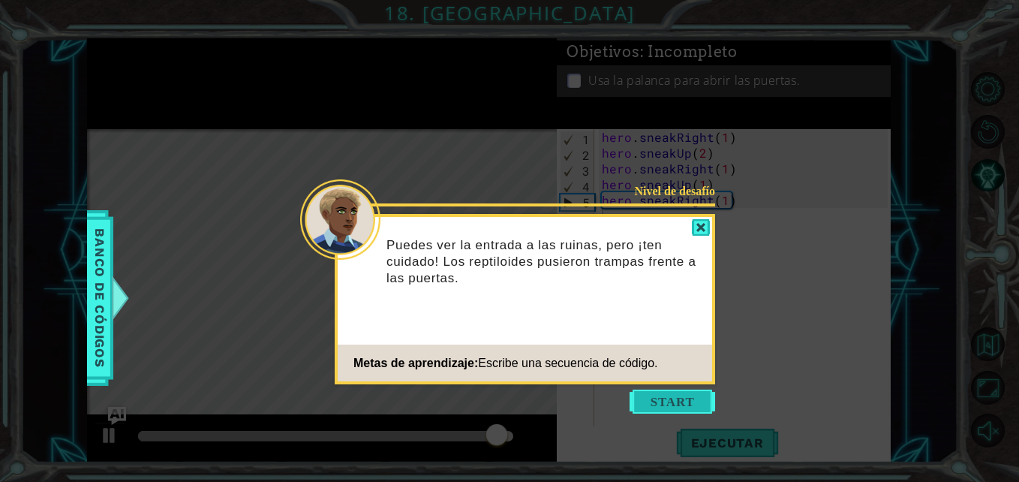
click at [670, 396] on button "Start" at bounding box center [673, 401] width 86 height 24
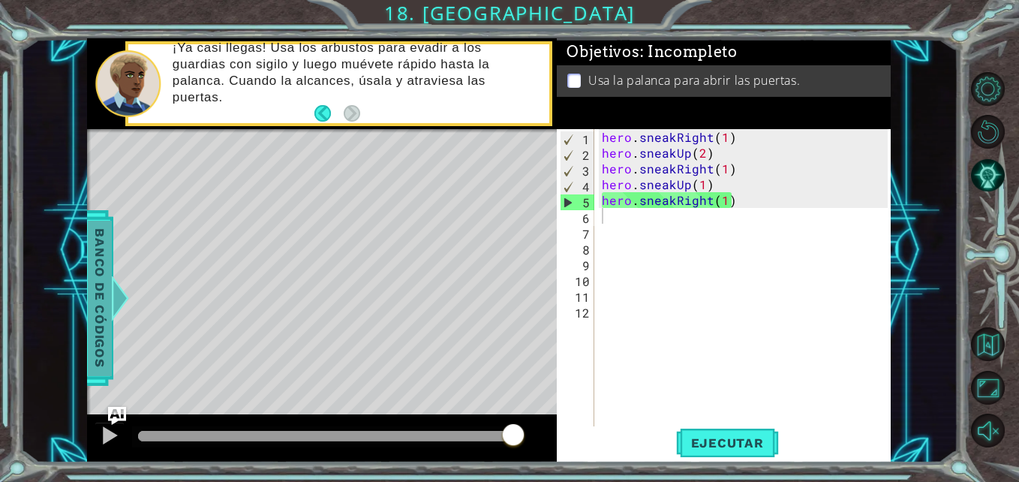
click at [101, 263] on span "Banco de códigos" at bounding box center [100, 298] width 24 height 155
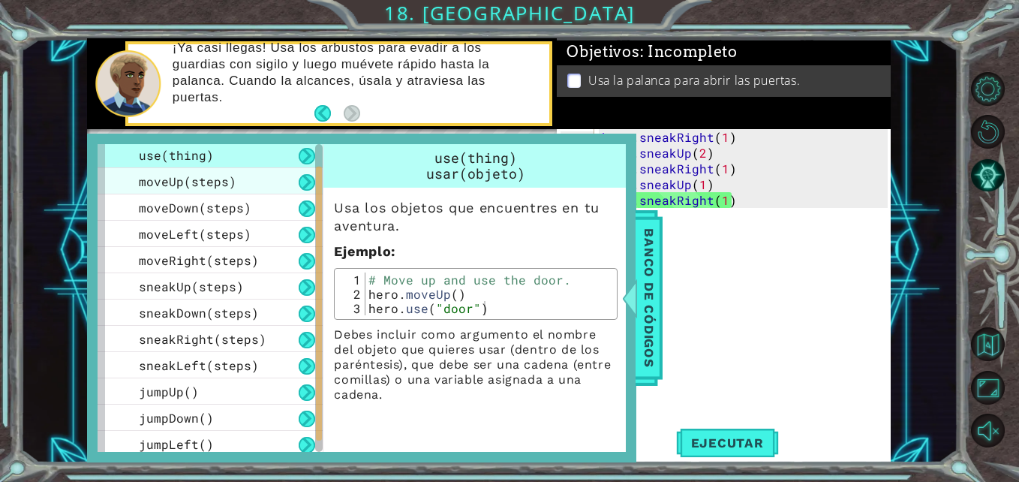
scroll to position [61, 0]
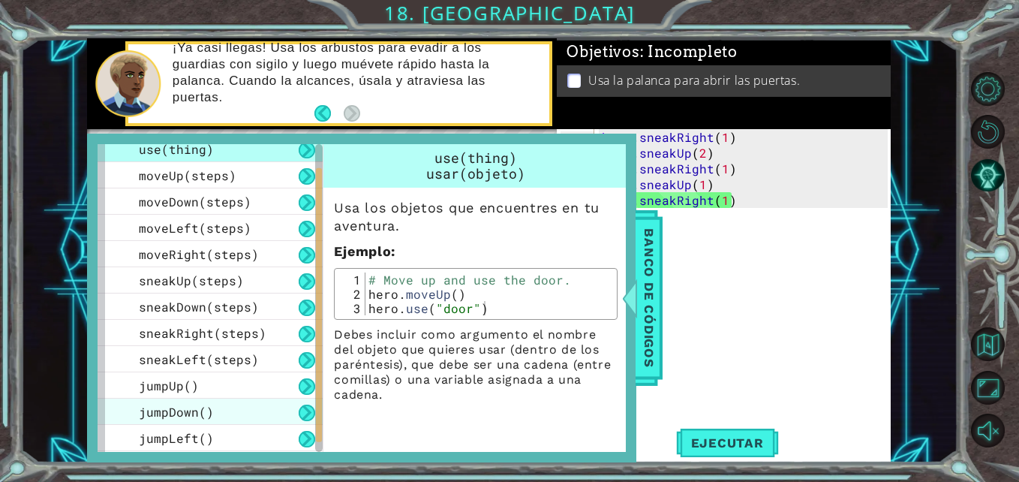
click at [239, 407] on div "jumpDown()" at bounding box center [210, 411] width 225 height 26
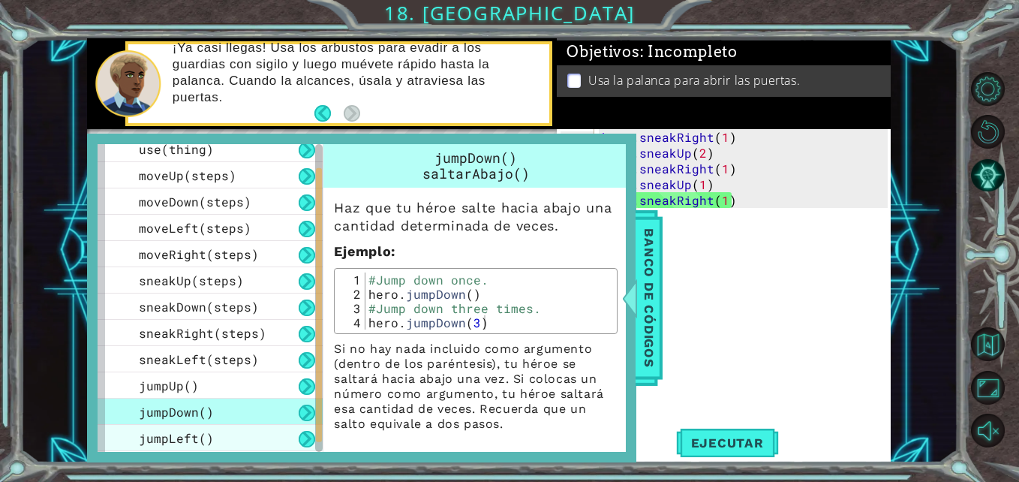
scroll to position [86, 0]
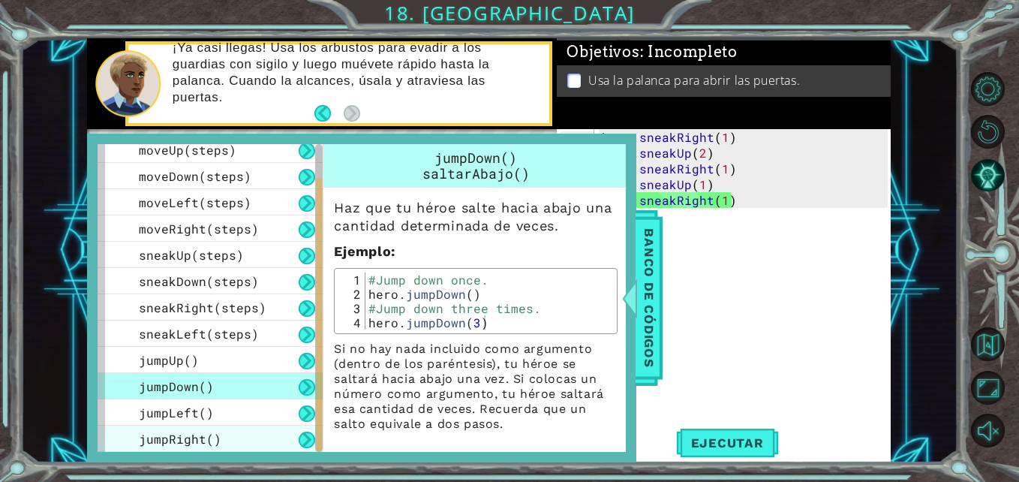
click at [245, 428] on div "jumpRight()" at bounding box center [210, 438] width 225 height 26
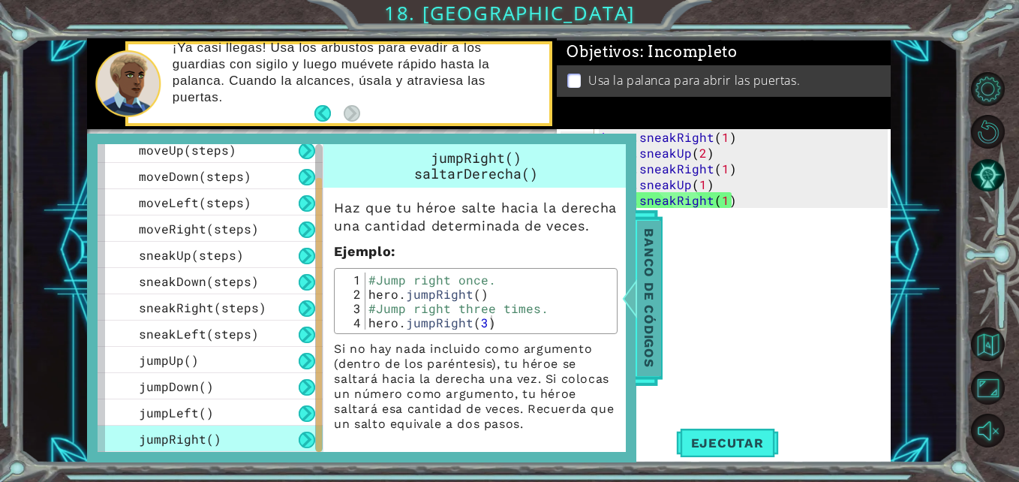
click at [637, 282] on div at bounding box center [630, 297] width 19 height 45
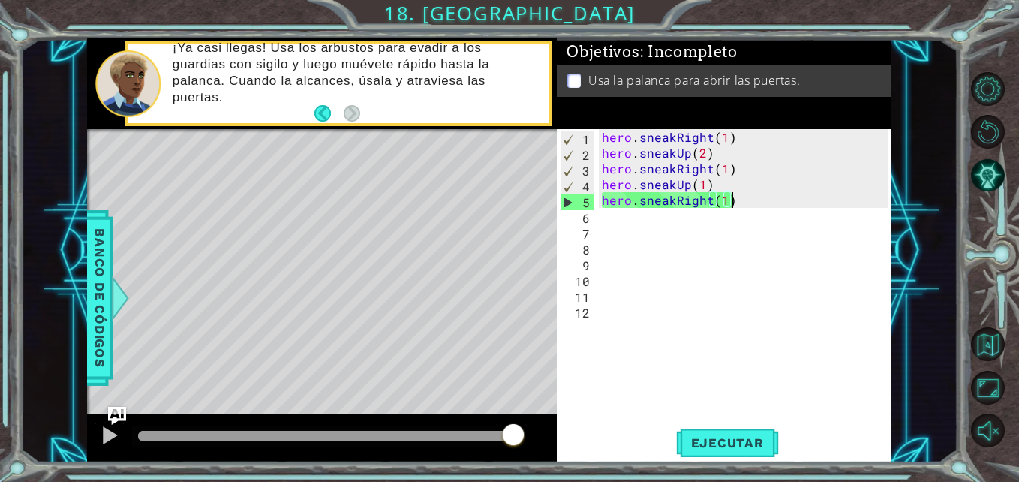
click at [729, 197] on div "hero . sneakRight ( 1 ) hero . sneakUp ( 2 ) hero . sneakRight ( 1 ) hero . sne…" at bounding box center [747, 294] width 296 height 331
click at [468, 245] on div "Level Map" at bounding box center [433, 350] width 693 height 442
drag, startPoint x: 676, startPoint y: 200, endPoint x: 767, endPoint y: 191, distance: 91.2
click at [767, 191] on div "hero . sneakRight ( 1 ) hero . sneakUp ( 2 ) hero . sneakRight ( 1 ) hero . sne…" at bounding box center [747, 294] width 296 height 331
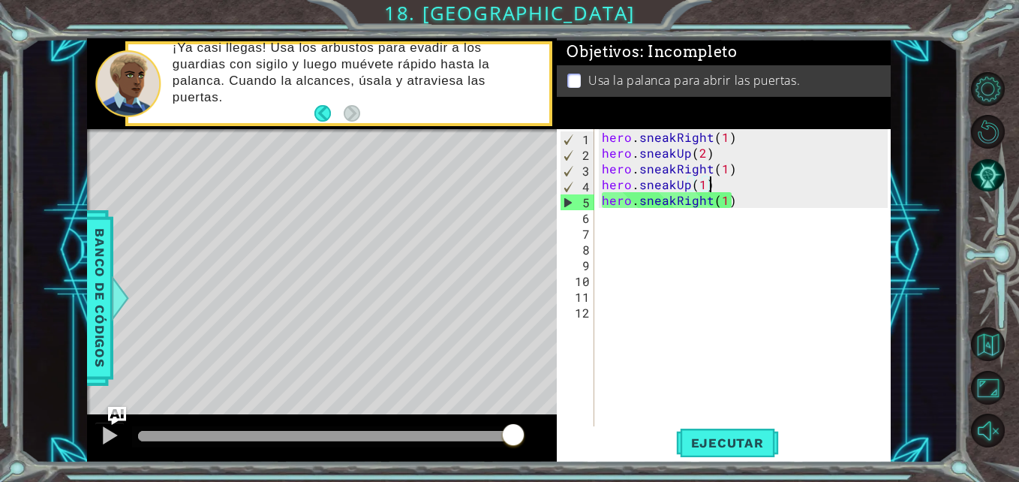
click at [765, 206] on div "hero . sneakRight ( 1 ) hero . sneakUp ( 2 ) hero . sneakRight ( 1 ) hero . sne…" at bounding box center [747, 294] width 296 height 331
type textarea "hero.sneakRight(1)"
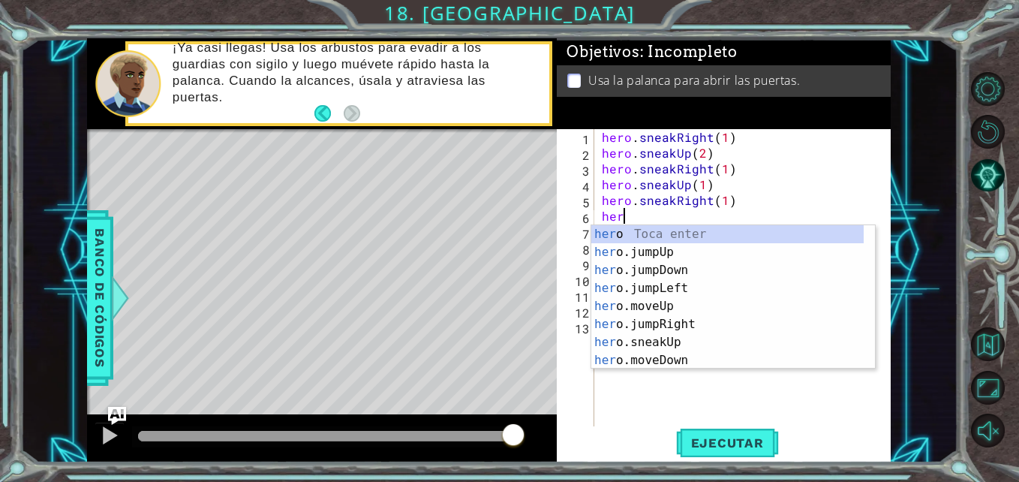
type textarea "her"
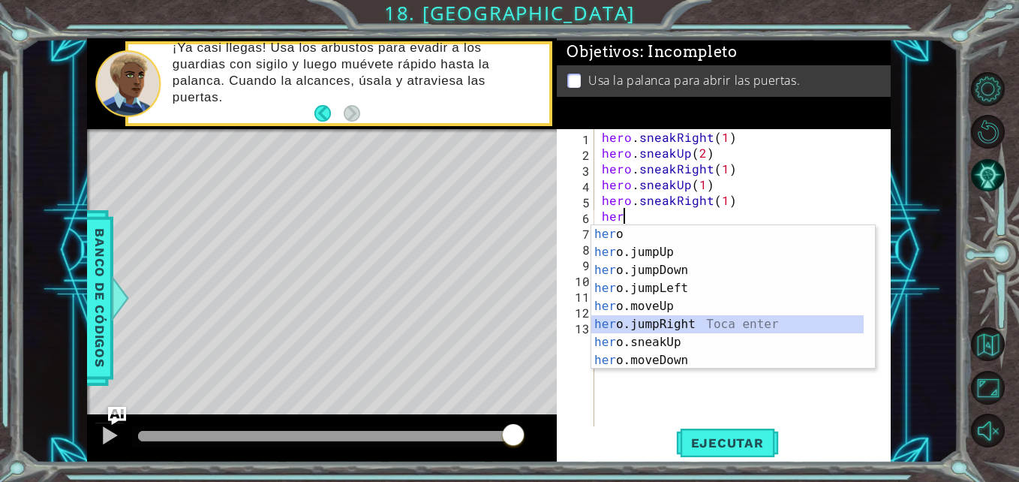
click at [720, 321] on div "her o Toca enter her o.jumpUp Toca enter her o.jumpDown Toca enter her o.jumpLe…" at bounding box center [727, 315] width 272 height 180
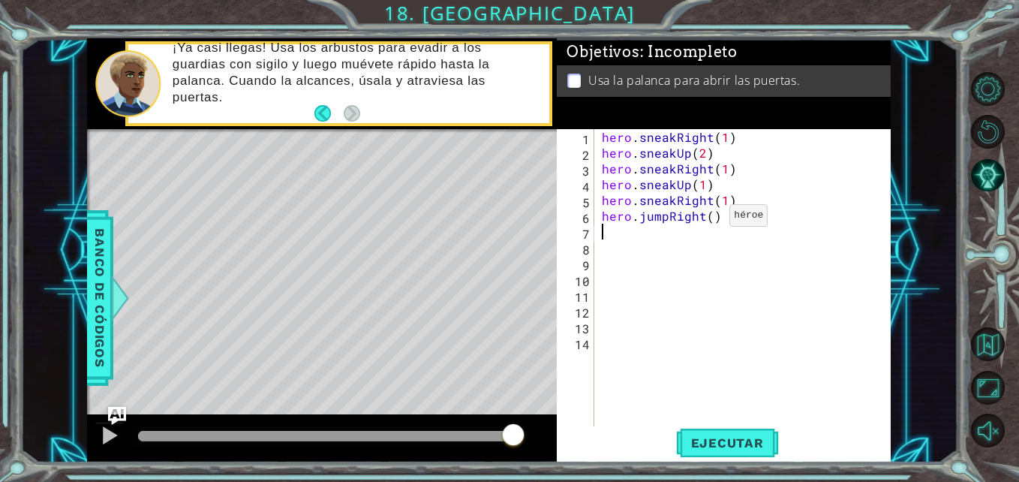
click at [711, 219] on div "hero . sneakRight ( 1 ) hero . sneakUp ( 2 ) hero . sneakRight ( 1 ) hero . sne…" at bounding box center [747, 294] width 296 height 331
click at [705, 447] on span "Ejecutar" at bounding box center [727, 442] width 103 height 15
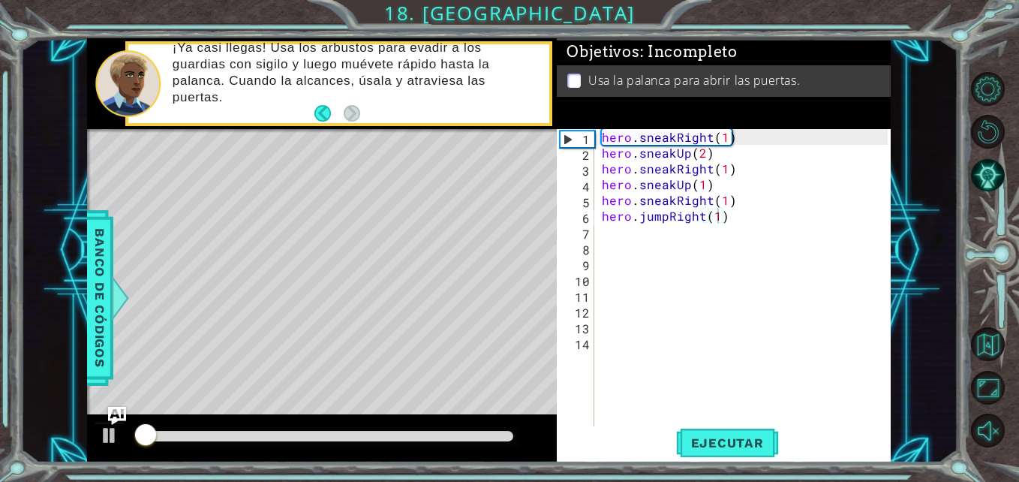
click at [310, 430] on div at bounding box center [325, 436] width 387 height 21
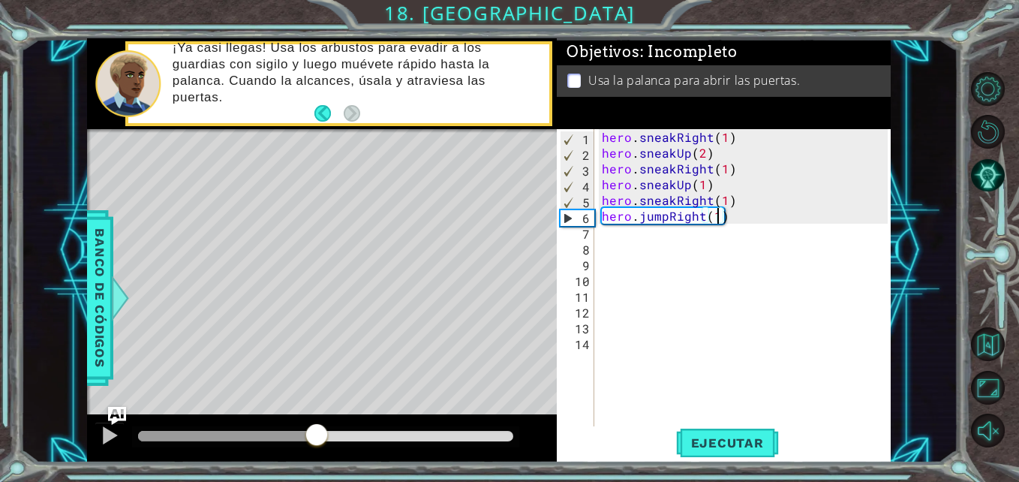
click at [317, 432] on div at bounding box center [325, 436] width 375 height 11
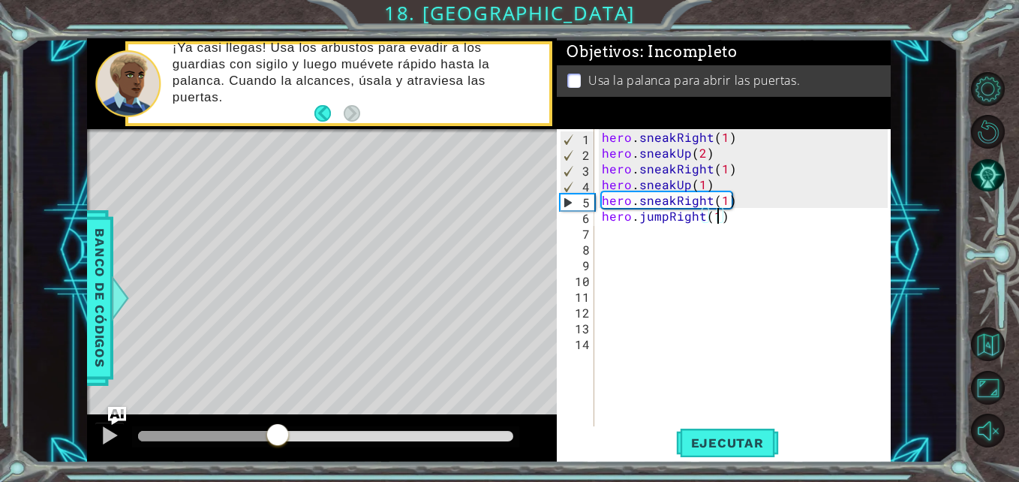
click at [277, 435] on div at bounding box center [208, 436] width 140 height 11
click at [120, 438] on button at bounding box center [110, 437] width 30 height 31
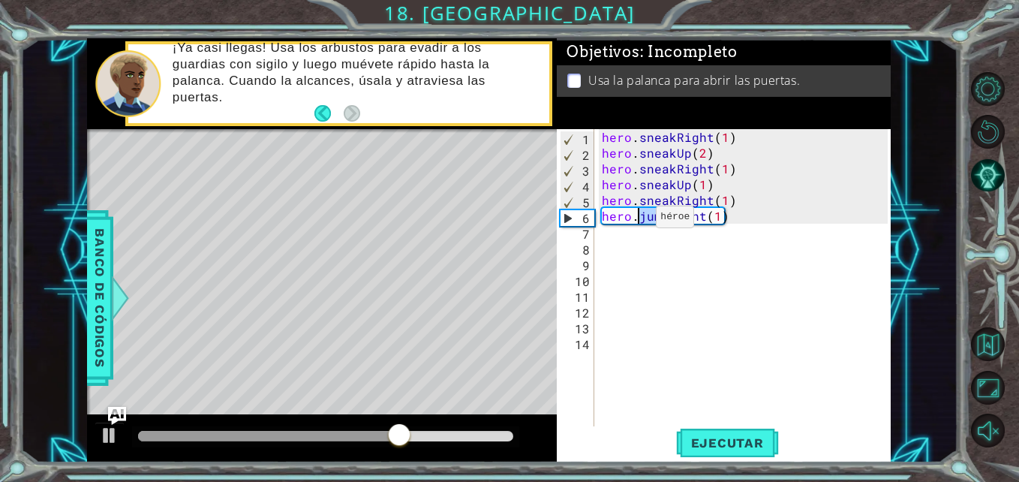
drag, startPoint x: 666, startPoint y: 216, endPoint x: 638, endPoint y: 221, distance: 28.9
click at [638, 221] on div "hero . sneakRight ( 1 ) hero . sneakUp ( 2 ) hero . sneakRight ( 1 ) hero . sne…" at bounding box center [747, 294] width 296 height 331
drag, startPoint x: 765, startPoint y: 220, endPoint x: 639, endPoint y: 221, distance: 126.8
click at [639, 221] on div "hero . sneakRight ( 1 ) hero . sneakUp ( 2 ) hero . sneakRight ( 1 ) hero . sne…" at bounding box center [747, 294] width 296 height 331
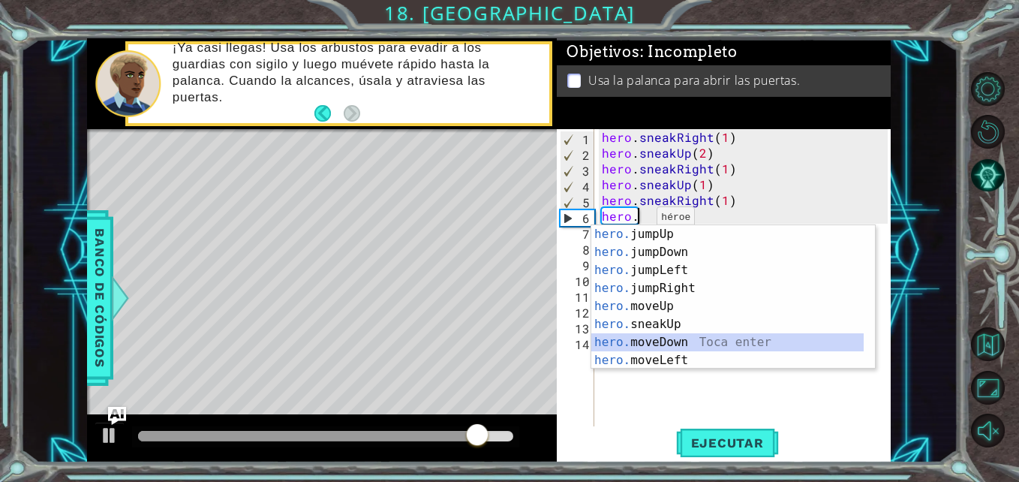
click at [668, 341] on div "hero. jumpUp Toca enter hero. jumpDown Toca enter hero. jumpLeft Toca enter her…" at bounding box center [727, 315] width 272 height 180
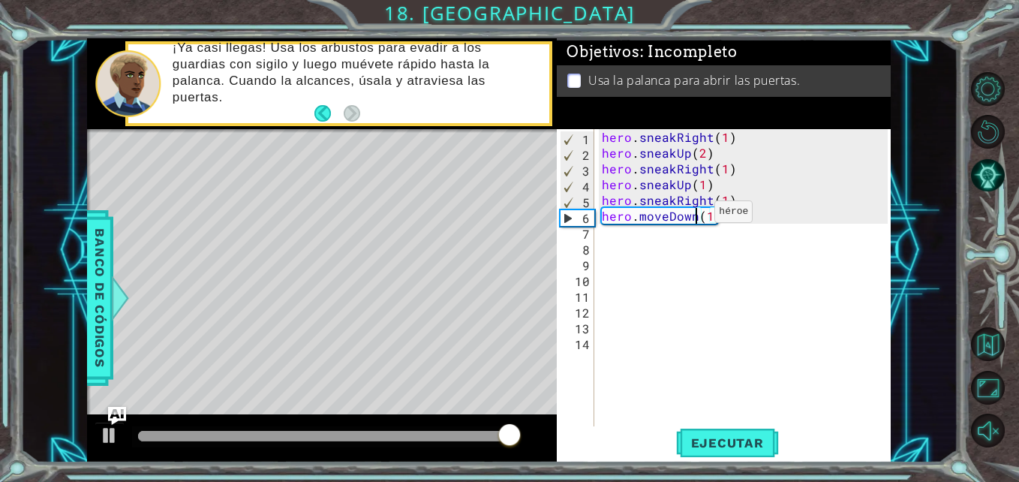
click at [696, 215] on div "hero . sneakRight ( 1 ) hero . sneakUp ( 2 ) hero . sneakRight ( 1 ) hero . sne…" at bounding box center [747, 294] width 296 height 331
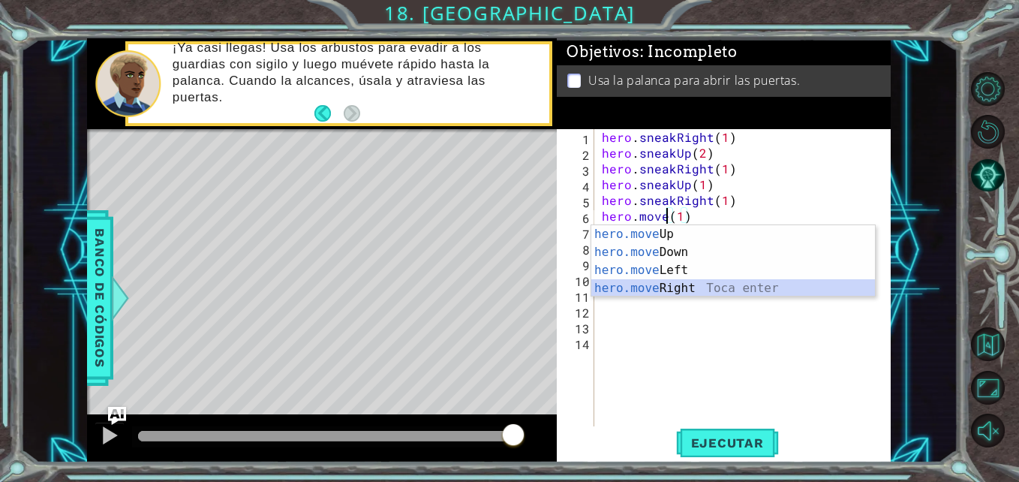
click at [639, 292] on div "hero.move Up Toca enter hero.move Down Toca enter hero.move Left Toca enter her…" at bounding box center [733, 279] width 284 height 108
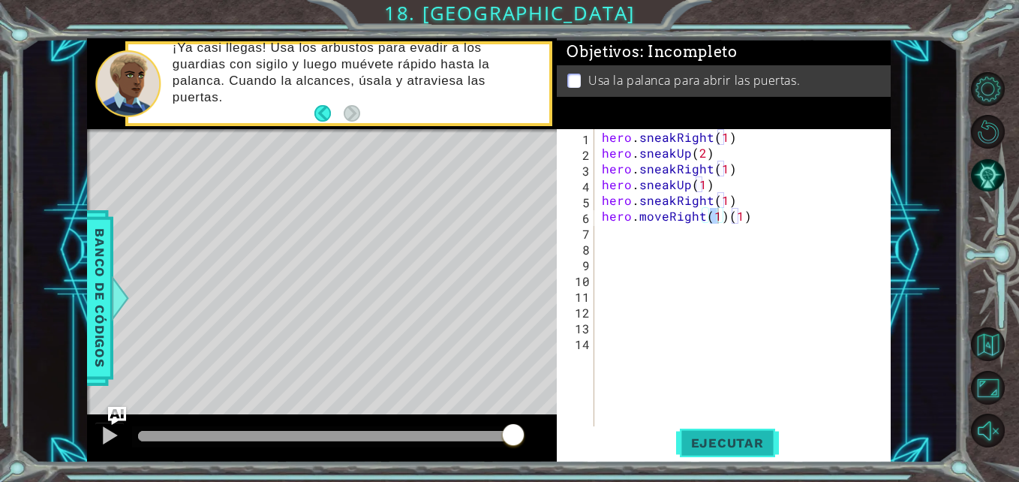
click at [711, 456] on button "Ejecutar" at bounding box center [727, 442] width 103 height 33
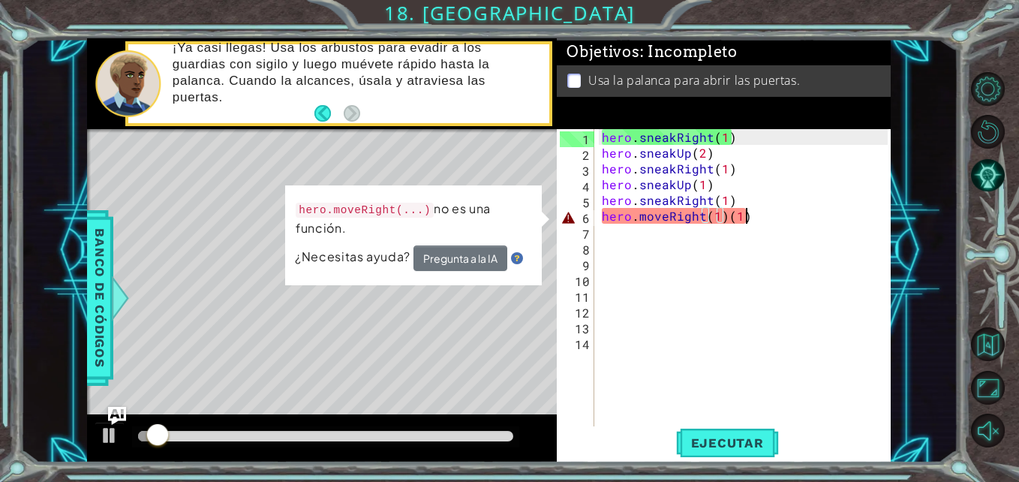
click at [797, 217] on div "hero . sneakRight ( 1 ) hero . sneakUp ( 2 ) hero . sneakRight ( 1 ) hero . sne…" at bounding box center [747, 294] width 296 height 331
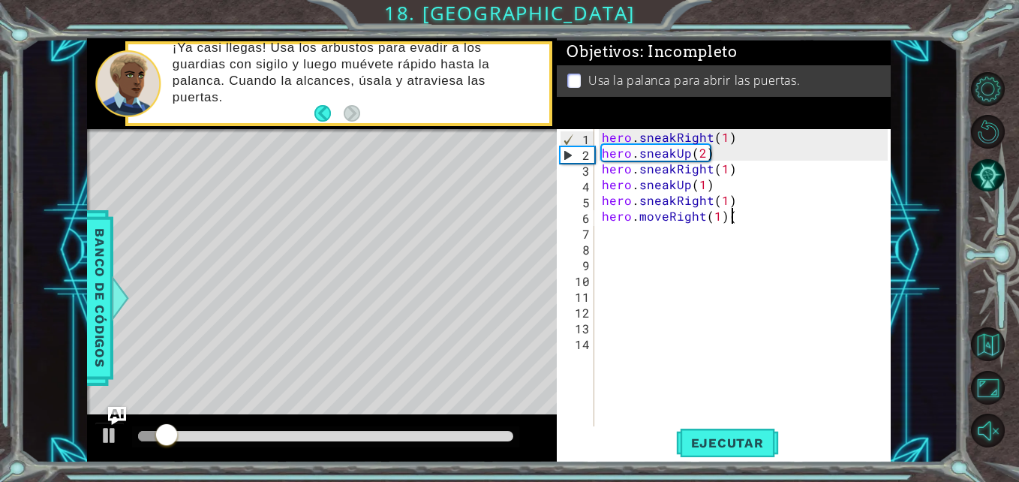
type textarea "hero.moveRight(1)"
click at [278, 430] on div at bounding box center [325, 436] width 387 height 21
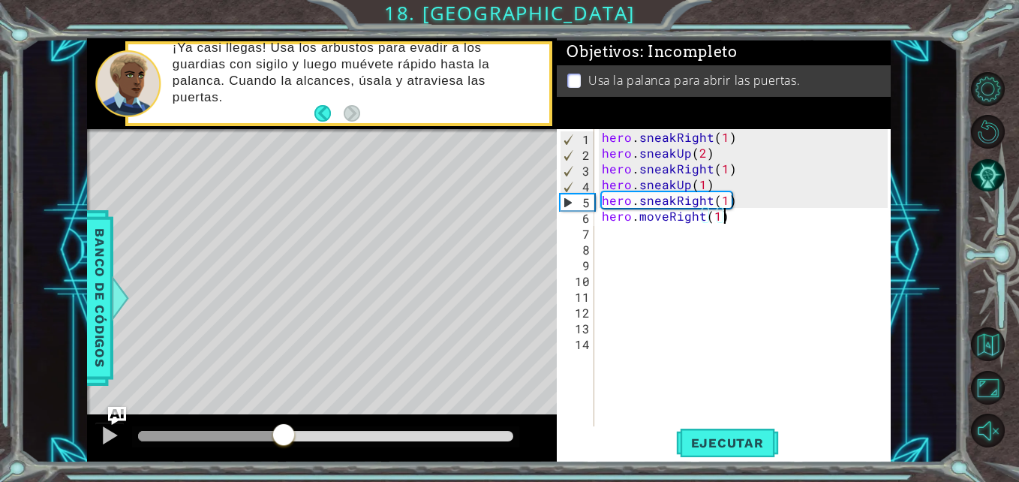
click at [284, 436] on div at bounding box center [325, 436] width 375 height 11
click at [107, 432] on div at bounding box center [110, 435] width 20 height 20
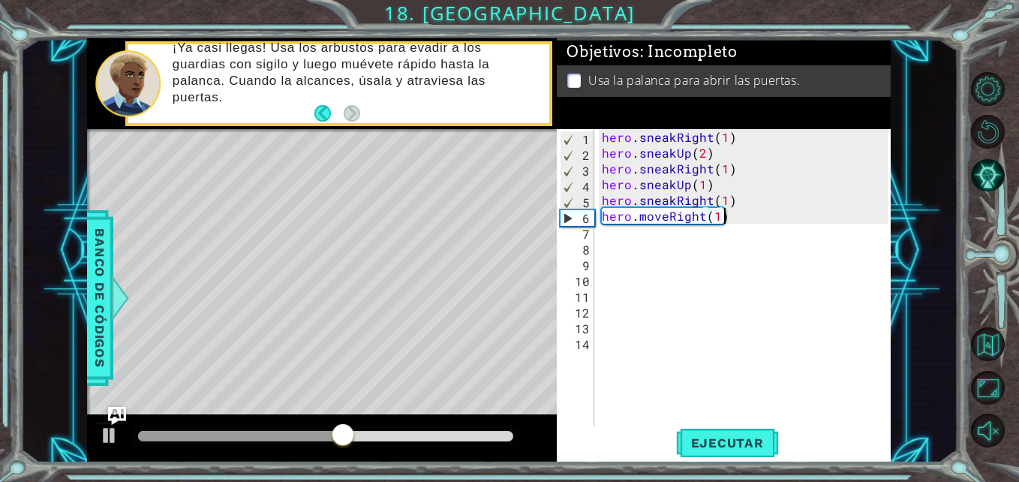
click at [741, 209] on div "hero . sneakRight ( 1 ) hero . sneakUp ( 2 ) hero . sneakRight ( 1 ) hero . sne…" at bounding box center [747, 294] width 296 height 331
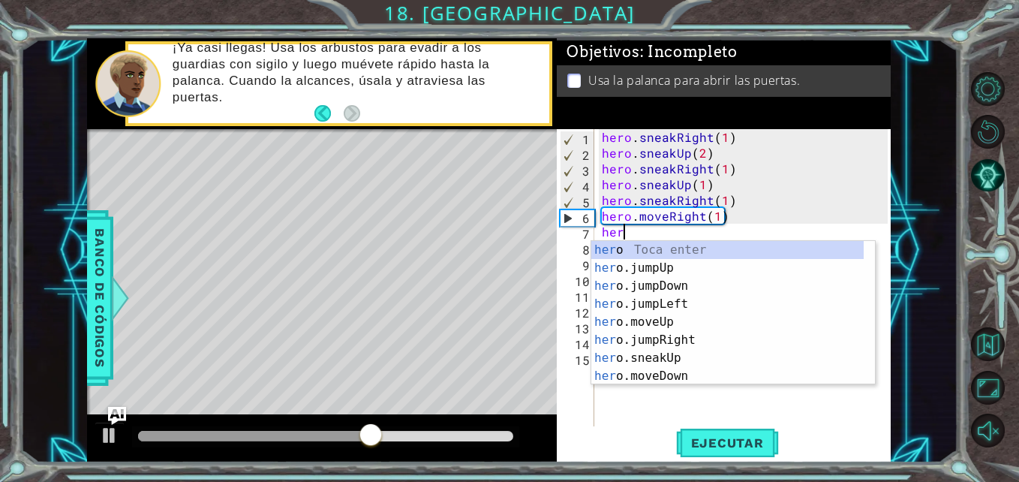
scroll to position [0, 1]
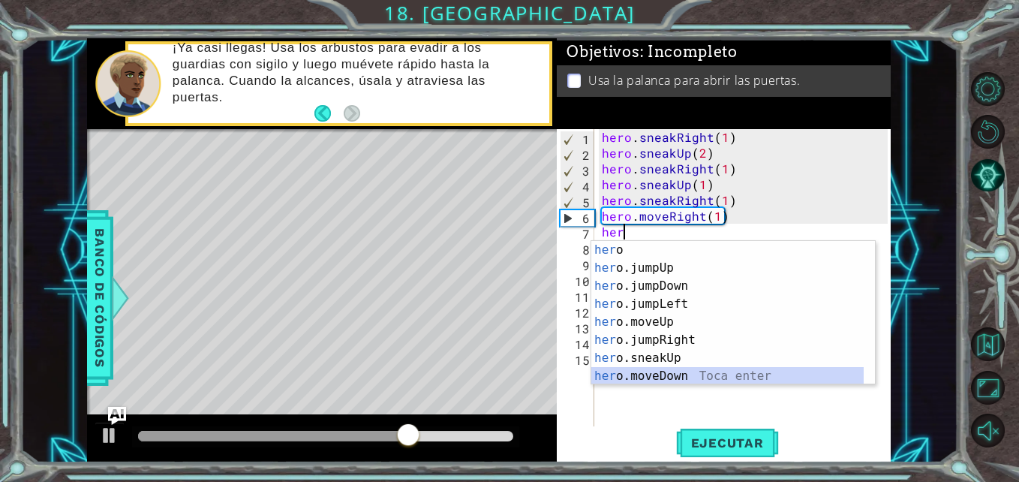
click at [660, 377] on div "her o Toca enter her o.jumpUp Toca enter her o.jumpDown Toca enter her o.jumpLe…" at bounding box center [727, 331] width 272 height 180
type textarea "hero.moveDown(1)"
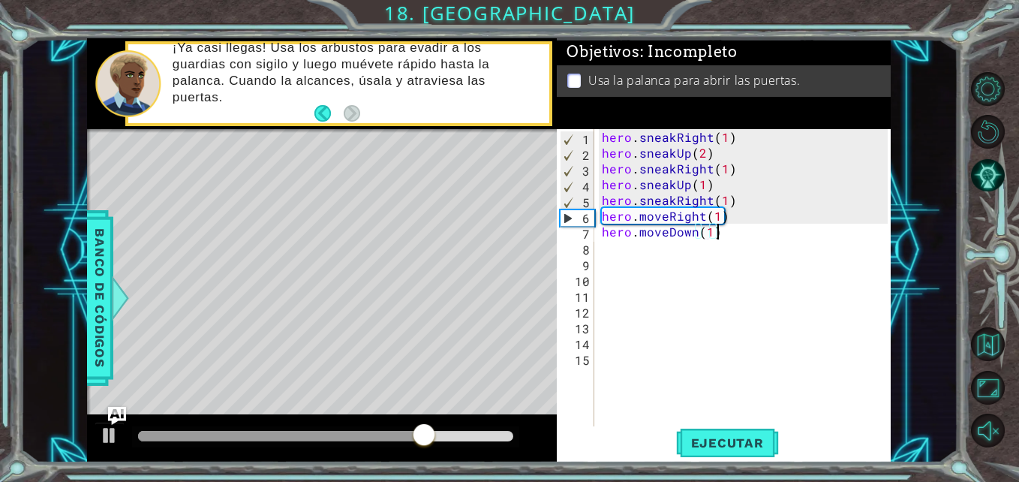
click at [746, 231] on div "hero . sneakRight ( 1 ) hero . sneakUp ( 2 ) hero . sneakRight ( 1 ) hero . sne…" at bounding box center [747, 294] width 296 height 331
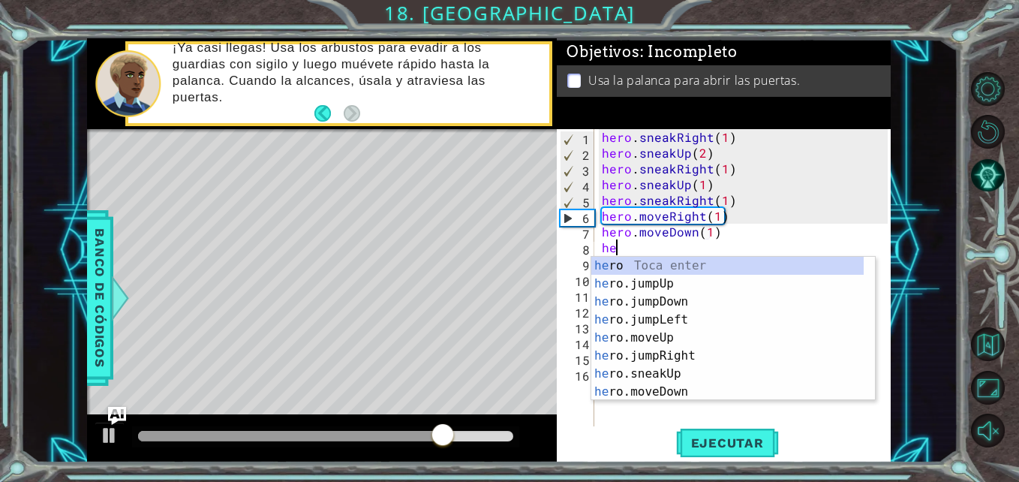
type textarea "her"
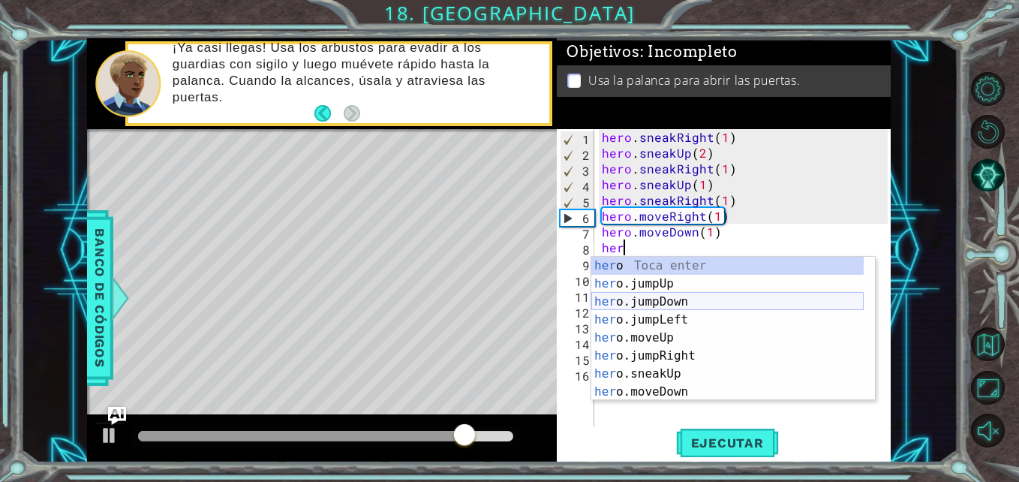
click at [704, 308] on div "her o Toca enter her o.jumpUp Toca enter her o.jumpDown Toca enter her o.jumpLe…" at bounding box center [727, 347] width 272 height 180
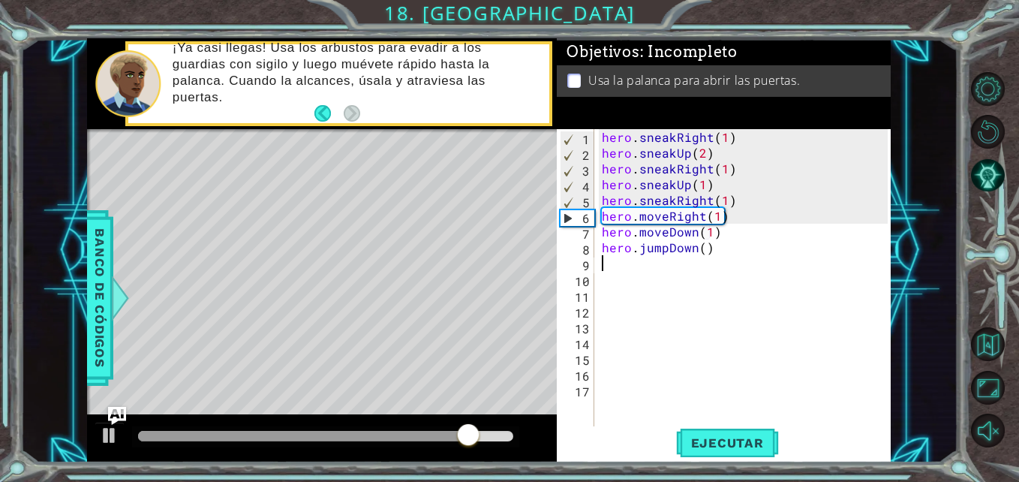
scroll to position [0, 0]
click at [702, 249] on div "hero . sneakRight ( 1 ) hero . sneakUp ( 2 ) hero . sneakRight ( 1 ) hero . sne…" at bounding box center [747, 294] width 296 height 331
type textarea "hero.jumpDown(1)"
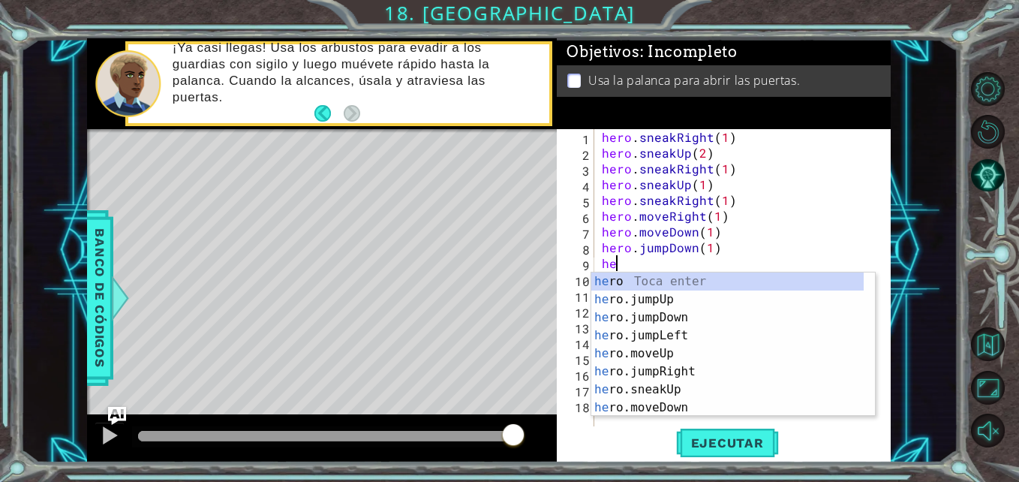
scroll to position [0, 1]
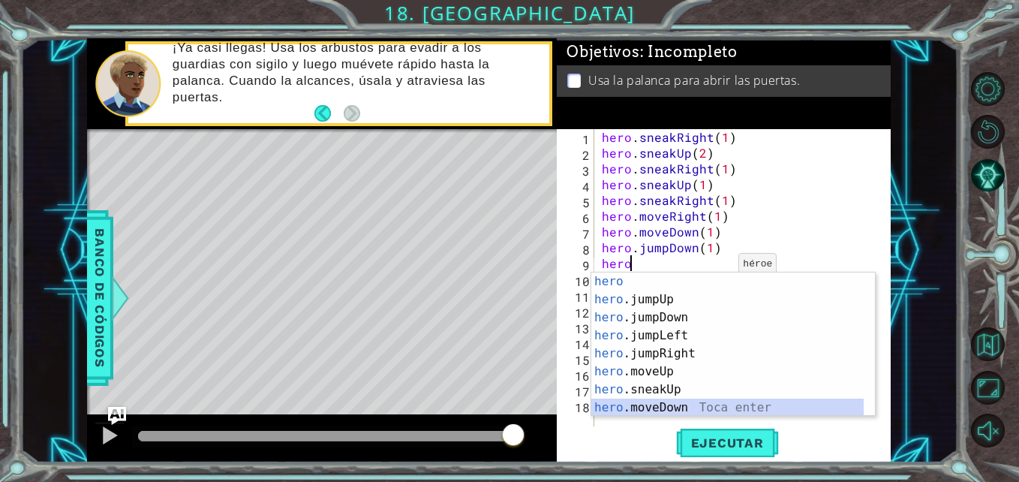
click at [663, 405] on div "hero Toca enter hero .jumpUp Toca enter hero .jumpDown Toca enter hero .jumpLef…" at bounding box center [727, 362] width 272 height 180
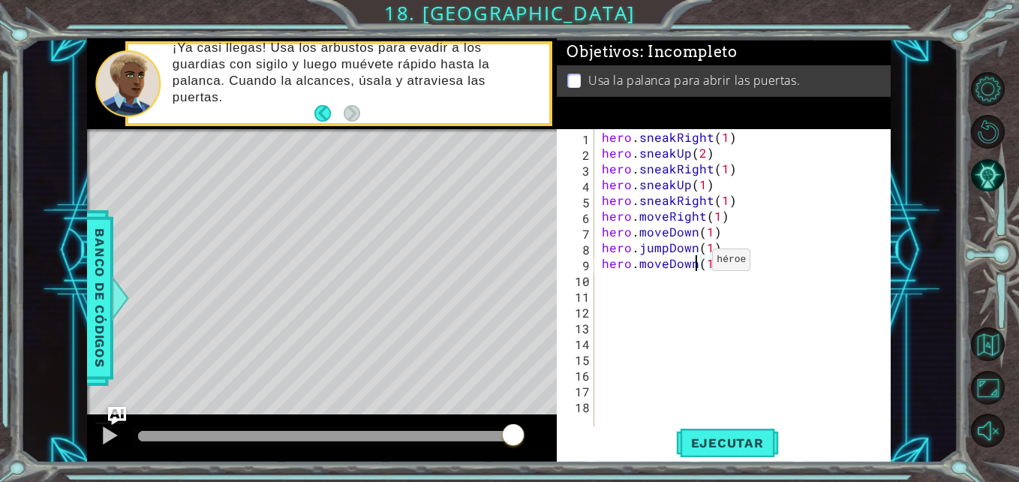
click at [694, 263] on div "hero . sneakRight ( 1 ) hero . sneakUp ( 2 ) hero . sneakRight ( 1 ) hero . sne…" at bounding box center [747, 294] width 296 height 331
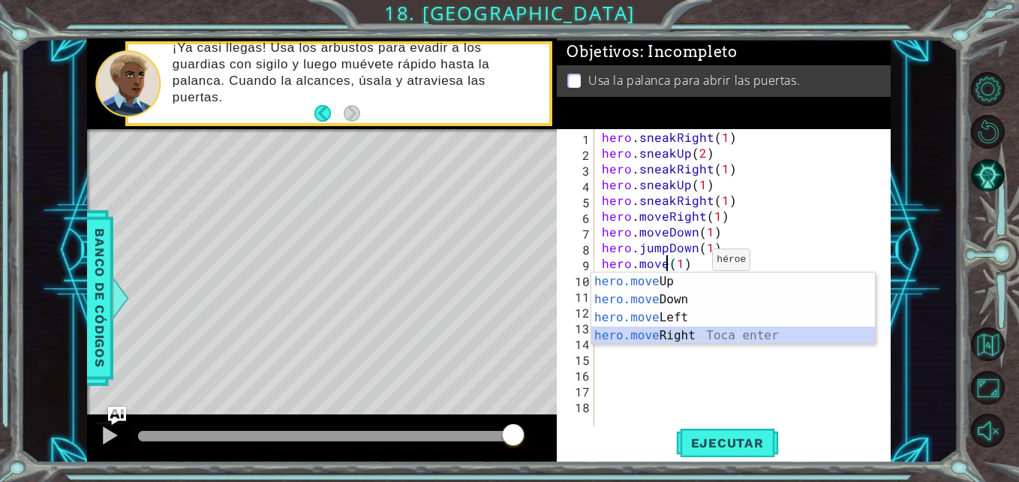
click at [672, 332] on div "hero.move Up Toca enter hero.move Down Toca enter hero.move Left Toca enter her…" at bounding box center [733, 326] width 284 height 108
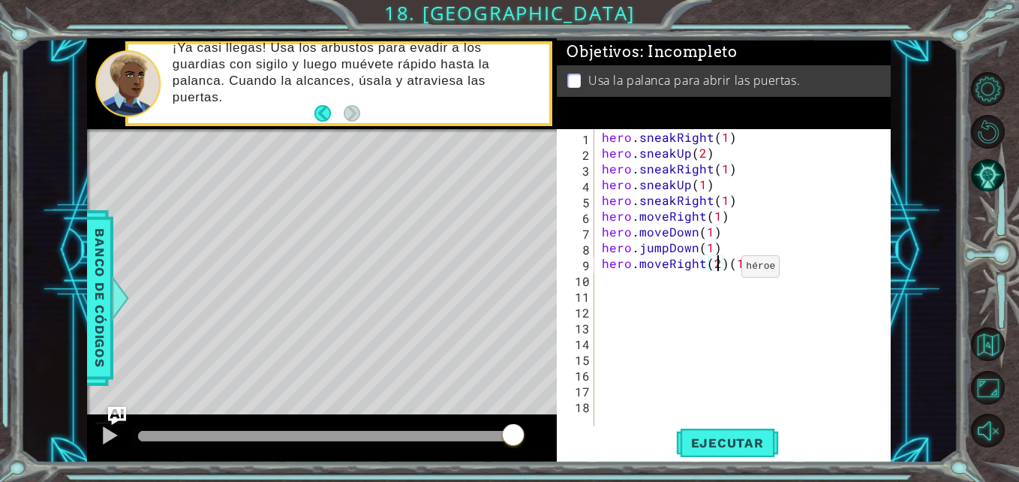
scroll to position [0, 8]
click at [780, 268] on div "hero . sneakRight ( 1 ) hero . sneakUp ( 2 ) hero . sneakRight ( 1 ) hero . sne…" at bounding box center [747, 294] width 296 height 331
type textarea "hero.moveRight(2)"
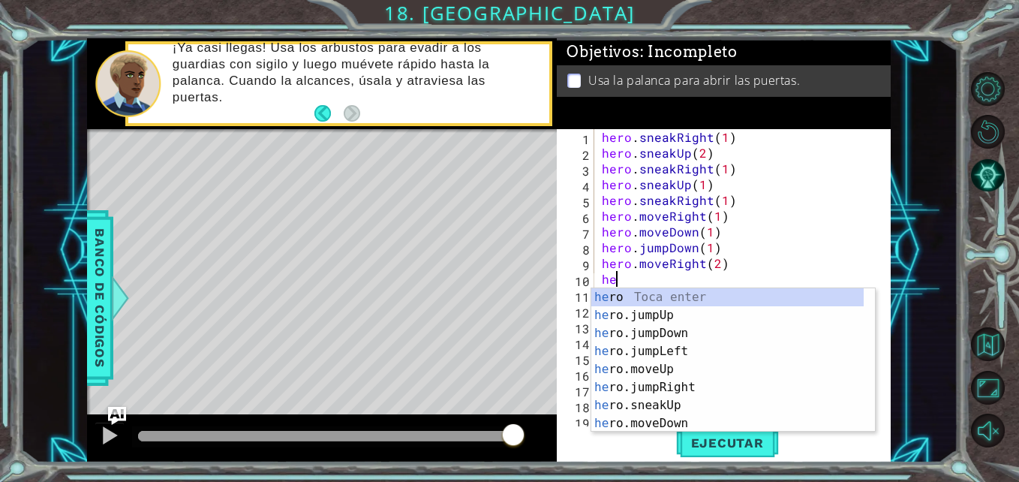
type textarea "her"
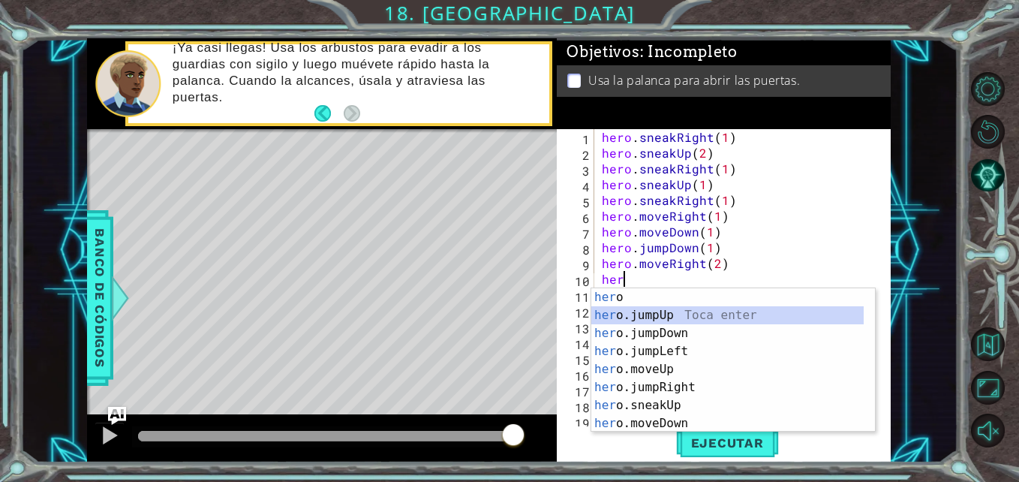
click at [683, 315] on div "her o Toca enter her o.jumpUp Toca enter her o.jumpDown Toca enter her o.jumpLe…" at bounding box center [727, 378] width 272 height 180
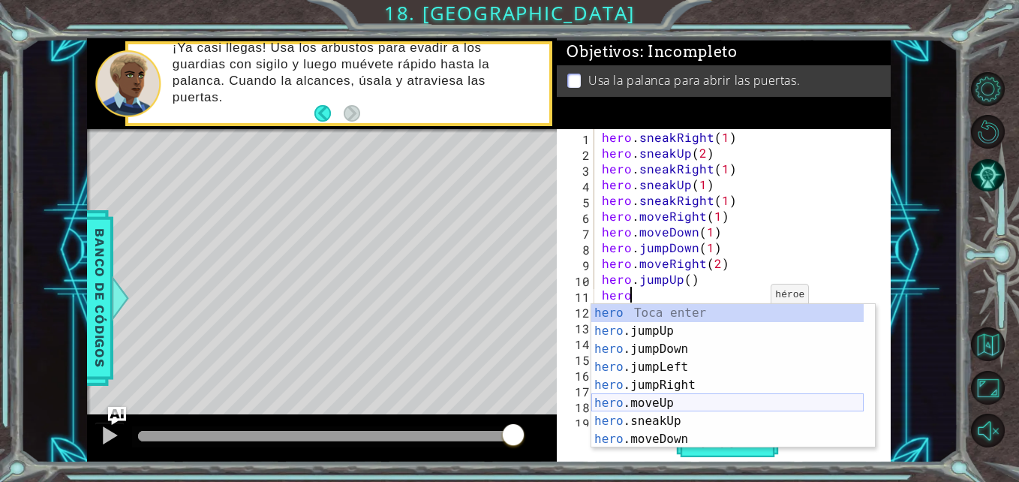
click at [675, 394] on div "hero Toca enter hero .jumpUp Toca enter hero .jumpDown Toca enter hero .jumpLef…" at bounding box center [727, 394] width 272 height 180
type textarea "hero.moveUp(1)"
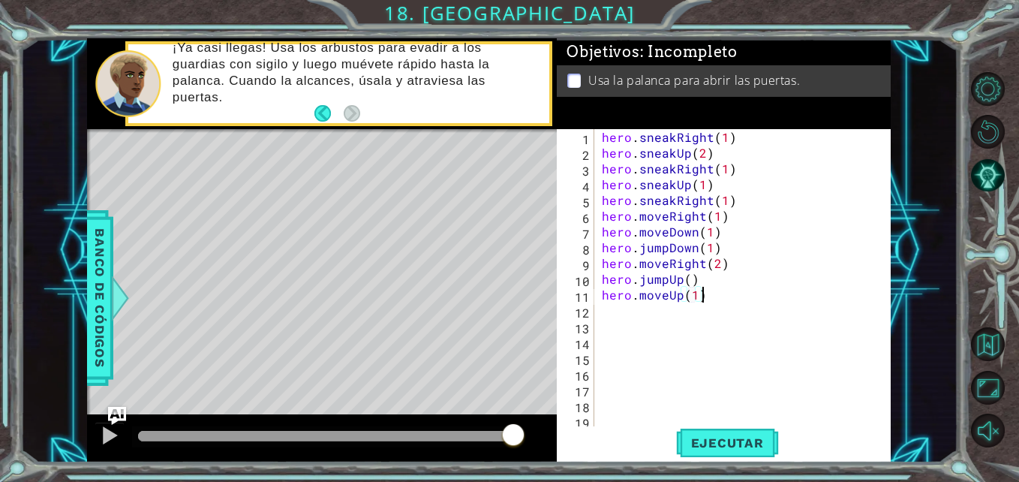
drag, startPoint x: 723, startPoint y: 292, endPoint x: 711, endPoint y: 291, distance: 12.8
click at [711, 291] on div "hero . sneakRight ( 1 ) hero . sneakUp ( 2 ) hero . sneakRight ( 1 ) hero . sne…" at bounding box center [741, 294] width 284 height 331
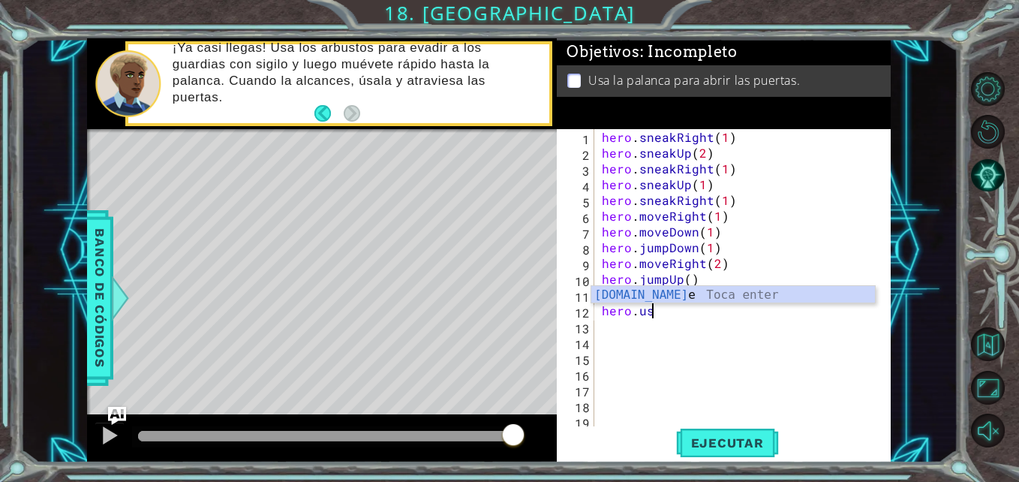
scroll to position [0, 3]
click at [710, 294] on div "hero.use Toca enter" at bounding box center [733, 313] width 284 height 54
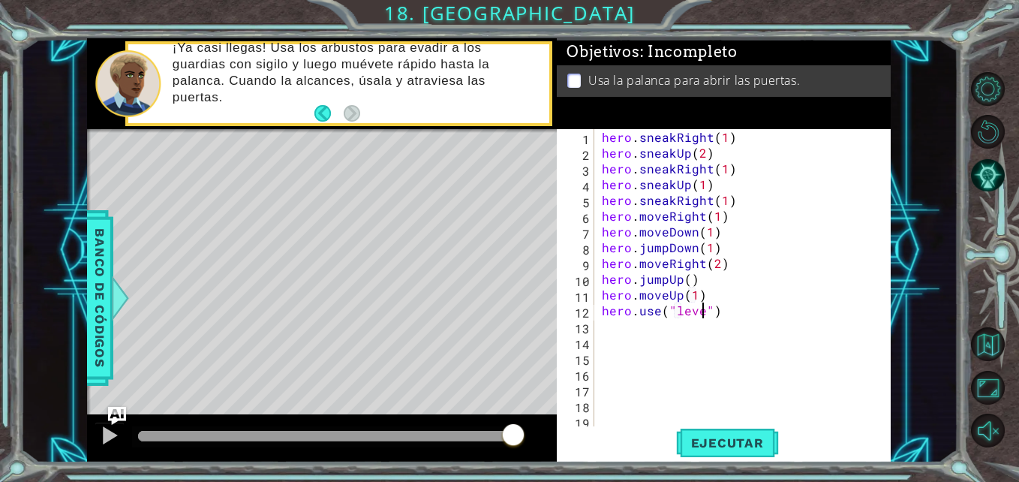
scroll to position [0, 7]
type textarea "hero.use("lever")"
click at [712, 450] on span "Ejecutar" at bounding box center [727, 442] width 103 height 15
